Goal: Task Accomplishment & Management: Complete application form

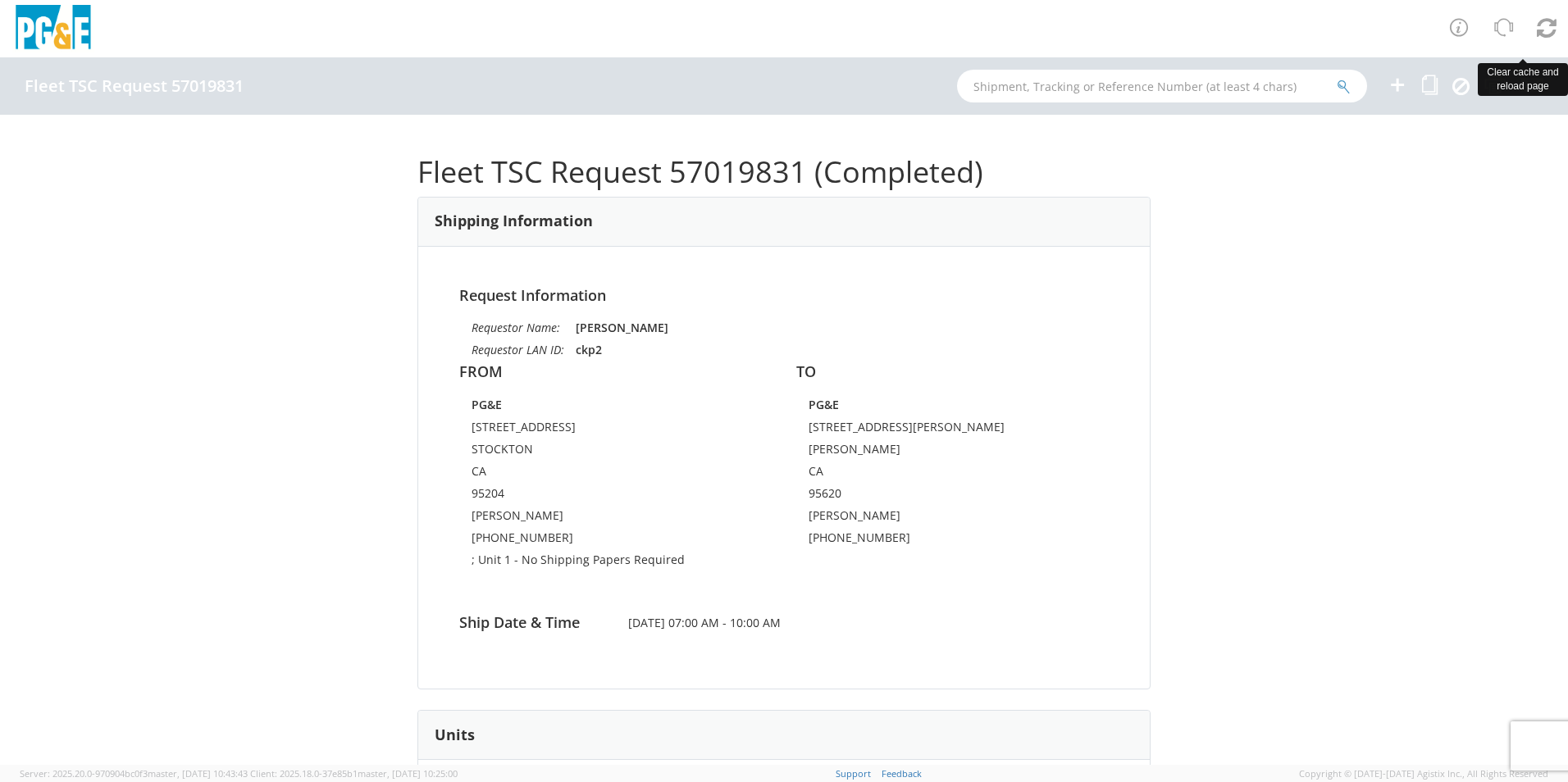
click at [1545, 34] on icon at bounding box center [1546, 28] width 20 height 23
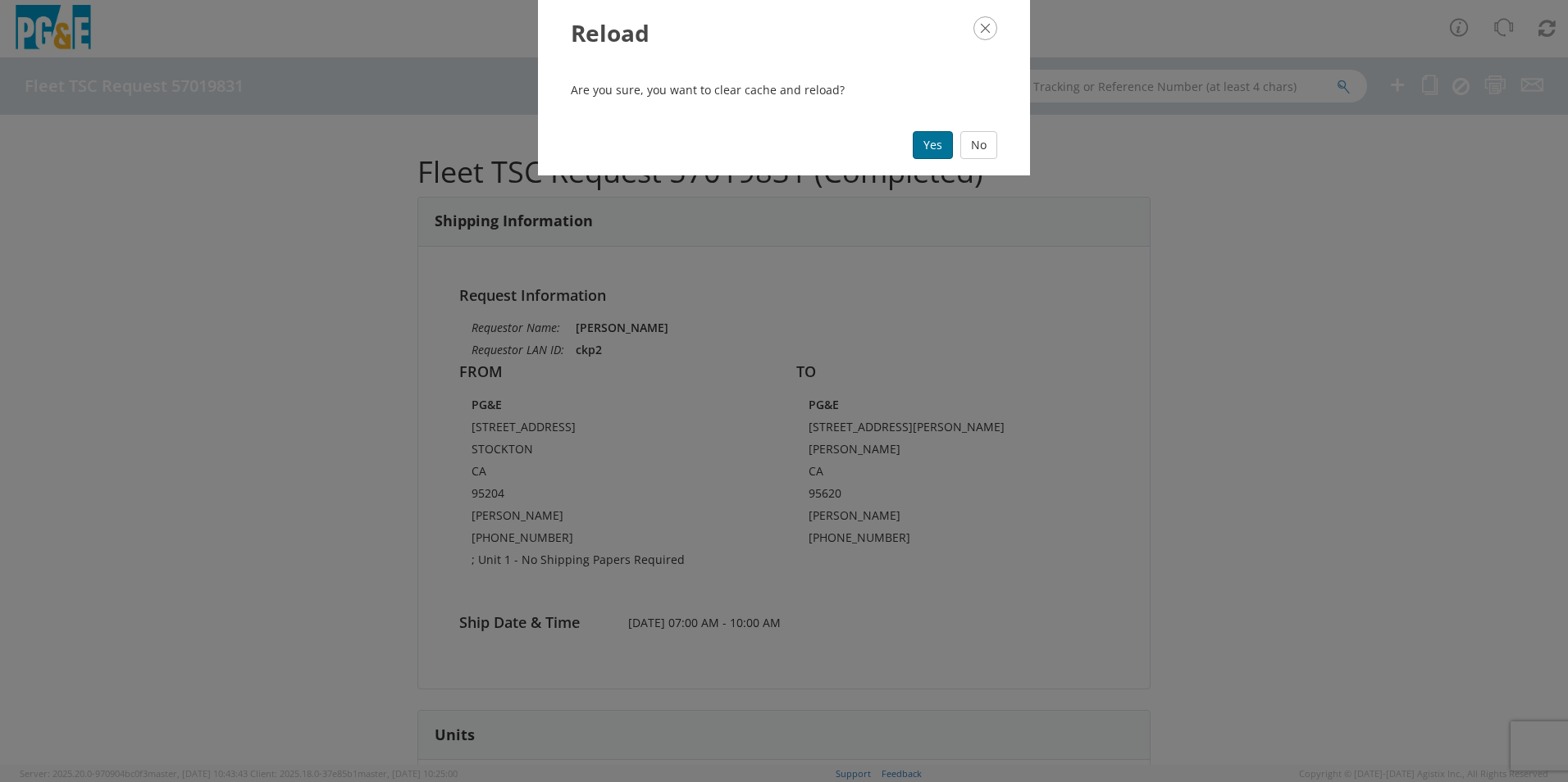
click at [935, 152] on button "Yes" at bounding box center [932, 145] width 41 height 28
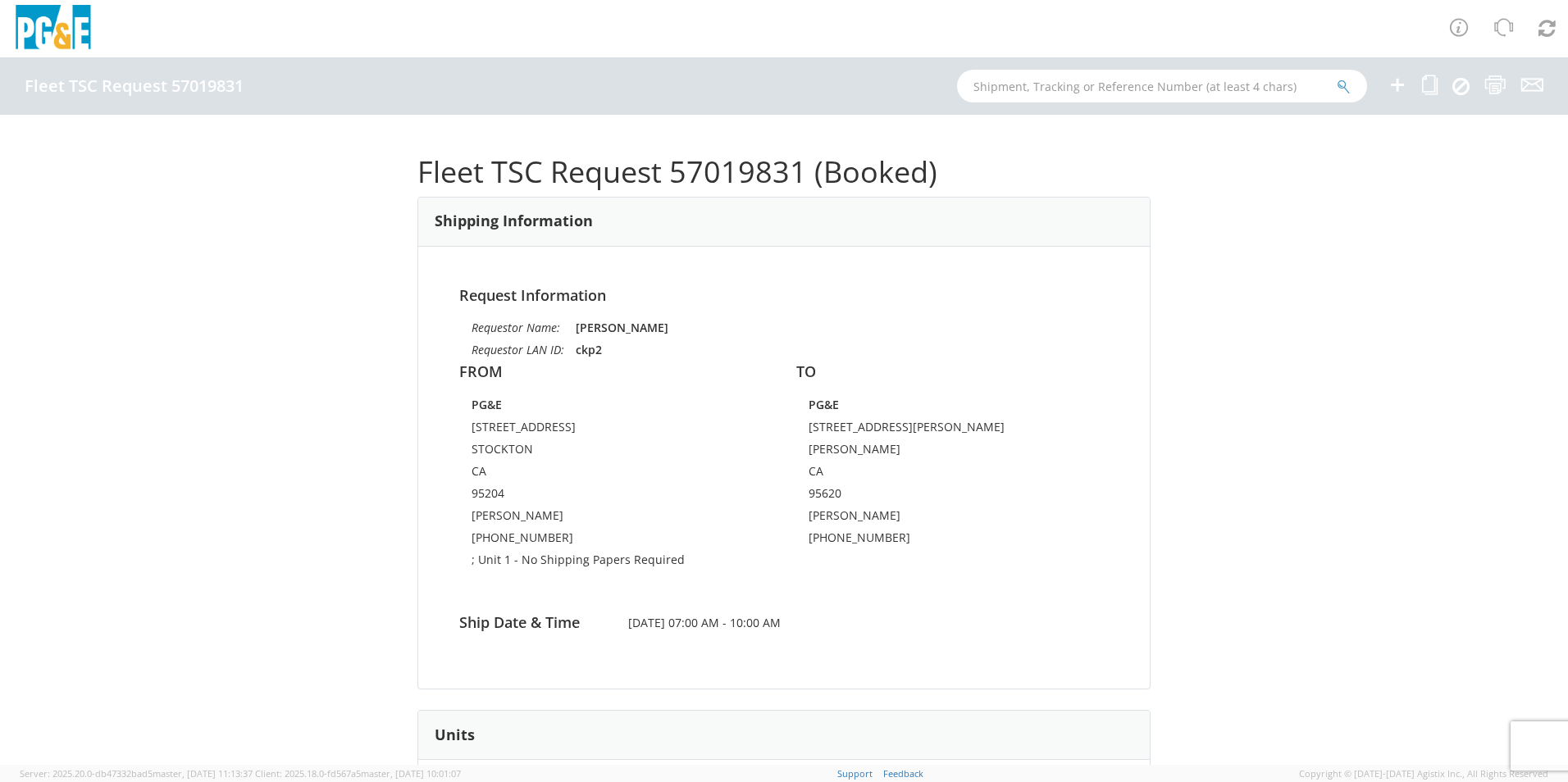
click at [1401, 86] on icon at bounding box center [1397, 84] width 20 height 21
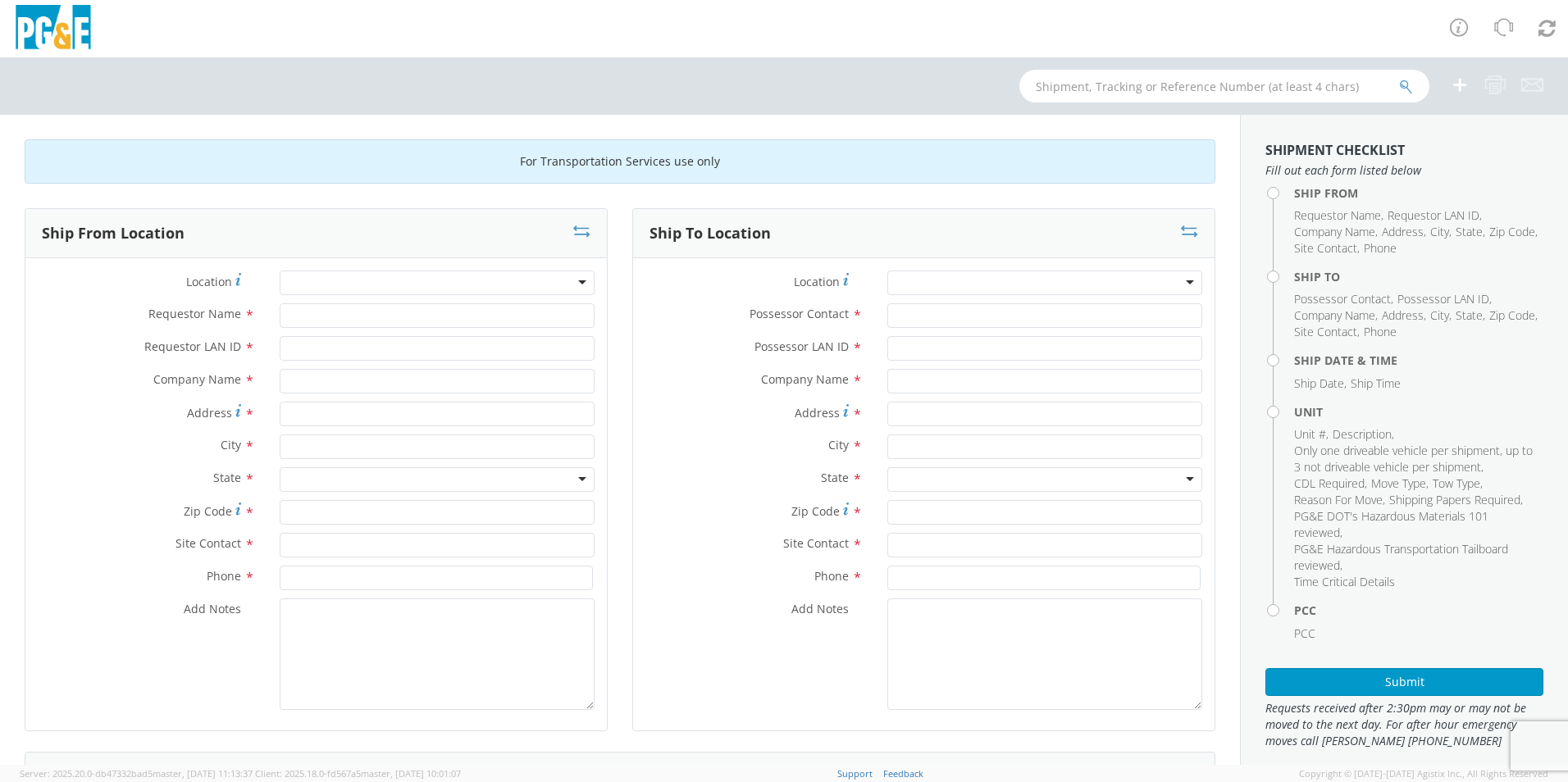
click at [580, 285] on div at bounding box center [437, 283] width 315 height 25
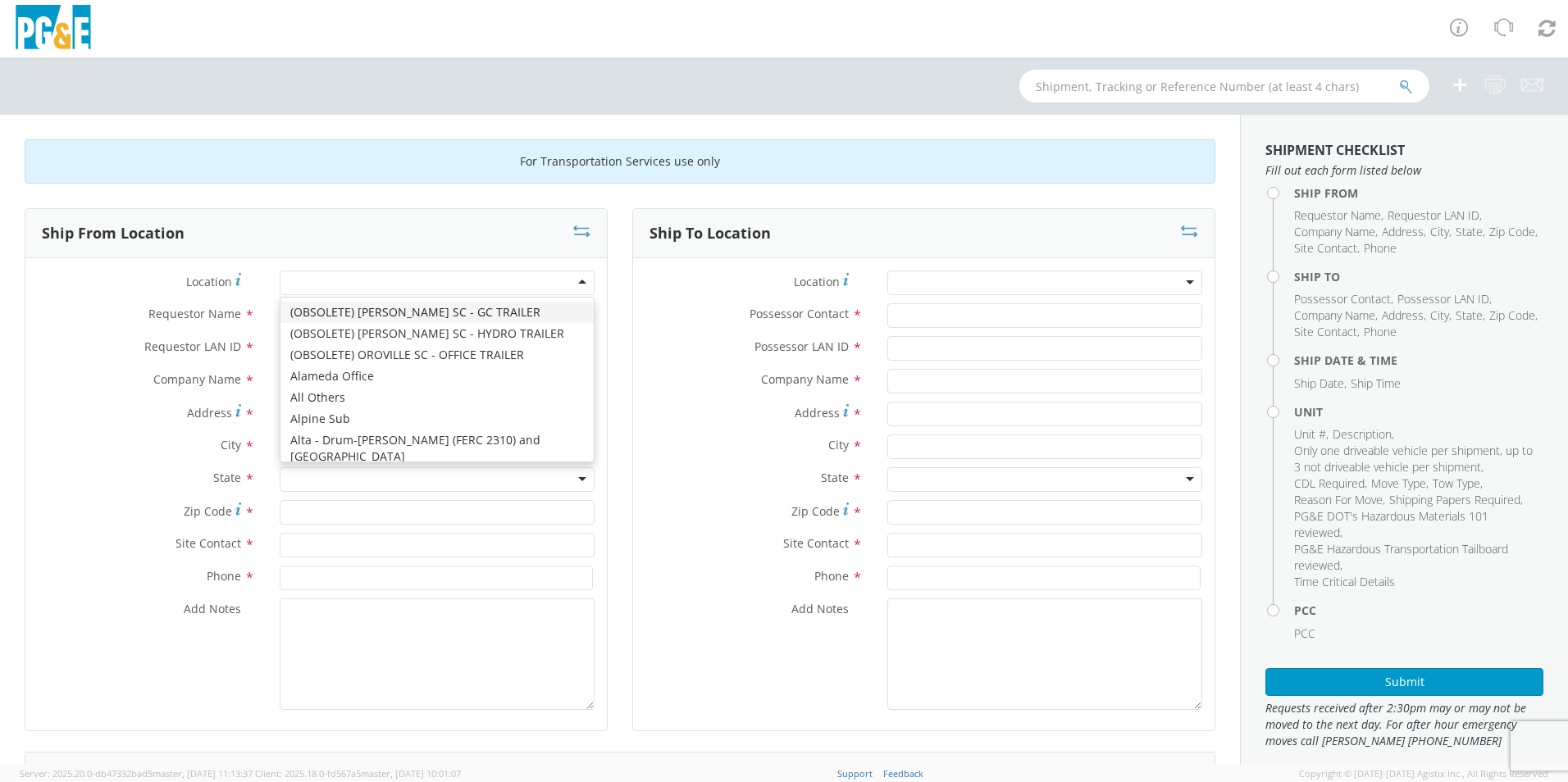
click at [575, 285] on div at bounding box center [437, 283] width 315 height 25
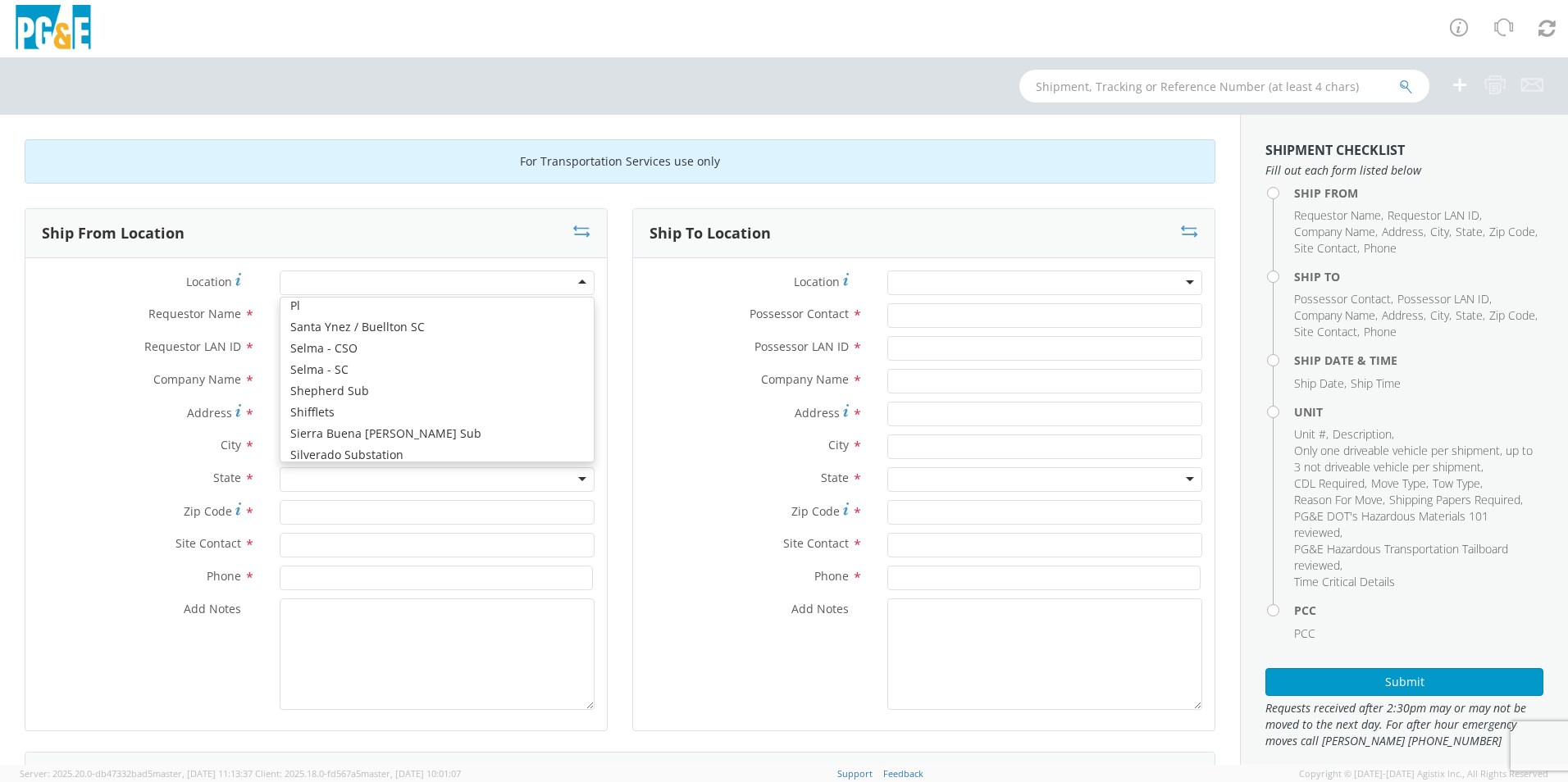
scroll to position [9213, 0]
type input "PG&E"
type input "[STREET_ADDRESS]"
type input "STOCKTON"
type input "95204"
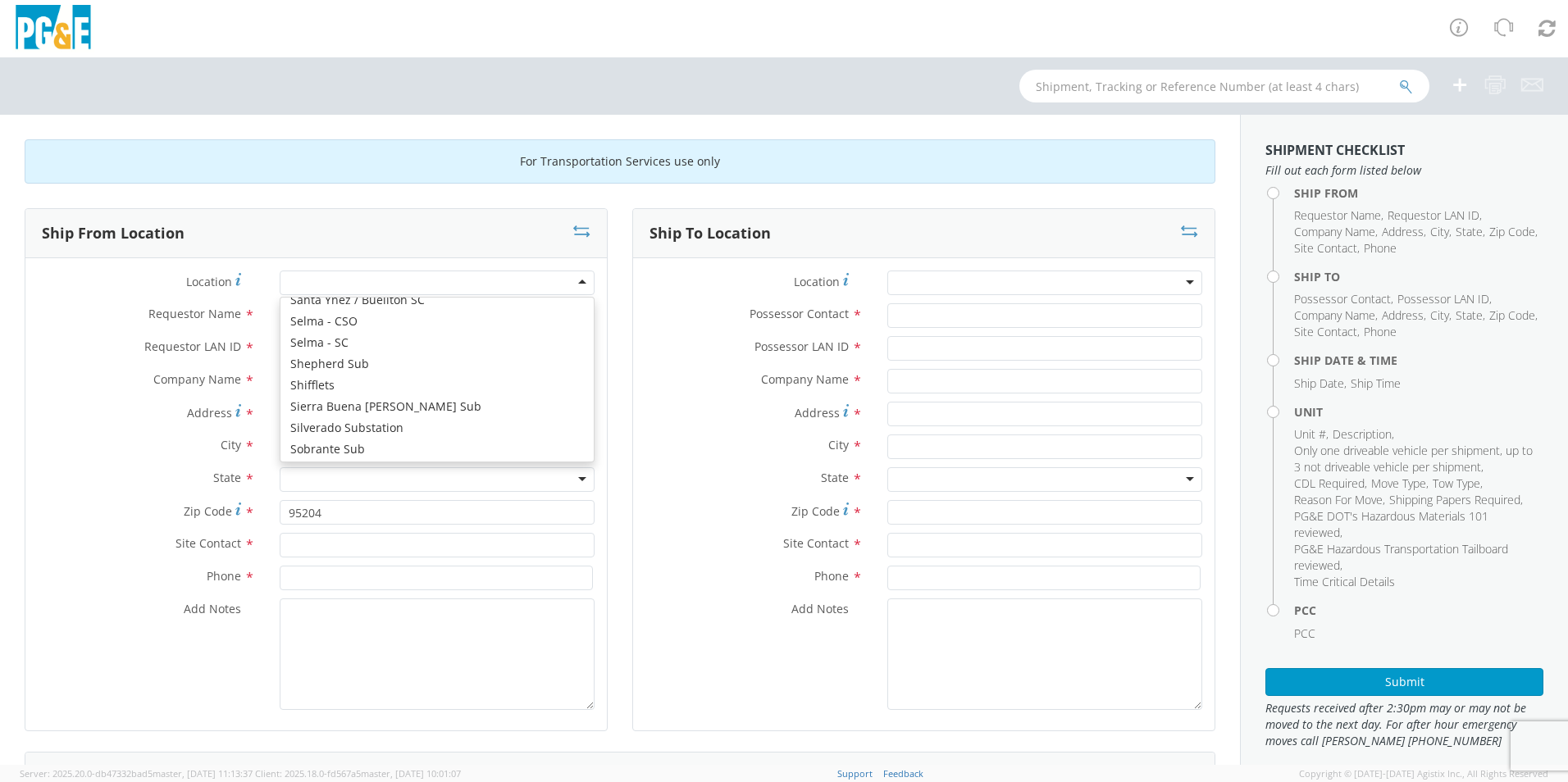
scroll to position [0, 0]
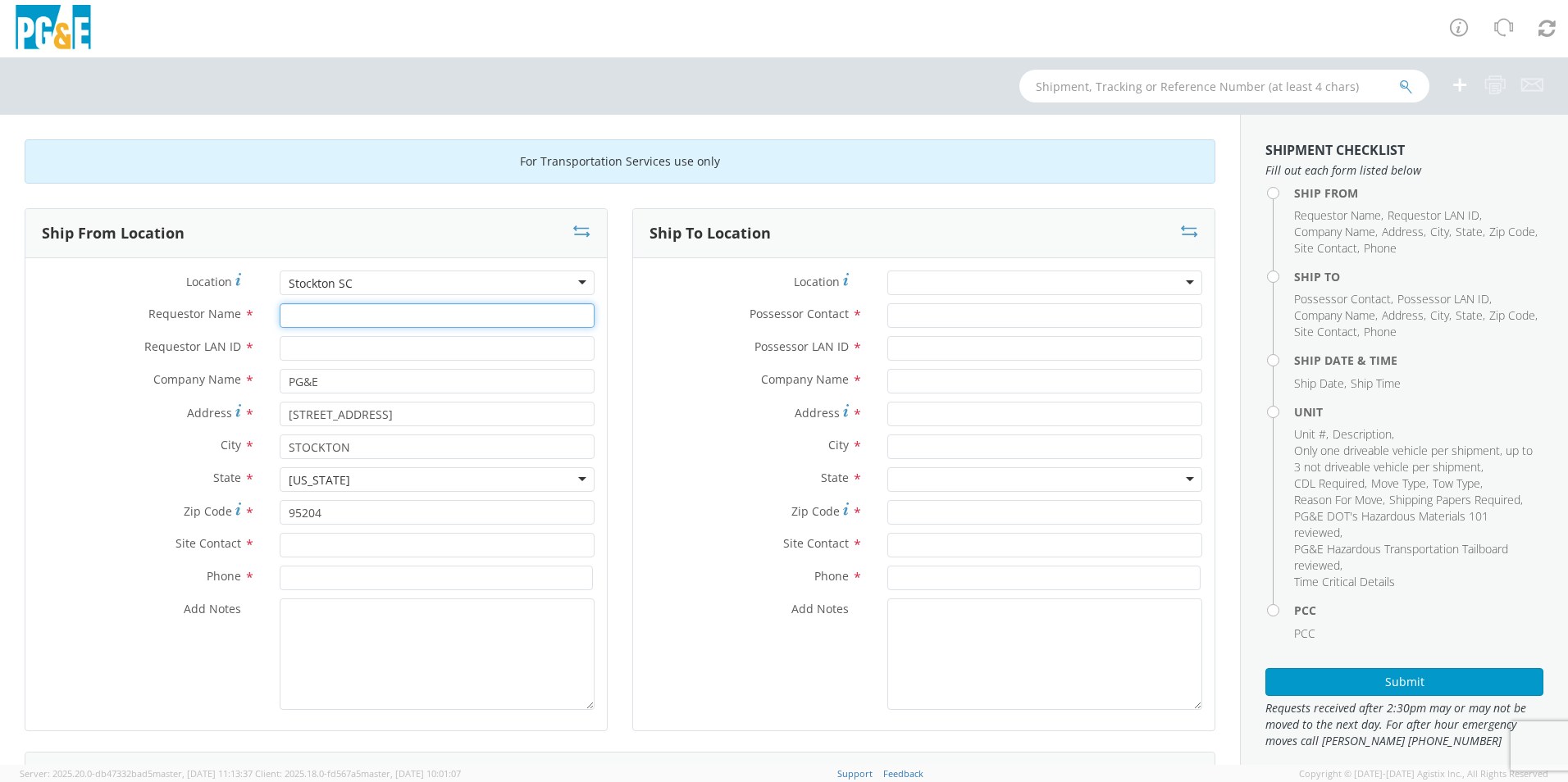
click at [314, 321] on input "Requestor Name *" at bounding box center [437, 315] width 315 height 25
type input "[PERSON_NAME]"
click at [302, 348] on input "Requestor LAN ID *" at bounding box center [437, 348] width 315 height 25
type input "ckp2"
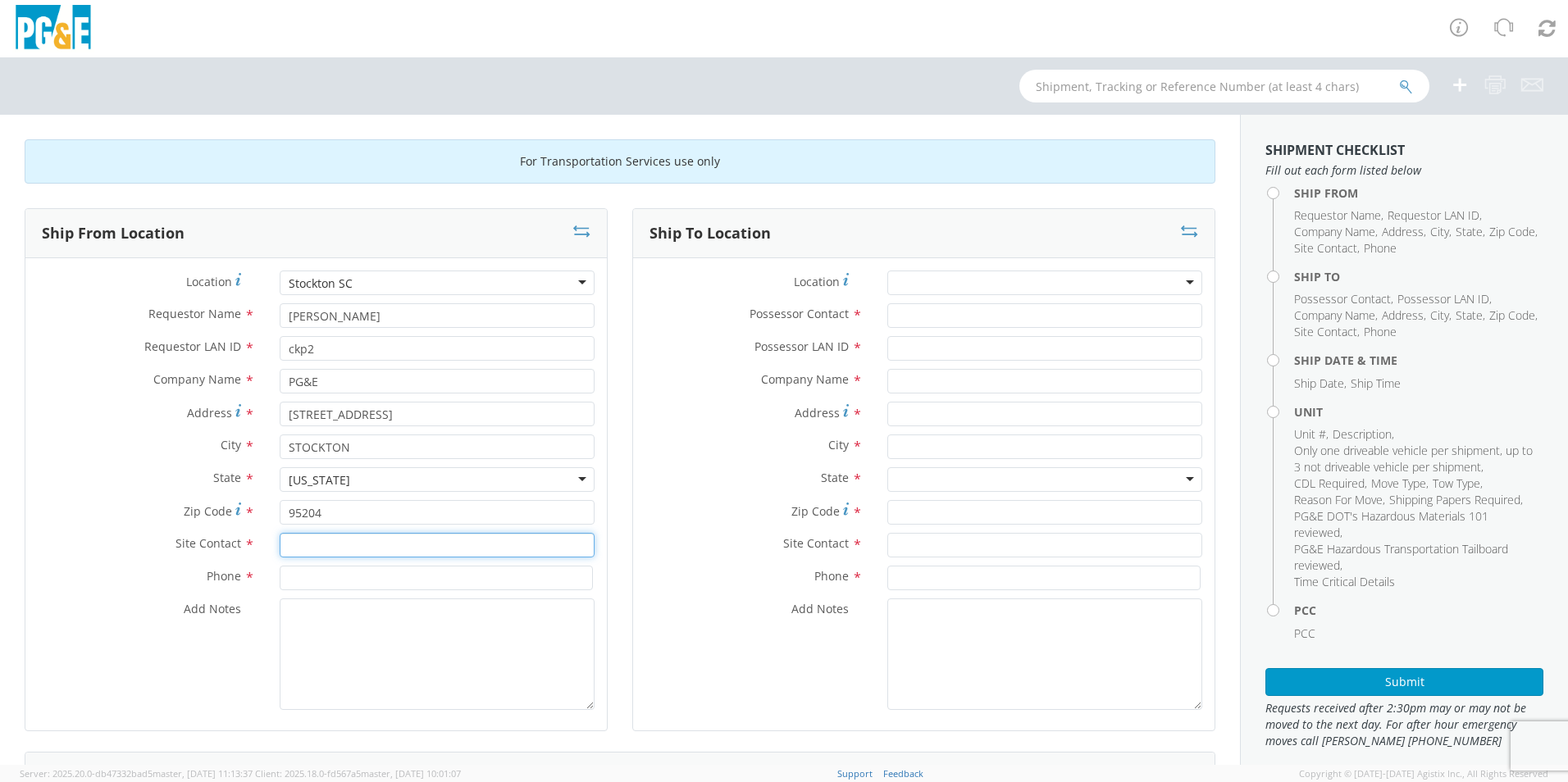
click at [329, 549] on input "text" at bounding box center [437, 545] width 315 height 25
type input "[PERSON_NAME]"
click at [369, 577] on input at bounding box center [436, 578] width 313 height 25
type input "[PHONE_NUMBER]"
click at [1176, 290] on div at bounding box center [1045, 283] width 315 height 25
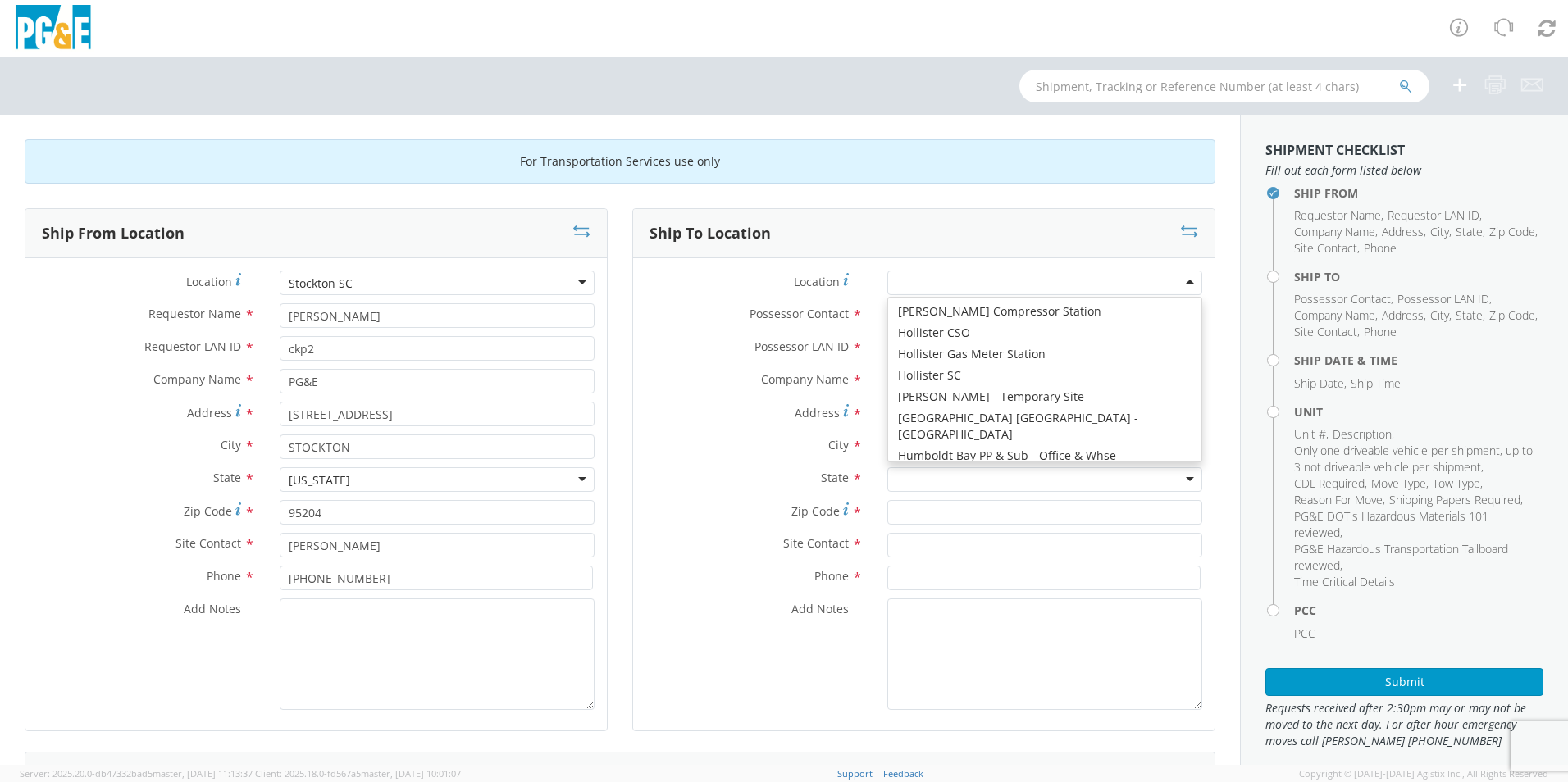
scroll to position [3910, 0]
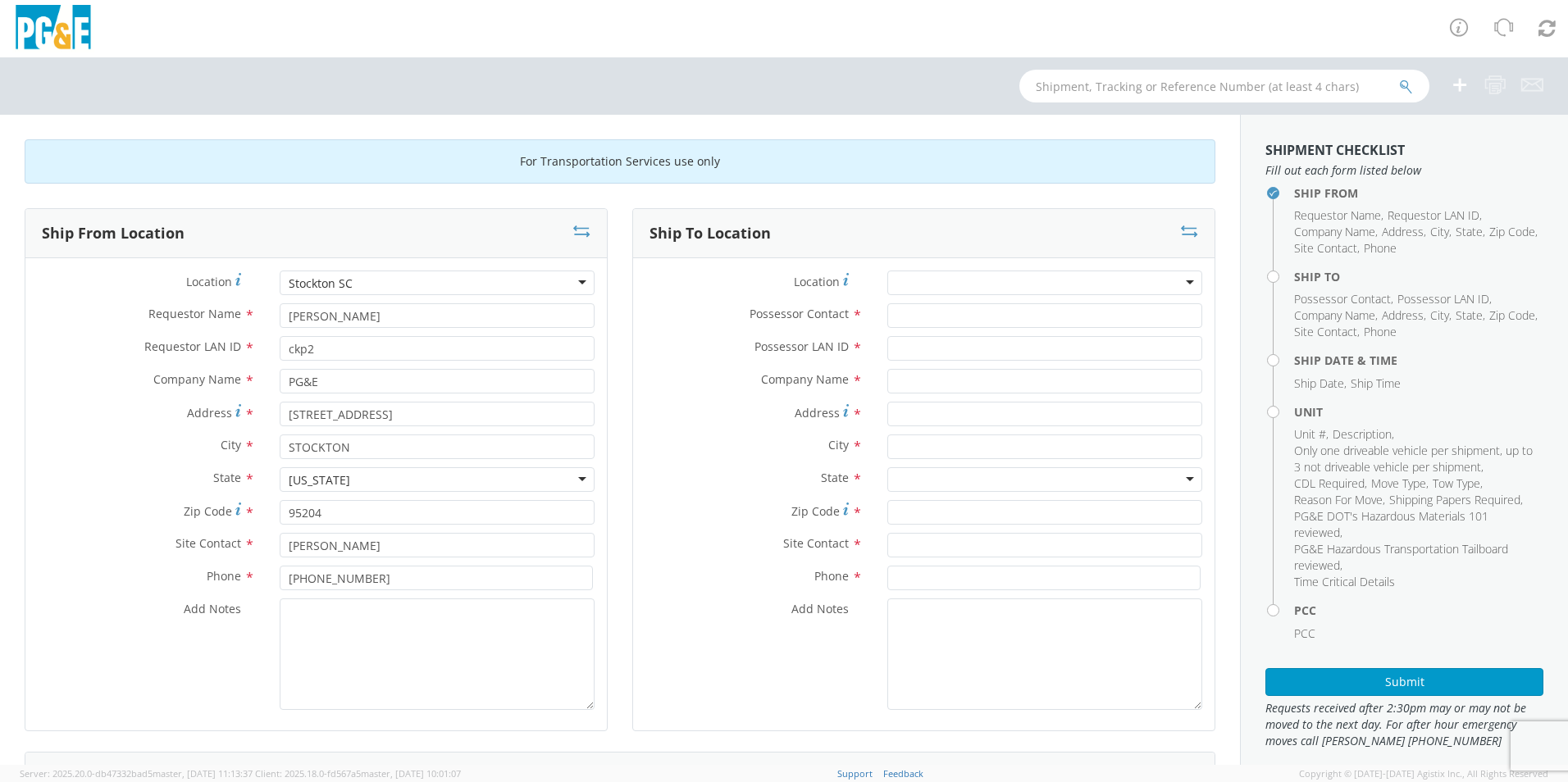
click at [702, 464] on div "City *" at bounding box center [924, 451] width 581 height 33
click at [927, 389] on input "text" at bounding box center [1045, 381] width 315 height 25
type input "j"
type input "J"
click at [1180, 290] on div at bounding box center [1045, 283] width 315 height 25
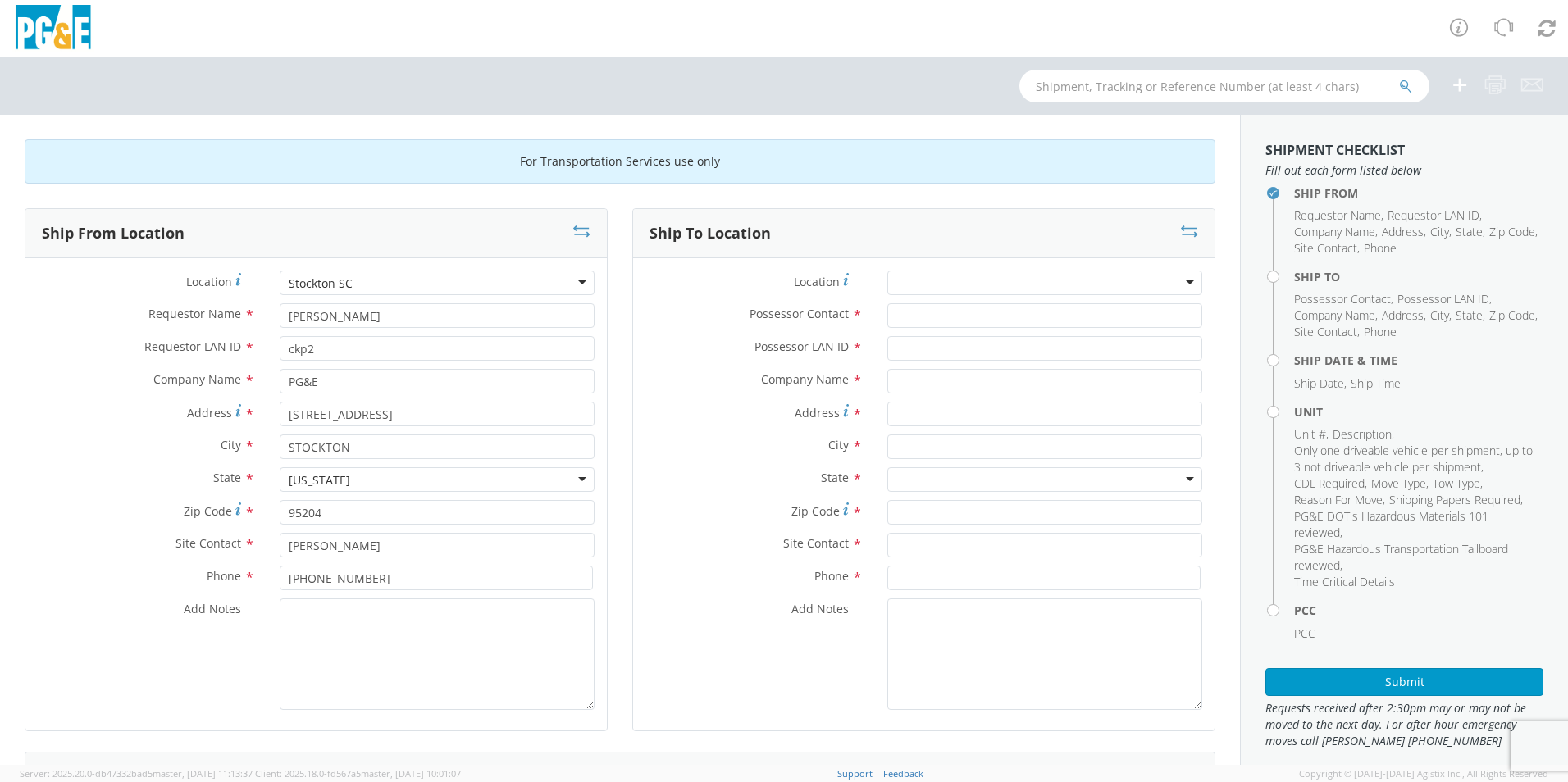
scroll to position [4, 0]
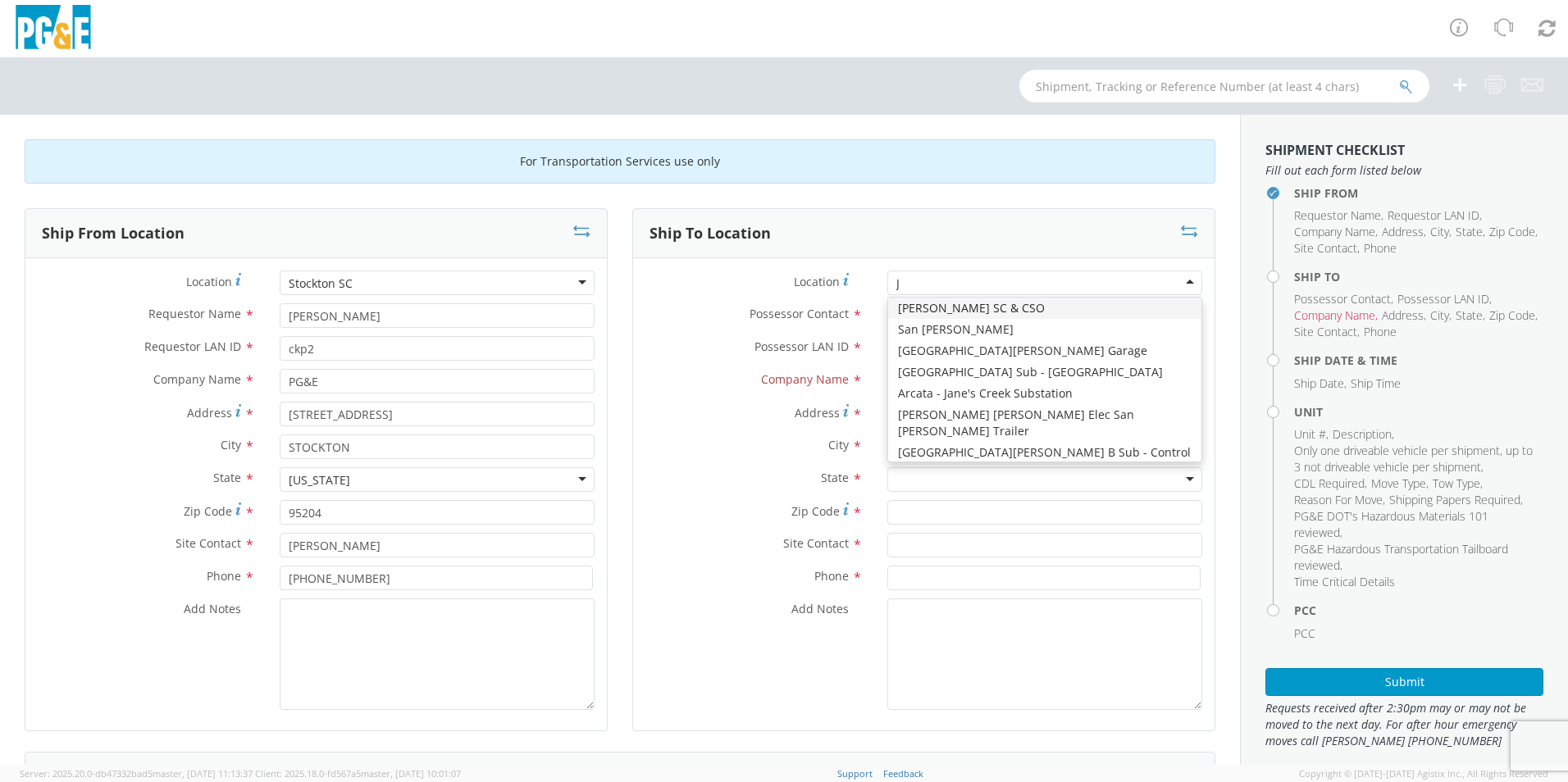
type input "JJ"
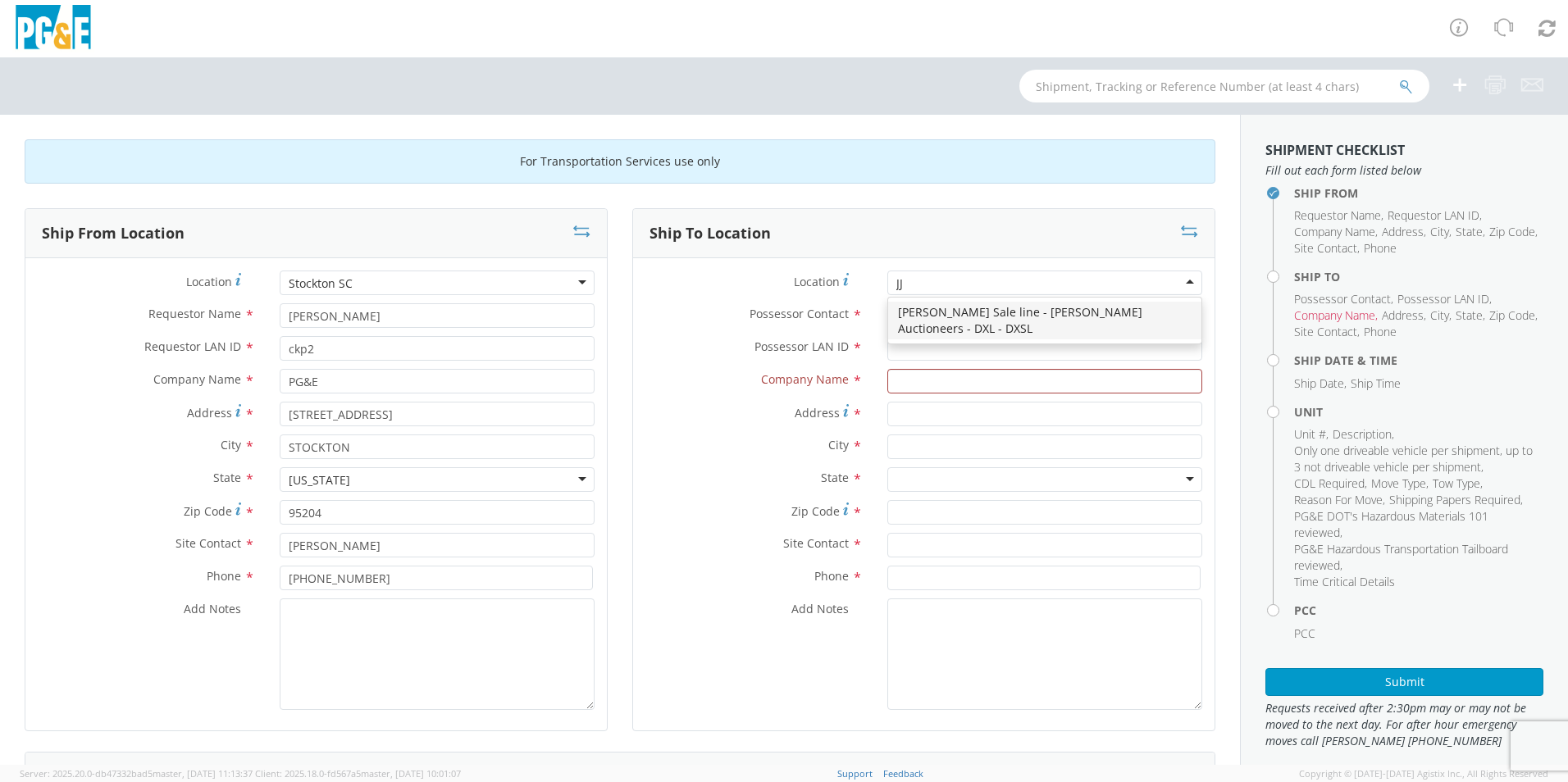
scroll to position [0, 0]
type input "PG&E"
type input "[STREET_ADDRESS][PERSON_NAME]"
type input "[PERSON_NAME]"
type input "95620"
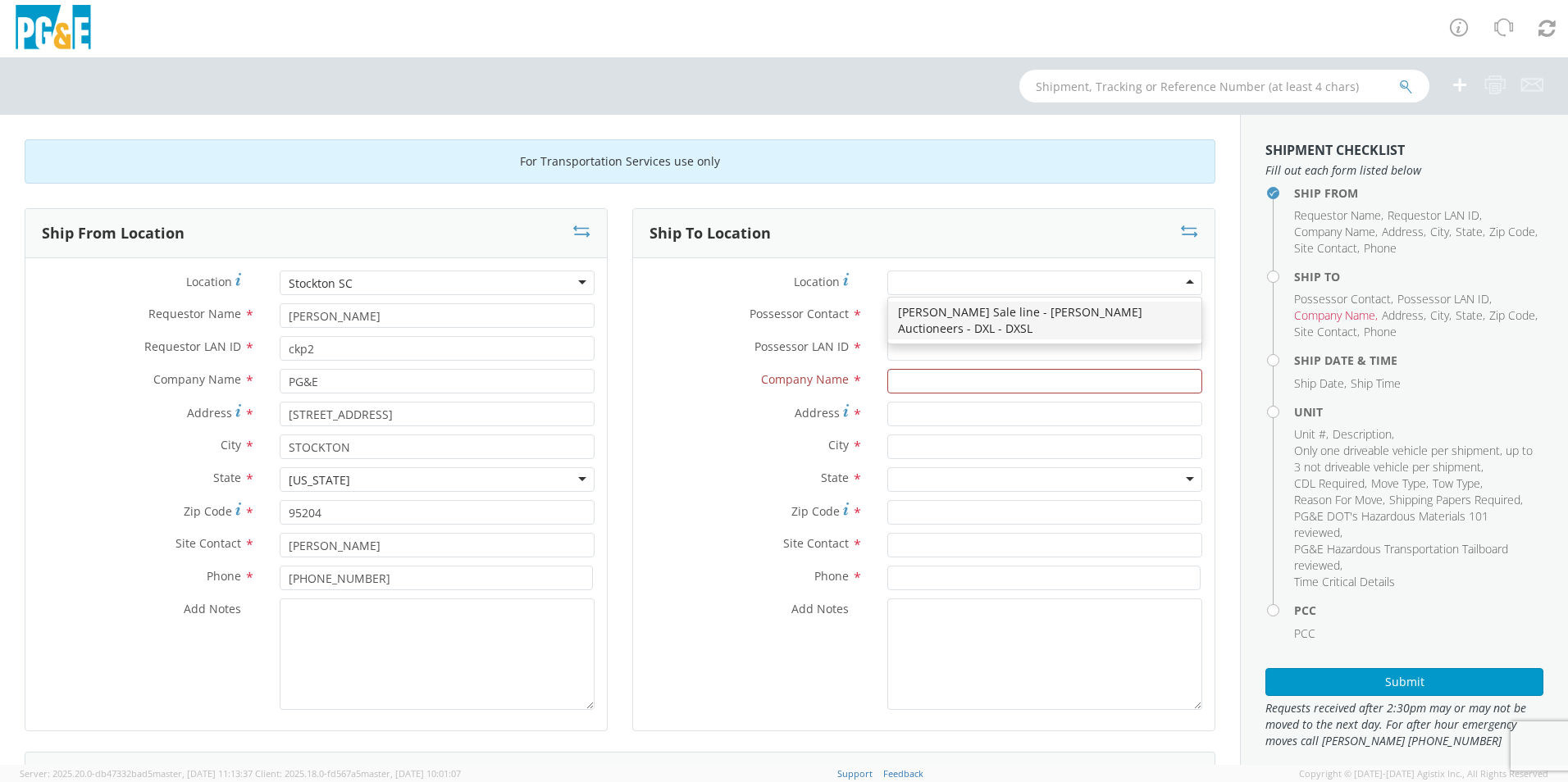
type input "[PHONE_NUMBER]"
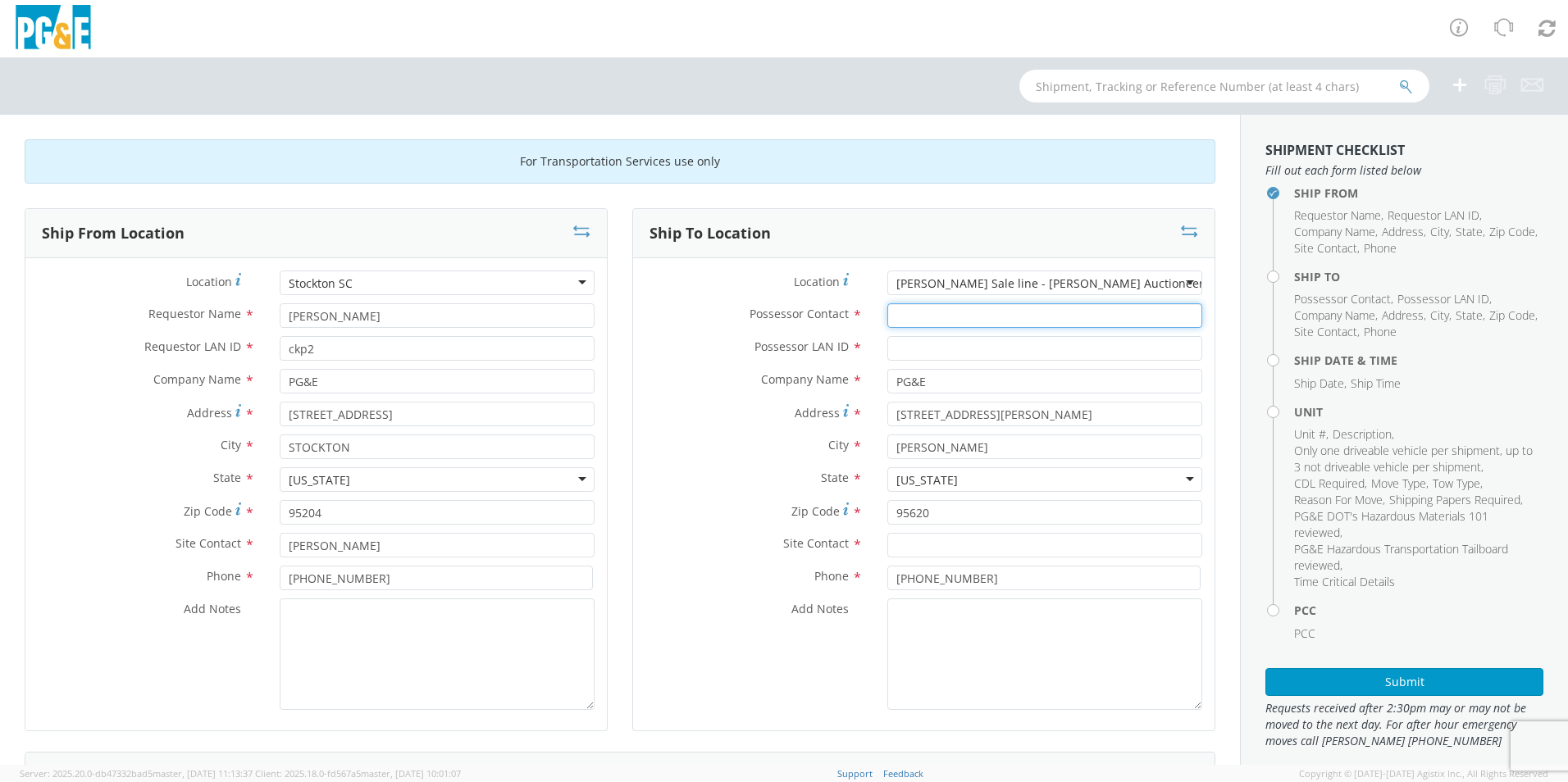
click at [935, 321] on input "Possessor Contact *" at bounding box center [1045, 315] width 315 height 25
type input "[PERSON_NAME]"
click at [918, 349] on input "Possessor LAN ID *" at bounding box center [1045, 348] width 315 height 25
type input "cesar.lua@jjkane.com"
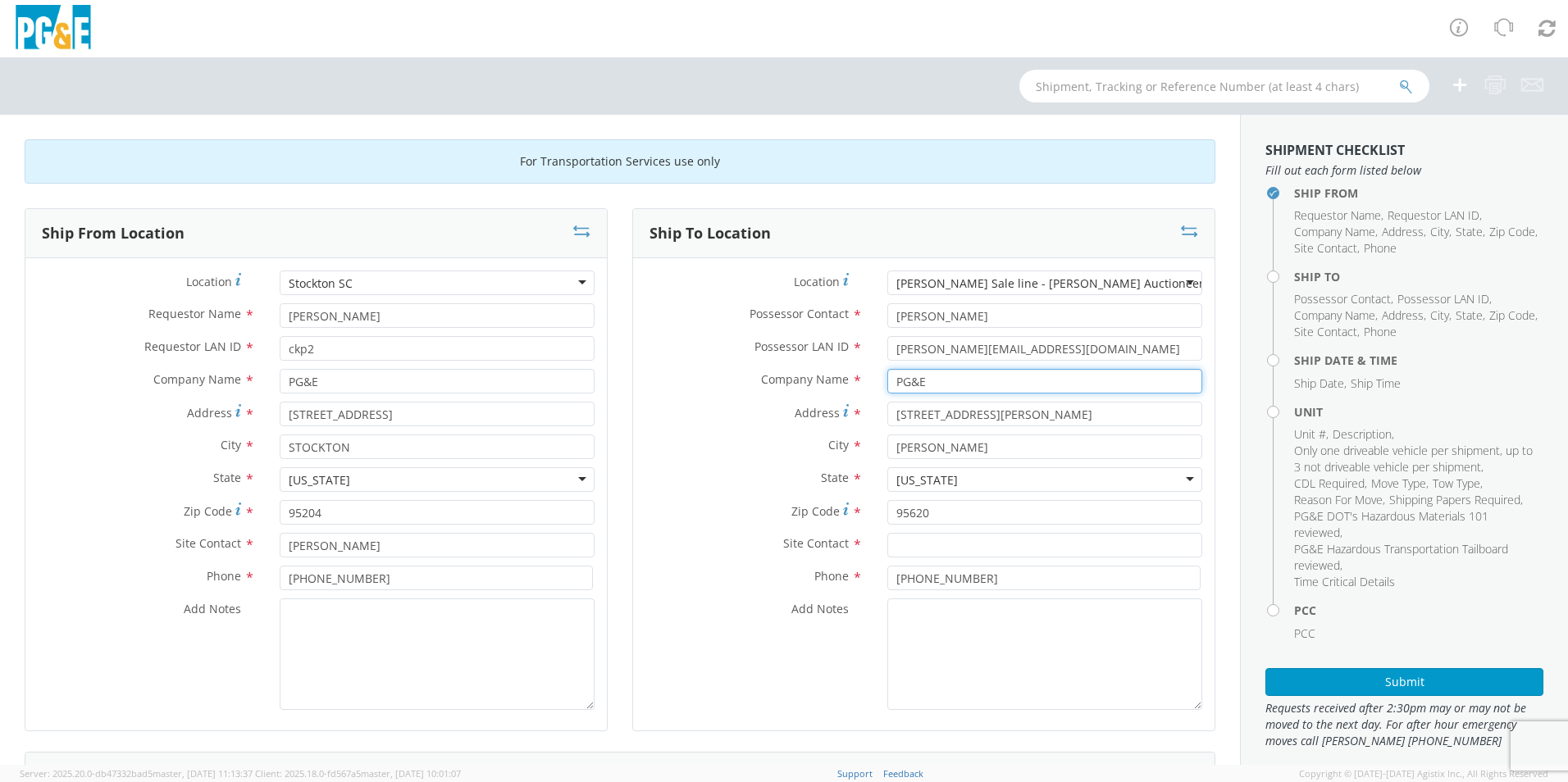
drag, startPoint x: 921, startPoint y: 381, endPoint x: 868, endPoint y: 395, distance: 54.8
click at [868, 395] on div "Company Name * PG&E" at bounding box center [924, 386] width 581 height 33
type input "JJ Kane"
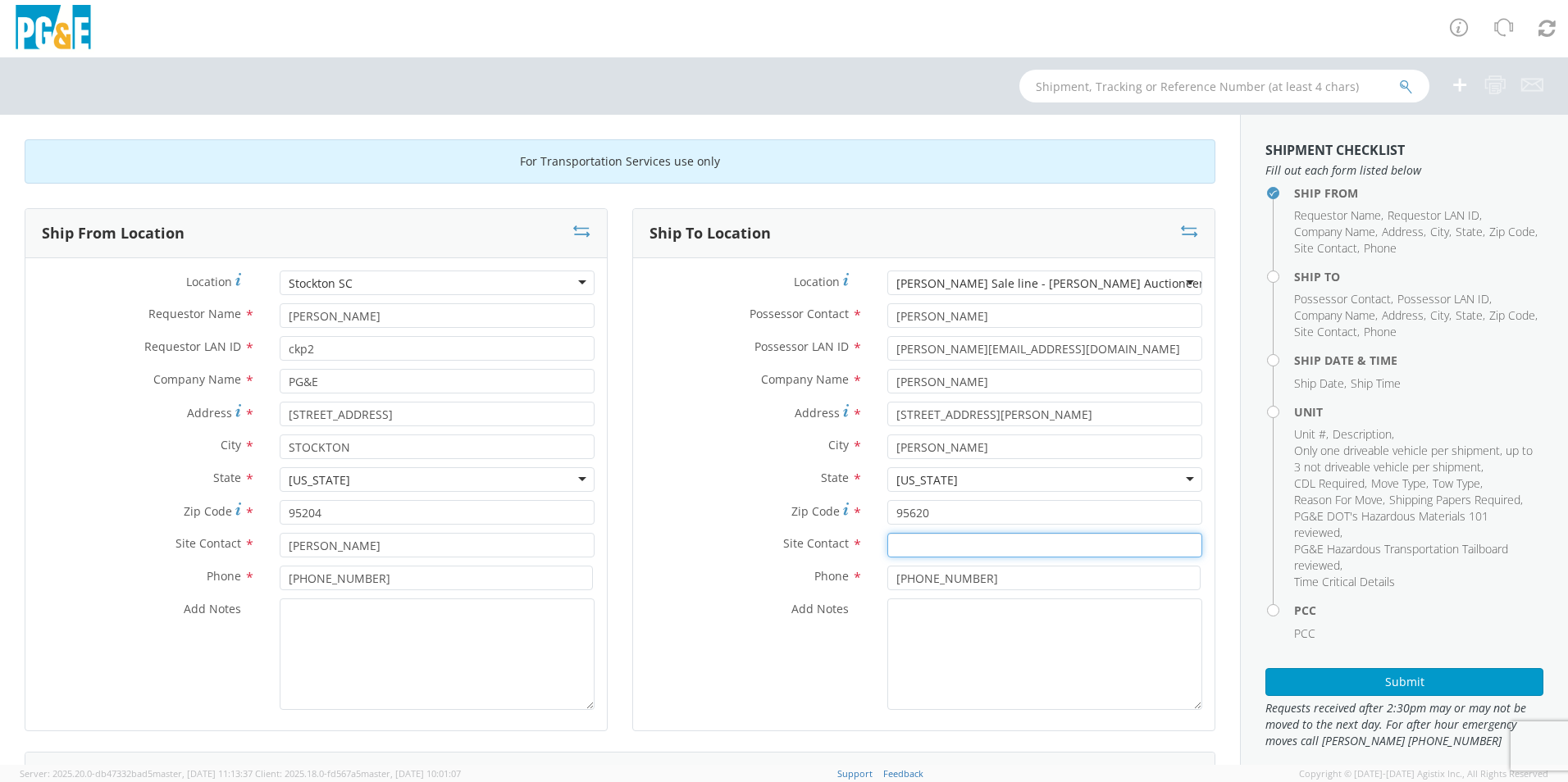
click at [907, 546] on input "text" at bounding box center [1045, 545] width 315 height 25
type input "[PERSON_NAME]"
click at [800, 670] on div "Add Notes *" at bounding box center [924, 654] width 581 height 112
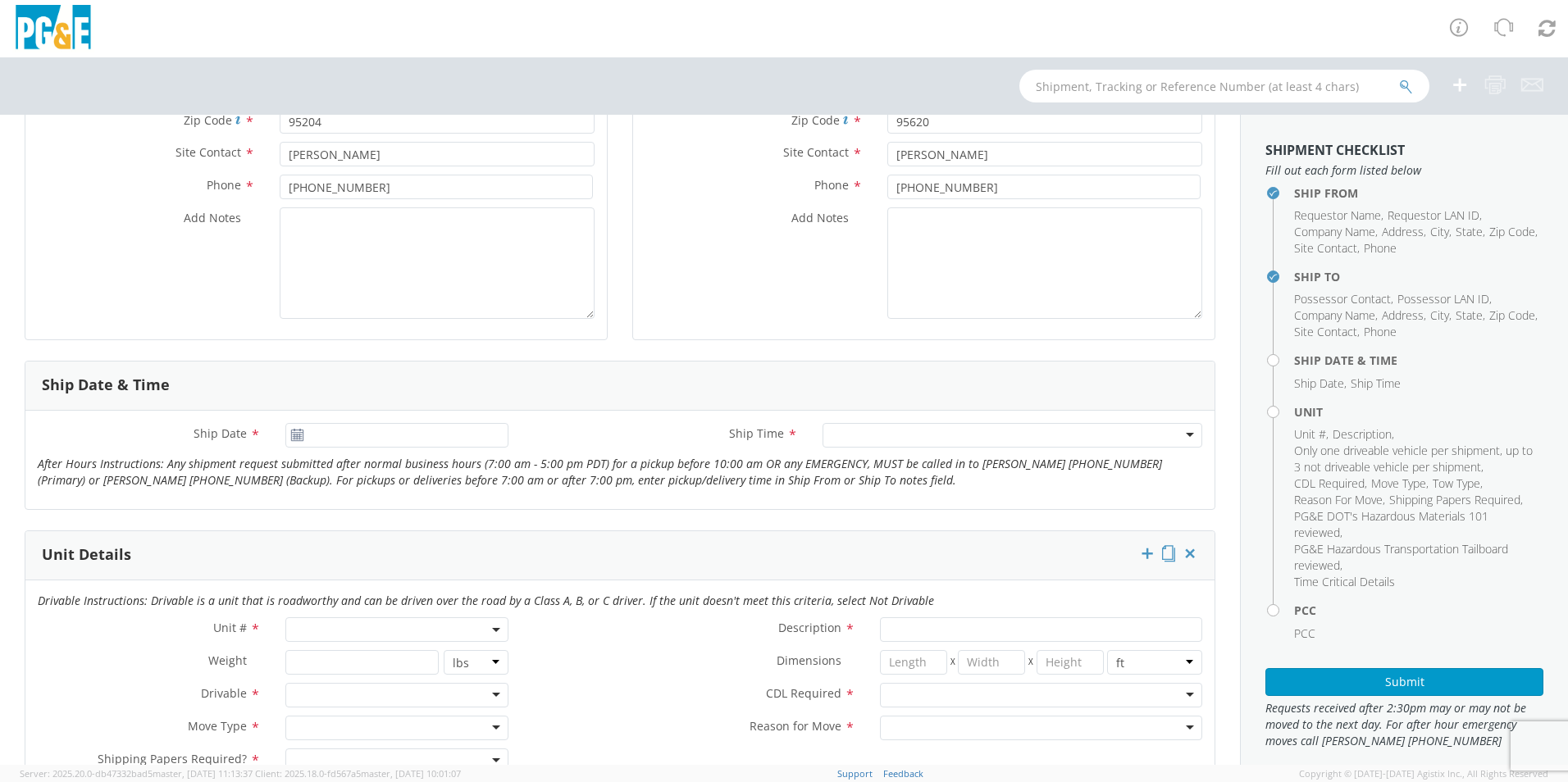
scroll to position [410, 0]
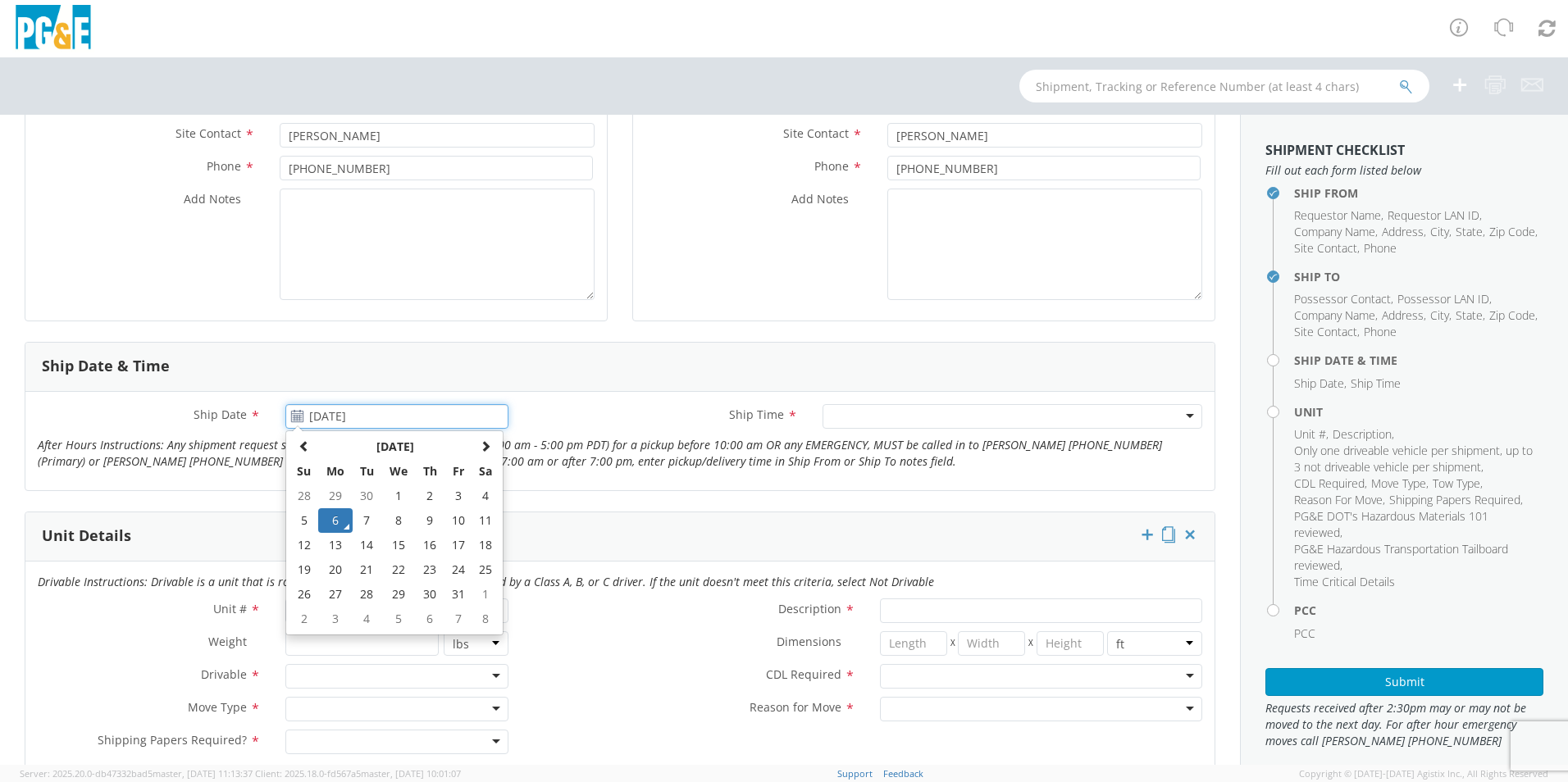
click at [339, 416] on input "10/06/2025" at bounding box center [397, 416] width 223 height 25
click at [424, 521] on td "9" at bounding box center [429, 521] width 29 height 25
type input "10/09/2025"
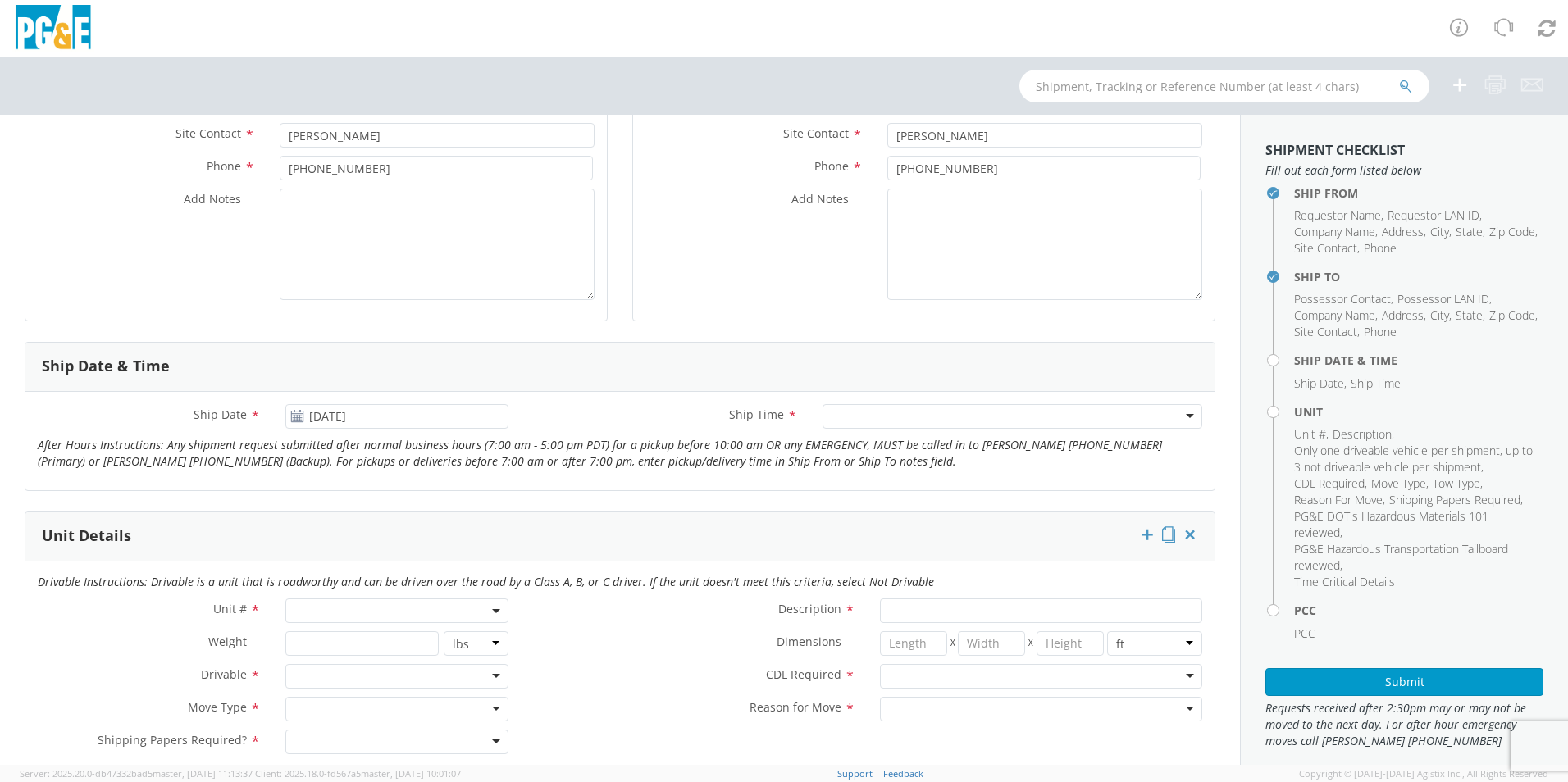
click at [961, 414] on div at bounding box center [1012, 416] width 380 height 25
click at [492, 609] on b at bounding box center [496, 611] width 8 height 4
click at [442, 633] on input "search" at bounding box center [396, 638] width 213 height 25
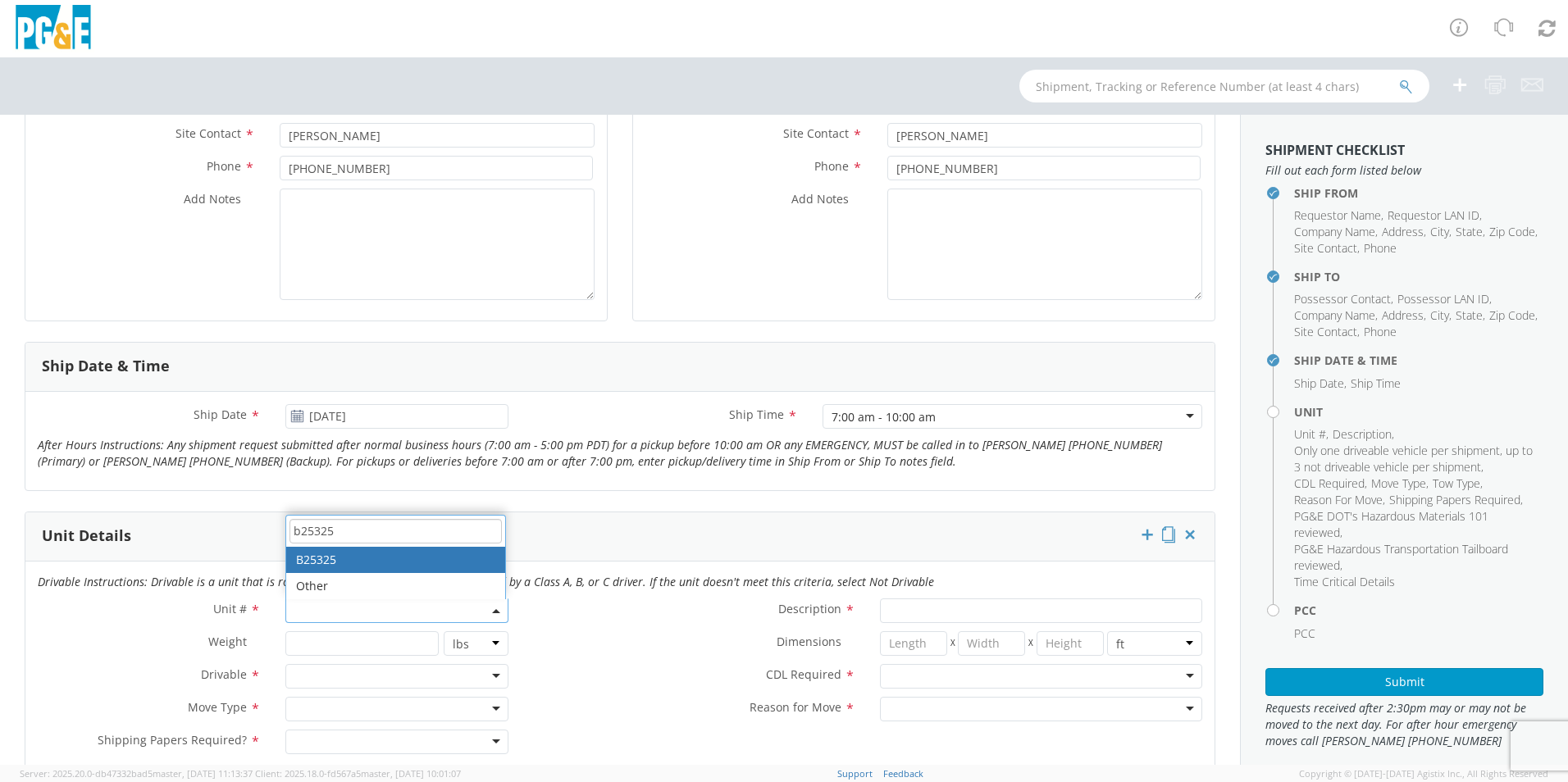
type input "b25325"
type input "TRUCK; GAS M&C MECHANIC >19500 4X2"
type input "16000"
select select "B25325"
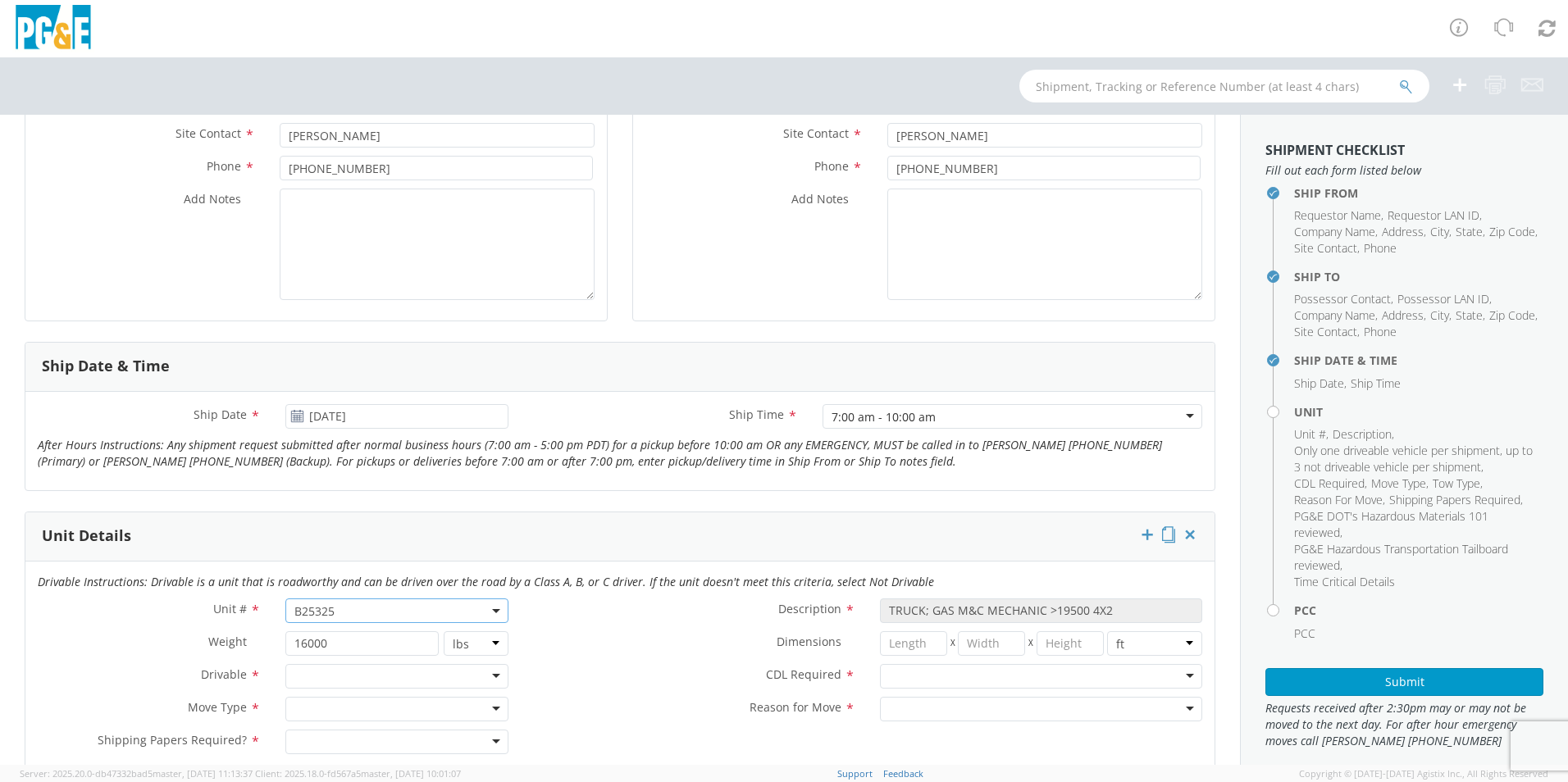
scroll to position [655, 0]
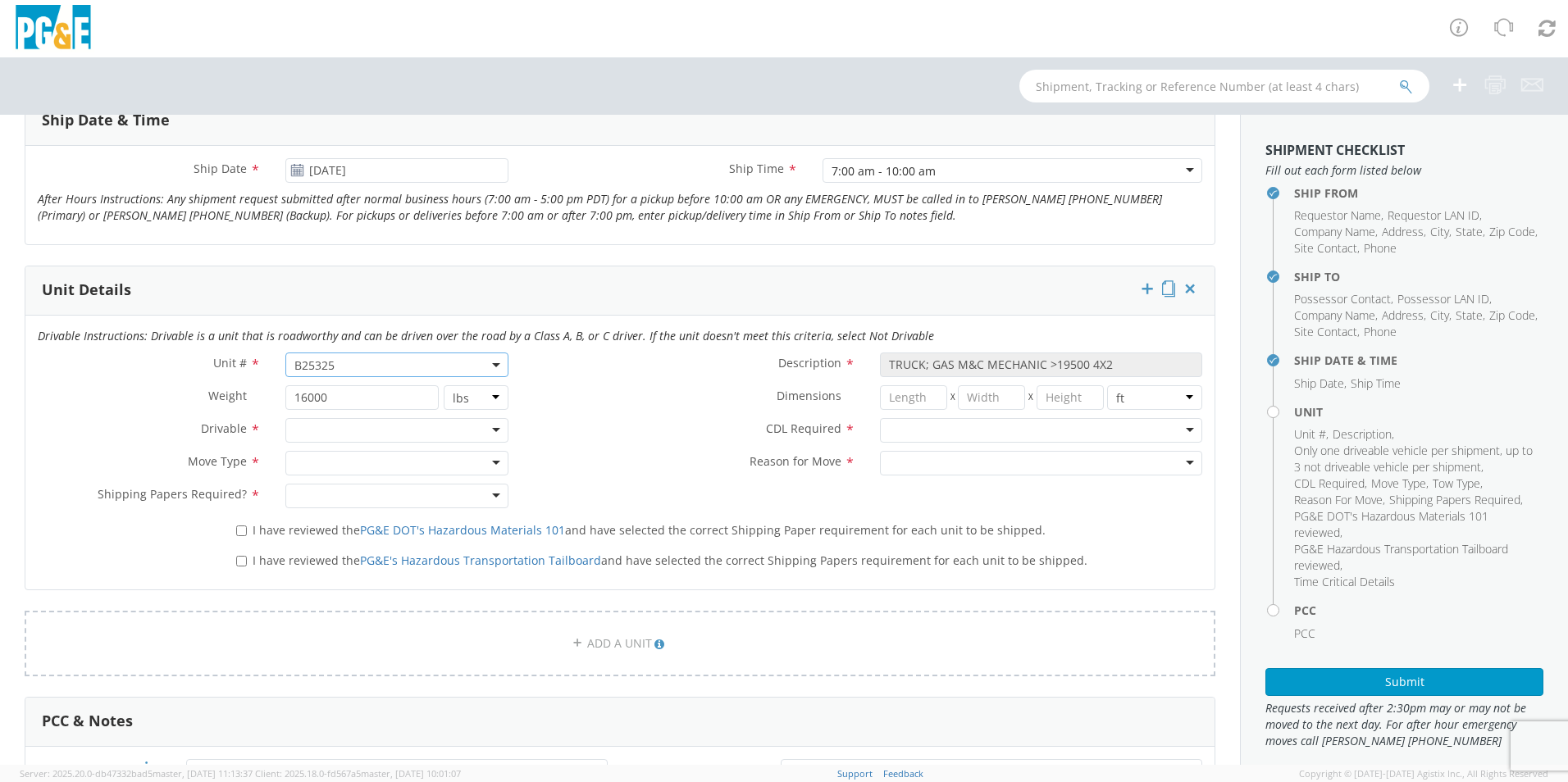
click at [495, 434] on div at bounding box center [397, 430] width 223 height 25
click at [493, 468] on div at bounding box center [397, 463] width 223 height 25
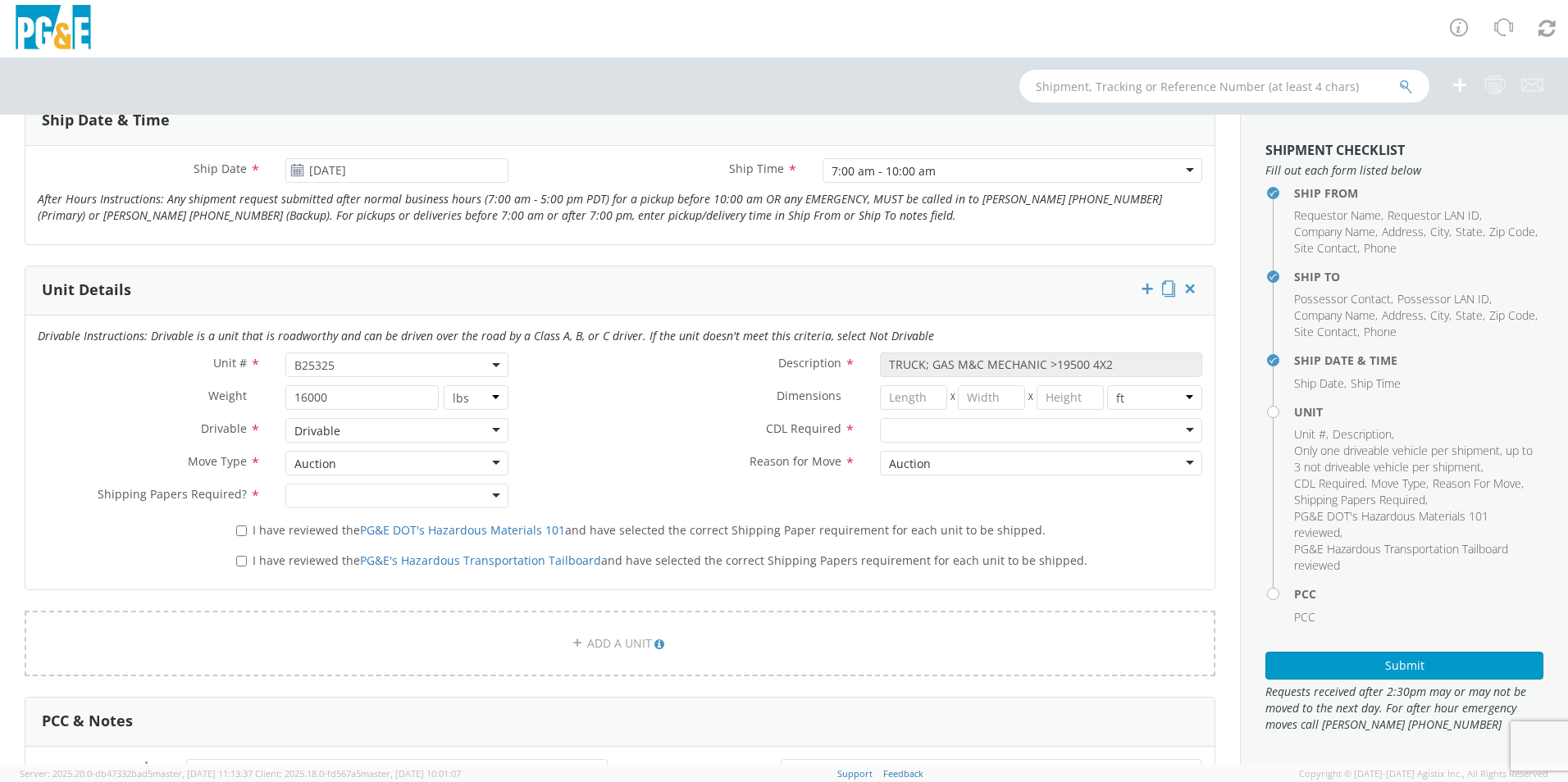
click at [488, 494] on div at bounding box center [397, 496] width 223 height 25
click at [241, 536] on label "I have reviewed the PG&E DOT's Hazardous Materials 101 and have selected the co…" at bounding box center [642, 529] width 812 height 19
click at [241, 536] on input "I have reviewed the PG&E DOT's Hazardous Materials 101 and have selected the co…" at bounding box center [241, 530] width 11 height 11
checkbox input "true"
click at [240, 562] on input "I have reviewed the PG&E's Hazardous Transportation Tailboard and have selected…" at bounding box center [241, 560] width 11 height 11
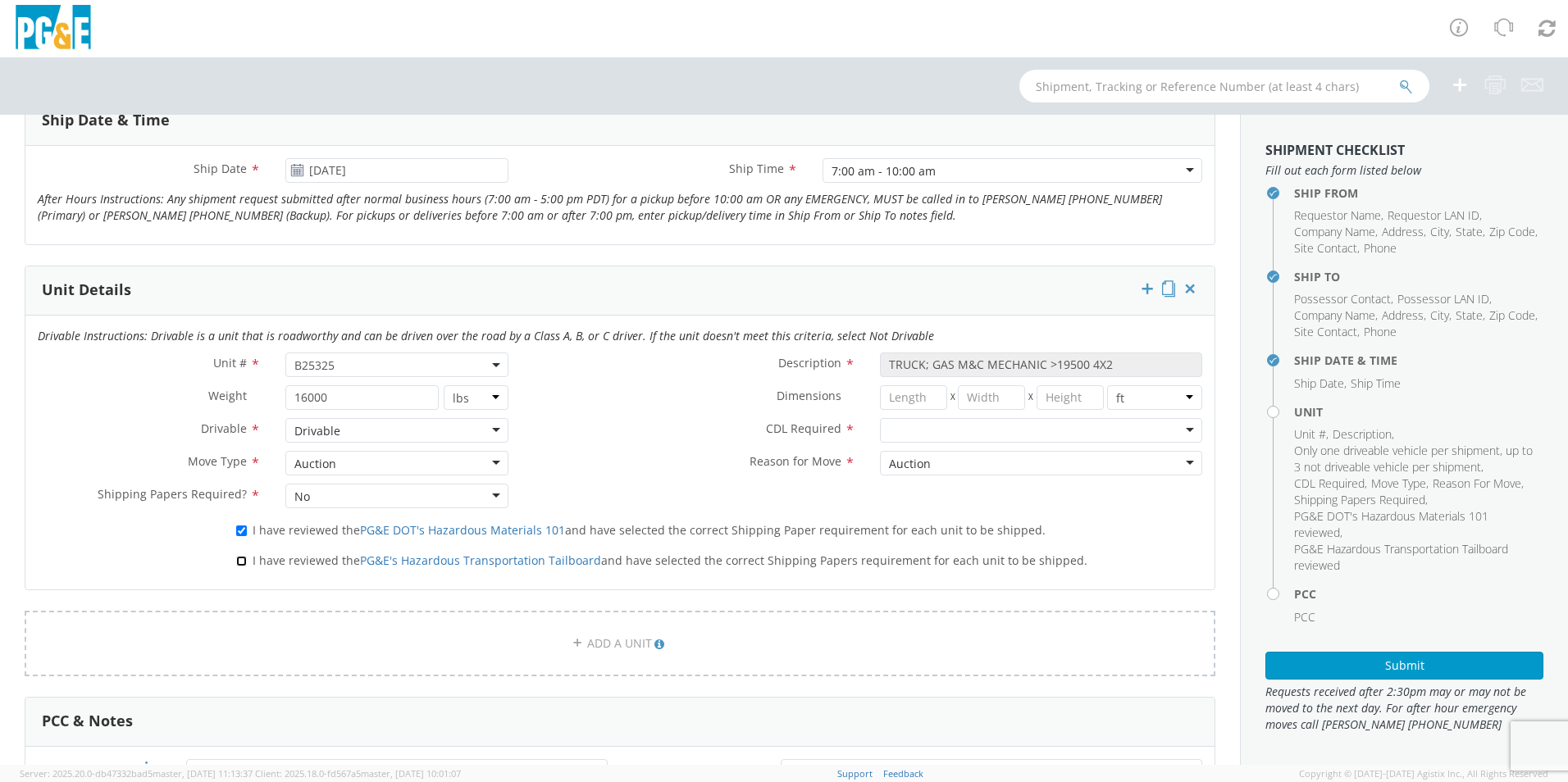
checkbox input "true"
click at [1186, 429] on div at bounding box center [1041, 430] width 322 height 25
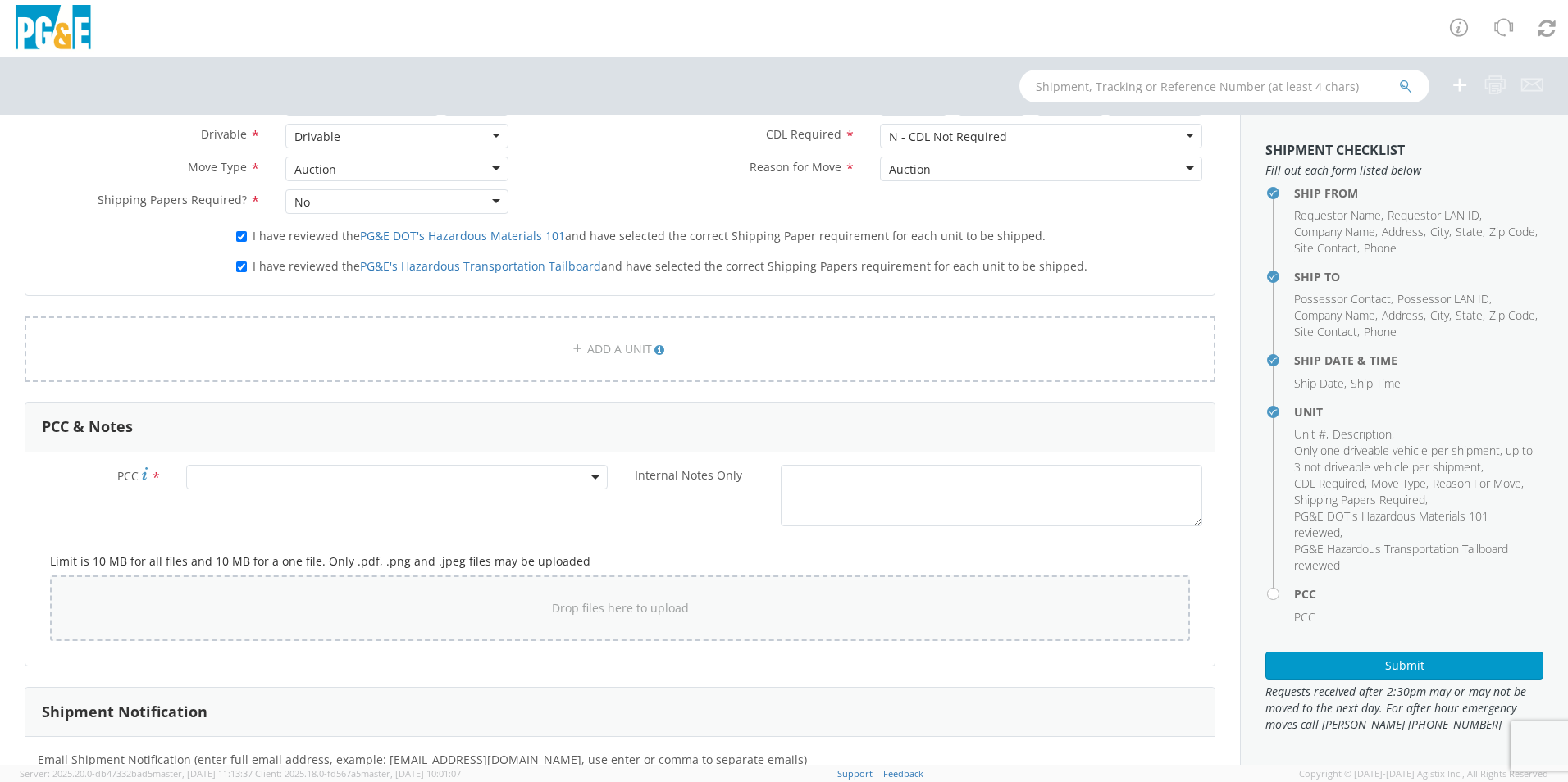
scroll to position [983, 0]
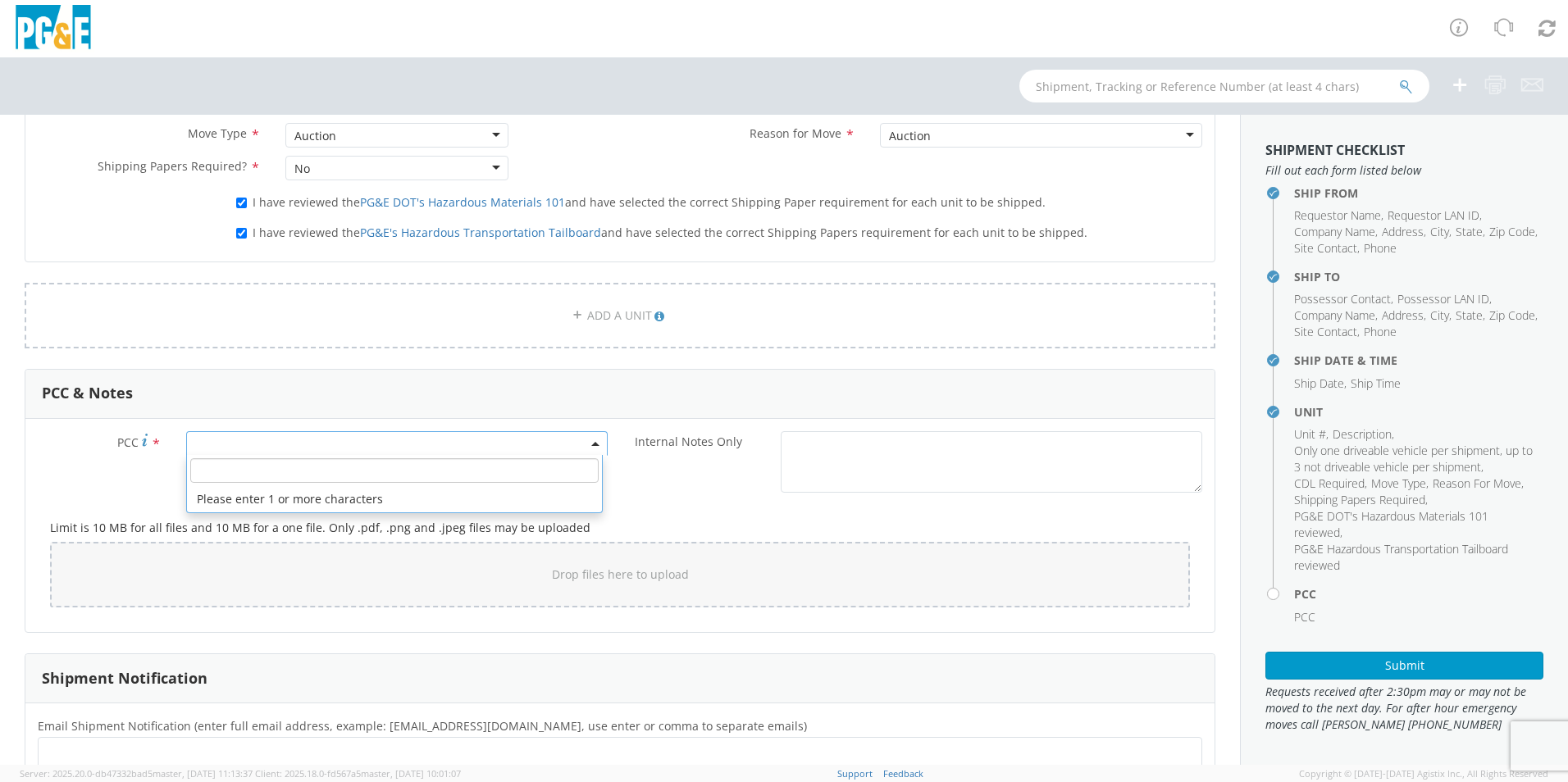
click at [375, 451] on span at bounding box center [397, 444] width 421 height 25
click at [361, 473] on input "number" at bounding box center [394, 471] width 408 height 25
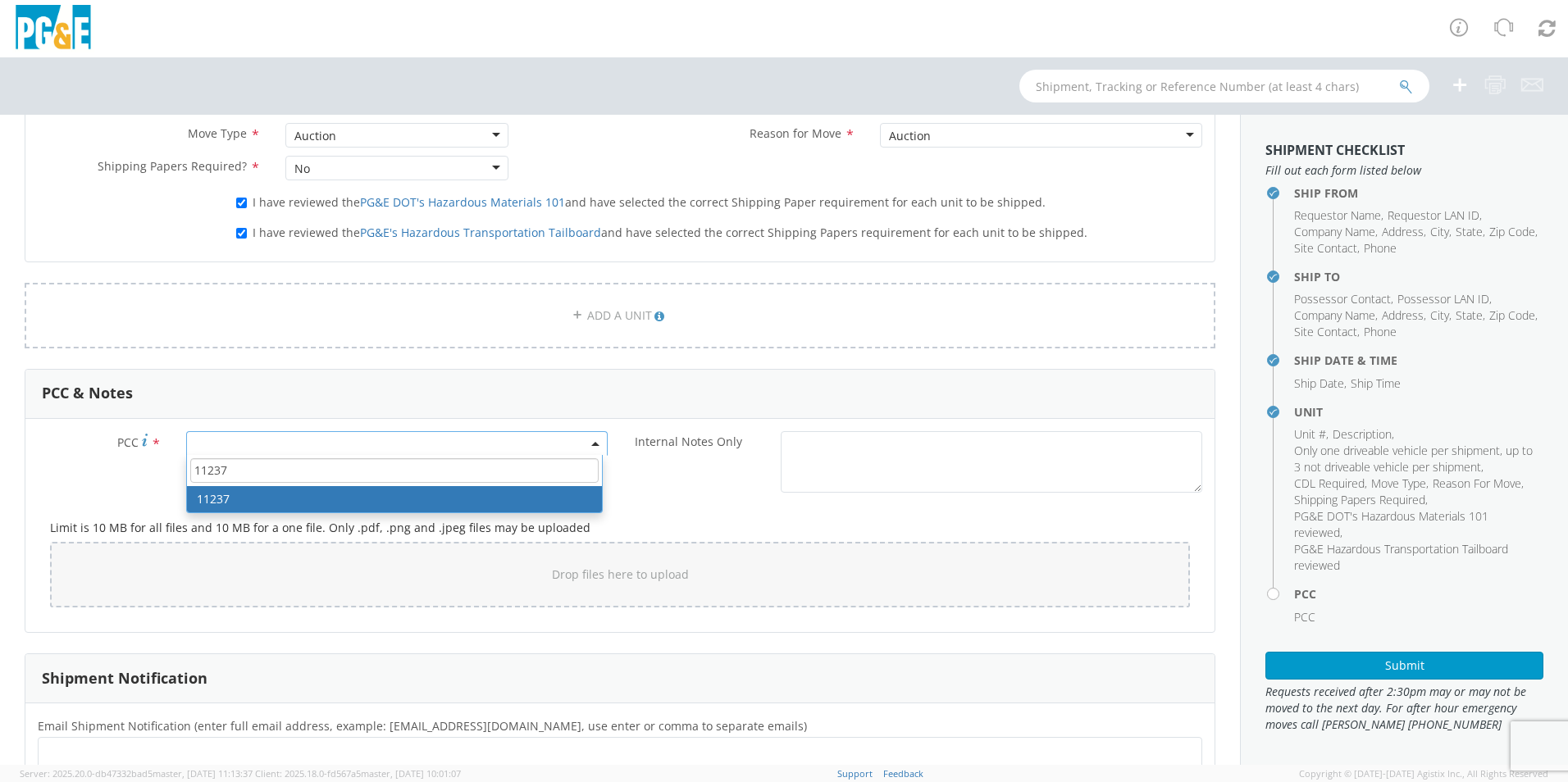
type input "11237"
select select "11237"
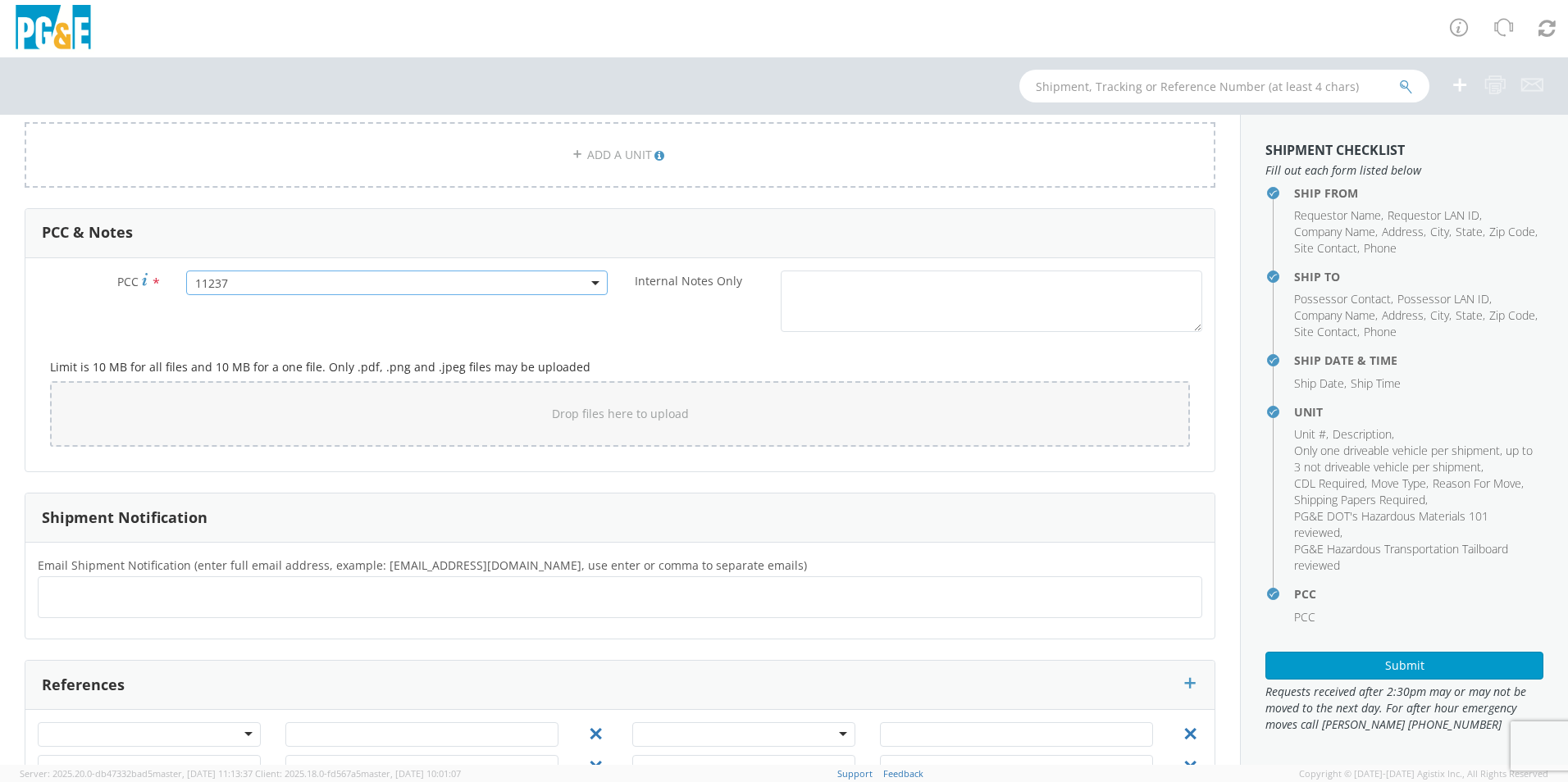
scroll to position [1201, 0]
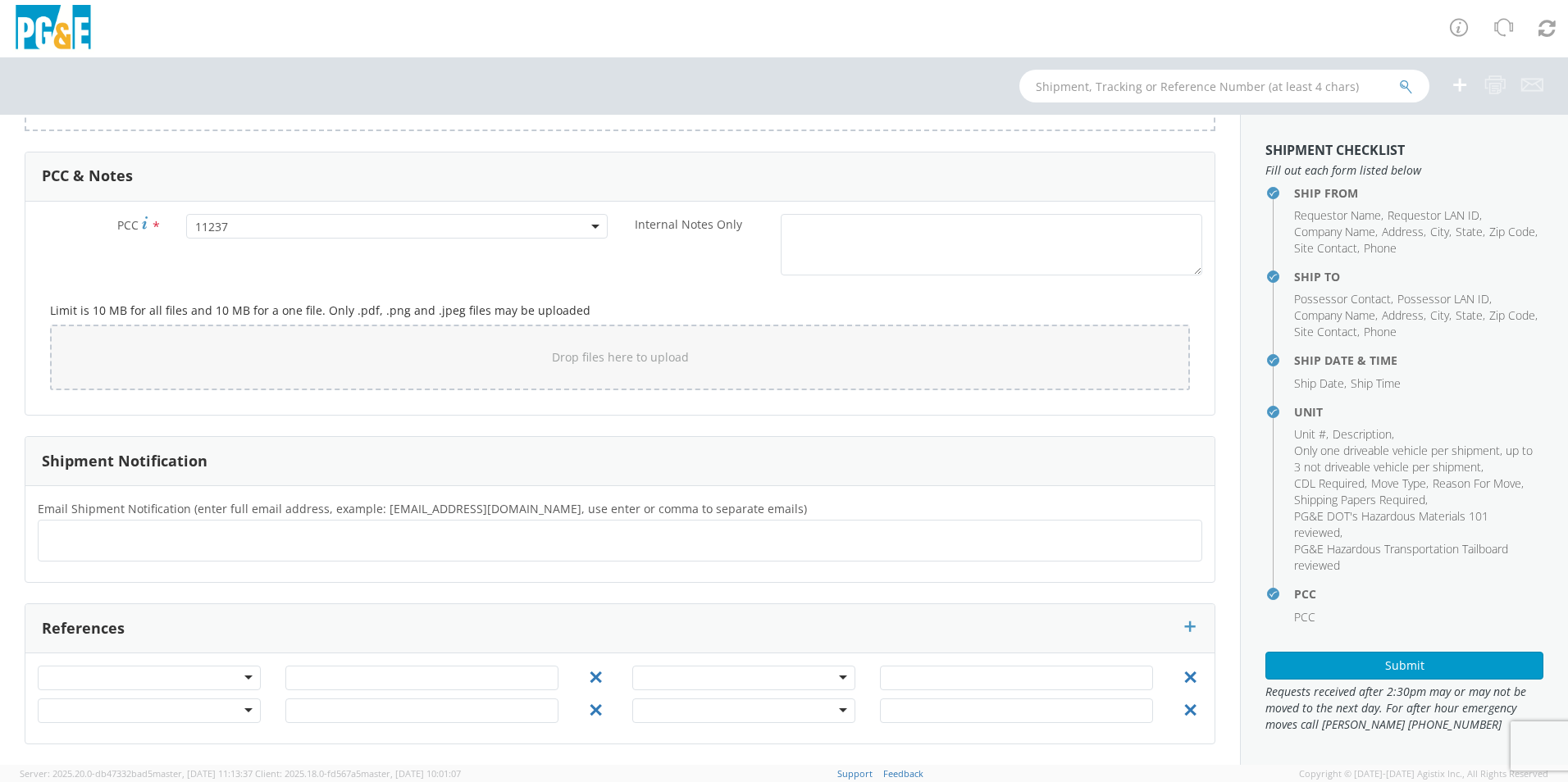
click at [139, 542] on ul at bounding box center [619, 540] width 1150 height 27
type input "cesar.lua@jjkane.com"
type input "ggmf@pge.com"
type input "dgmf@pge.com"
type input "dqgr@pge.com"
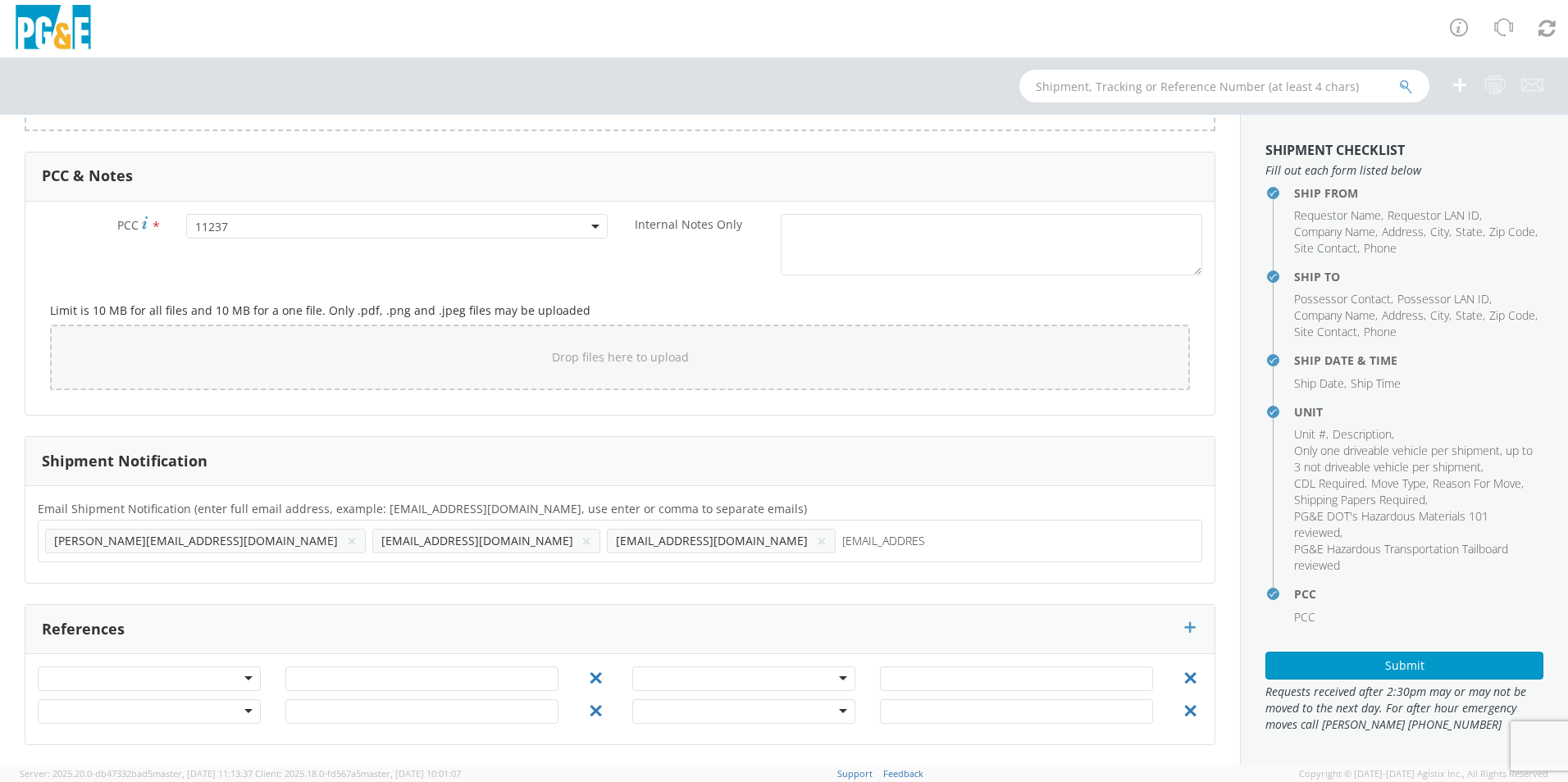
type input "r5wu@pge.com"
drag, startPoint x: 591, startPoint y: 548, endPoint x: 48, endPoint y: 570, distance: 543.4
click at [63, 559] on div "cesar.lua@jjkane.com × dgmf@pge.com × dqgr@pge.com × r5wu@pge.com ×" at bounding box center [620, 540] width 1164 height 42
click at [1345, 669] on button "Submit" at bounding box center [1404, 665] width 278 height 28
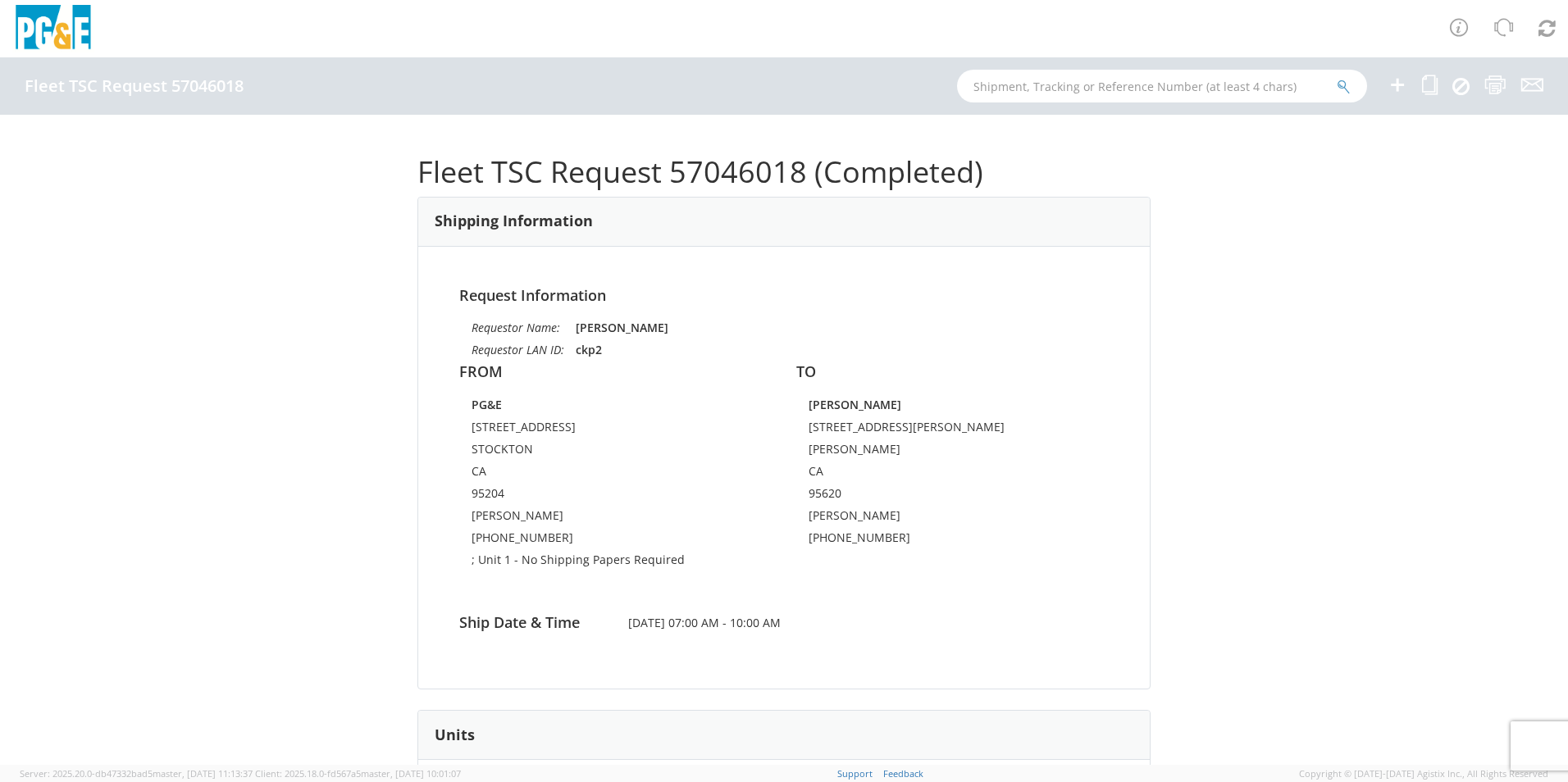
click at [1397, 88] on icon at bounding box center [1397, 84] width 20 height 21
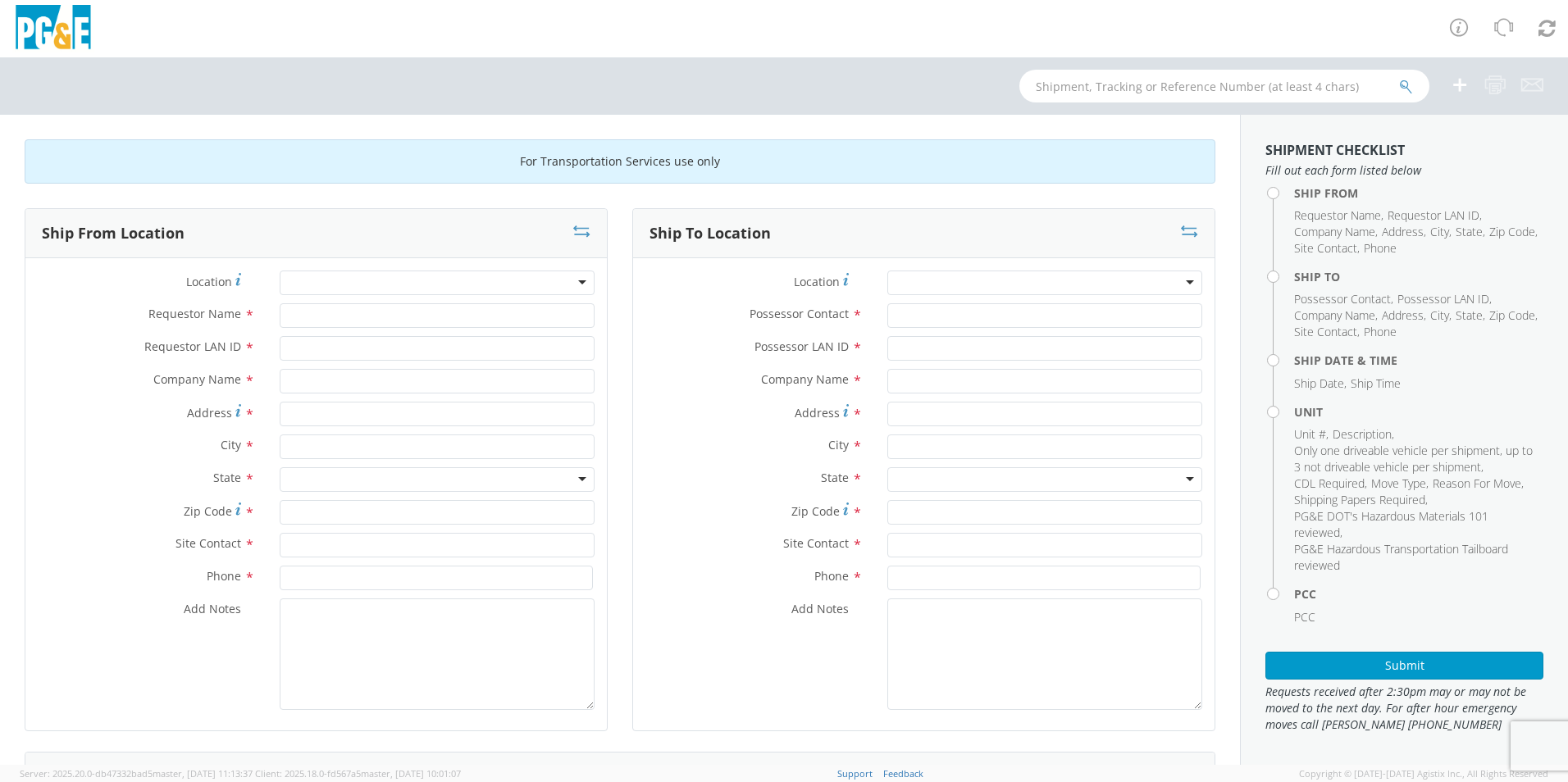
click at [575, 285] on div at bounding box center [437, 283] width 315 height 25
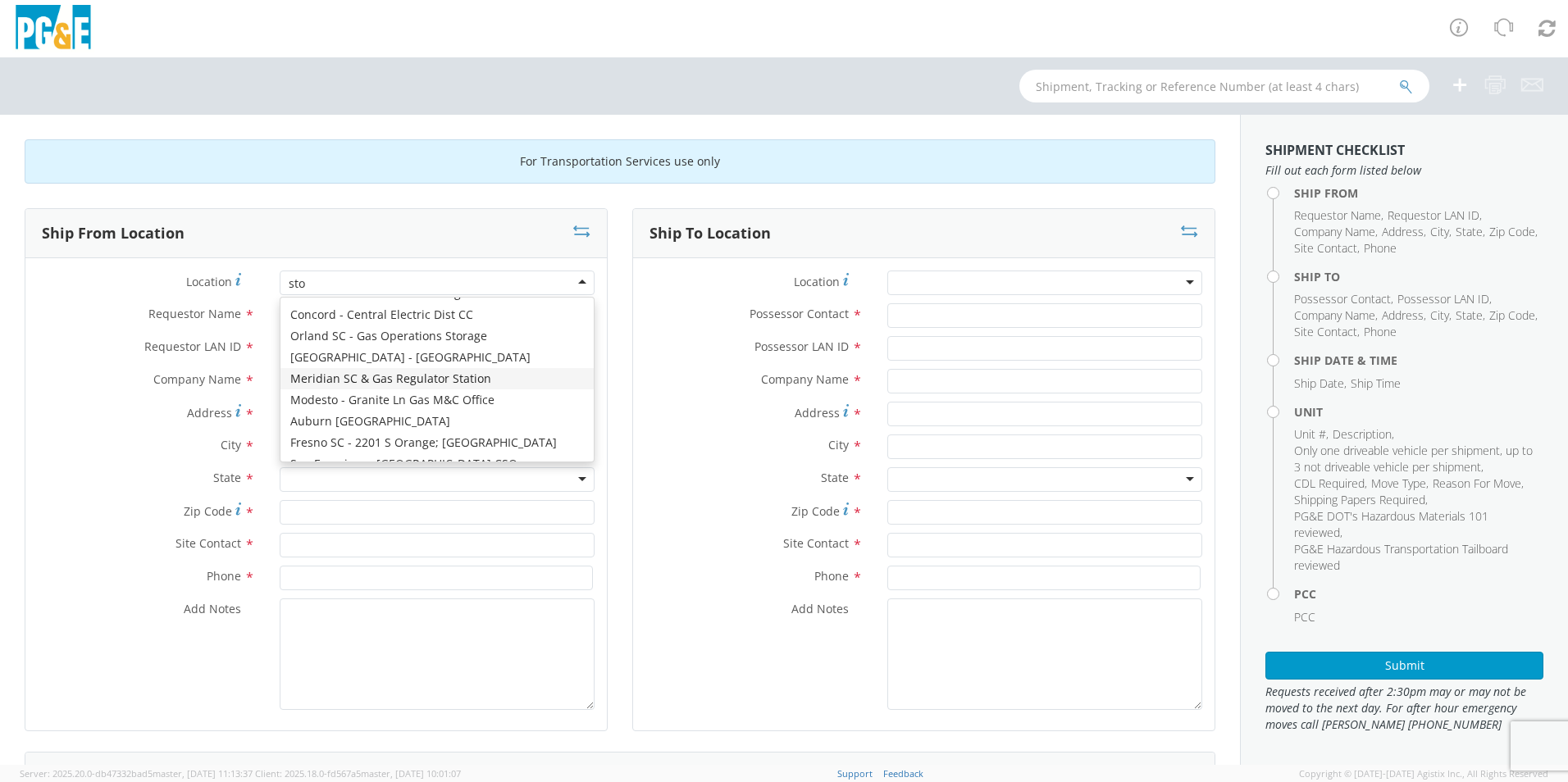
scroll to position [4, 0]
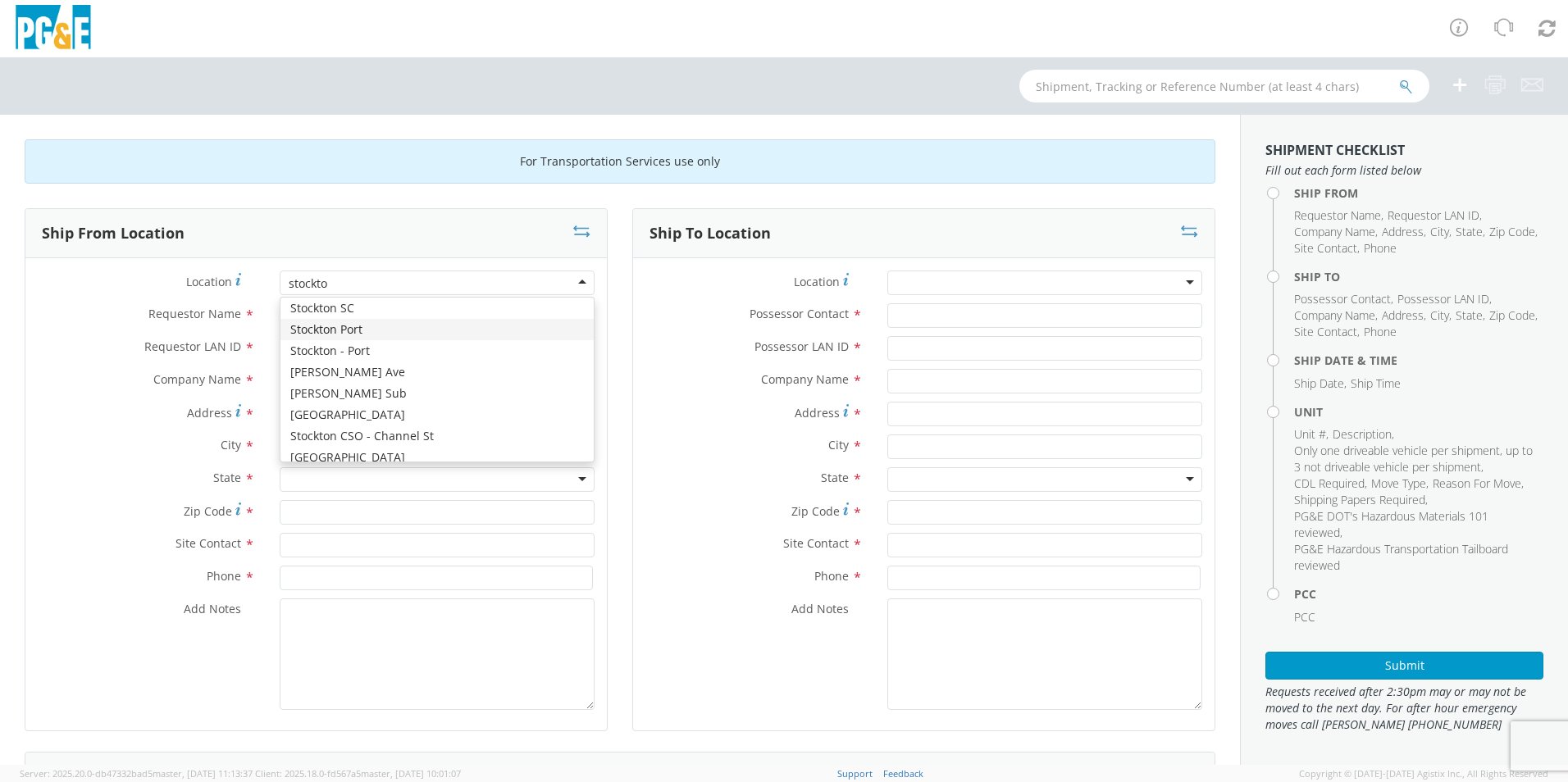
type input "stockton"
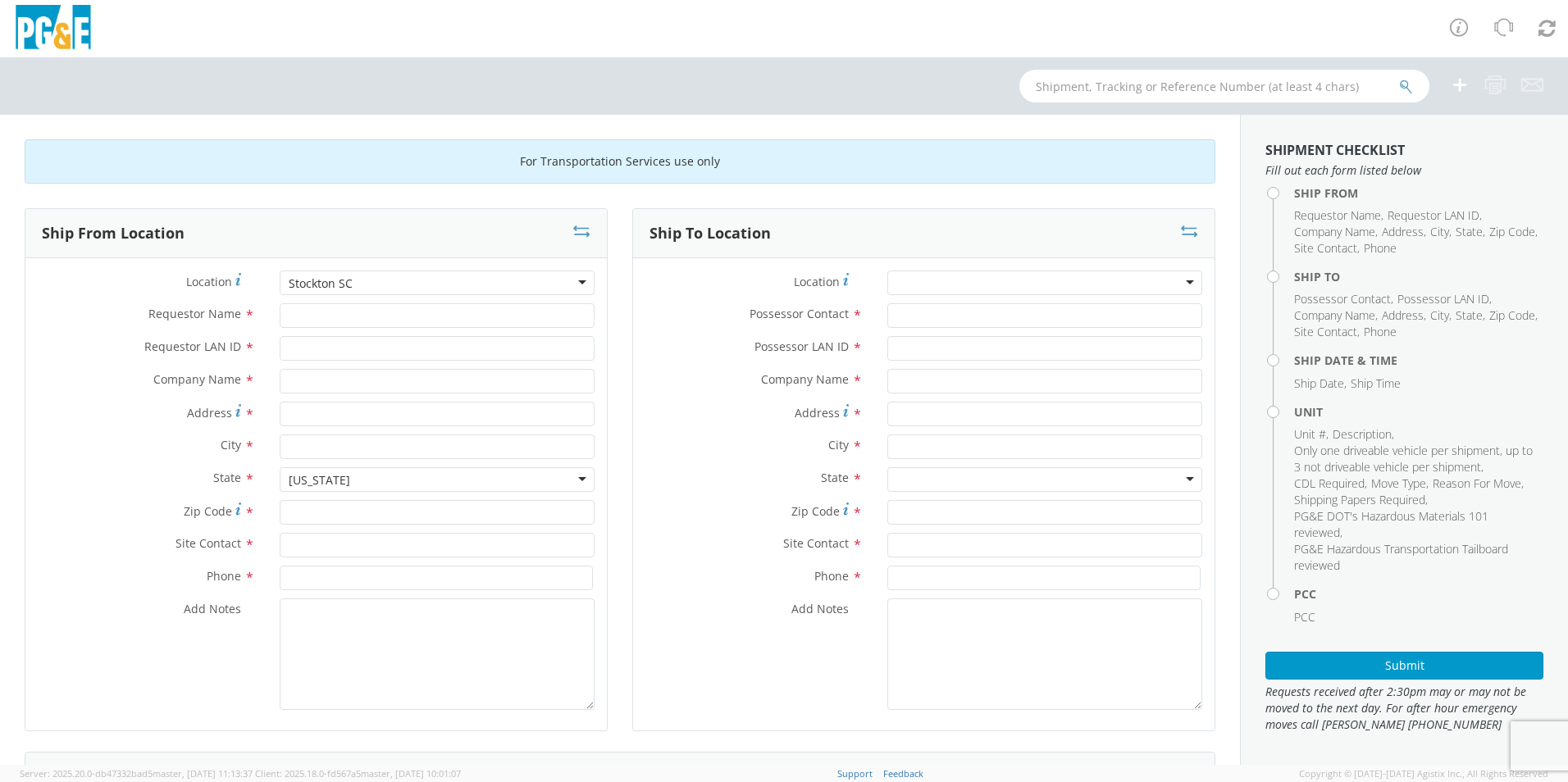
type input "PG&E"
type input "[STREET_ADDRESS]"
type input "STOCKTON"
type input "95204"
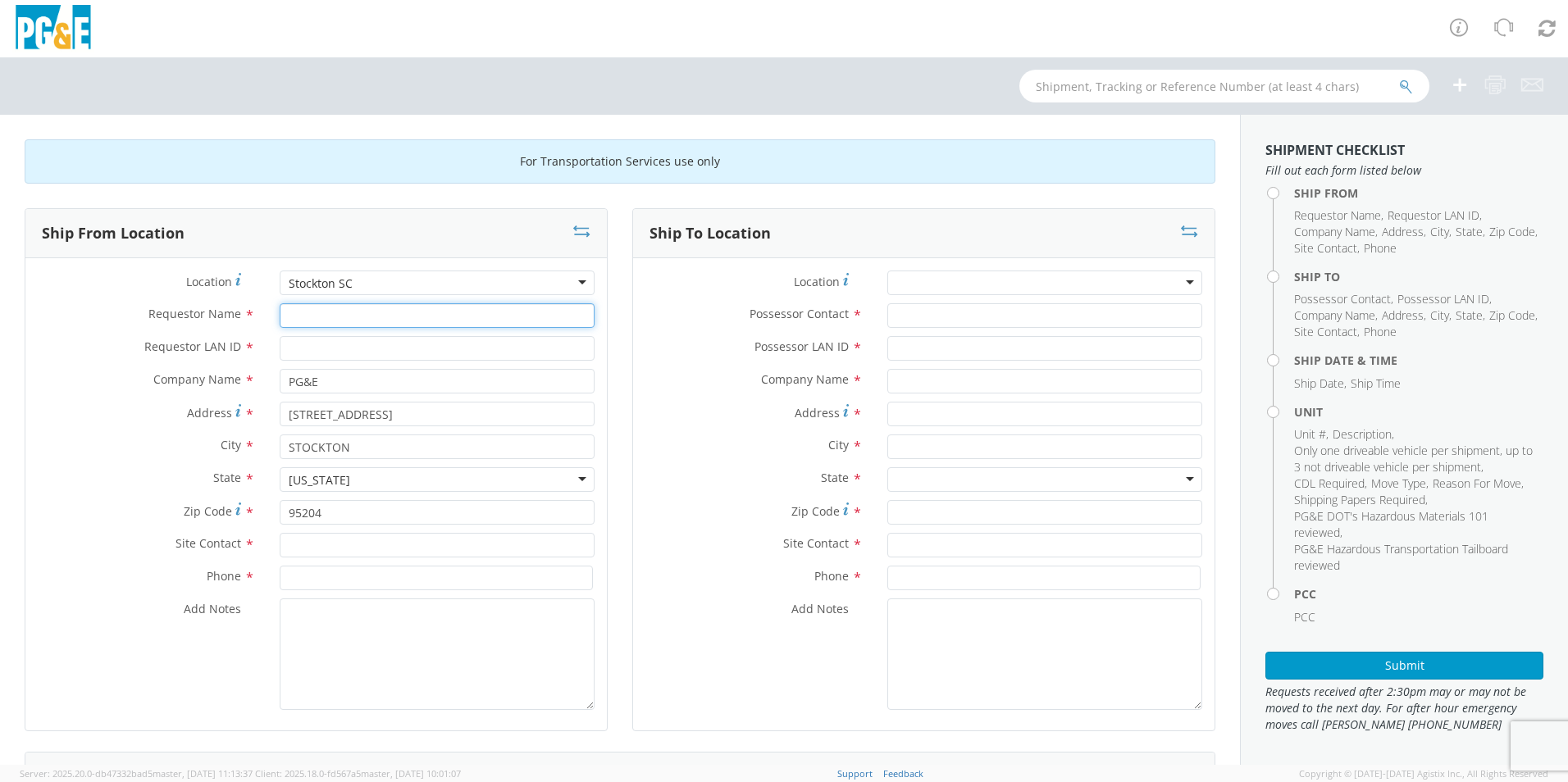
click at [392, 322] on input "Requestor Name *" at bounding box center [437, 315] width 315 height 25
type input "[PERSON_NAME]"
type input "ckp2"
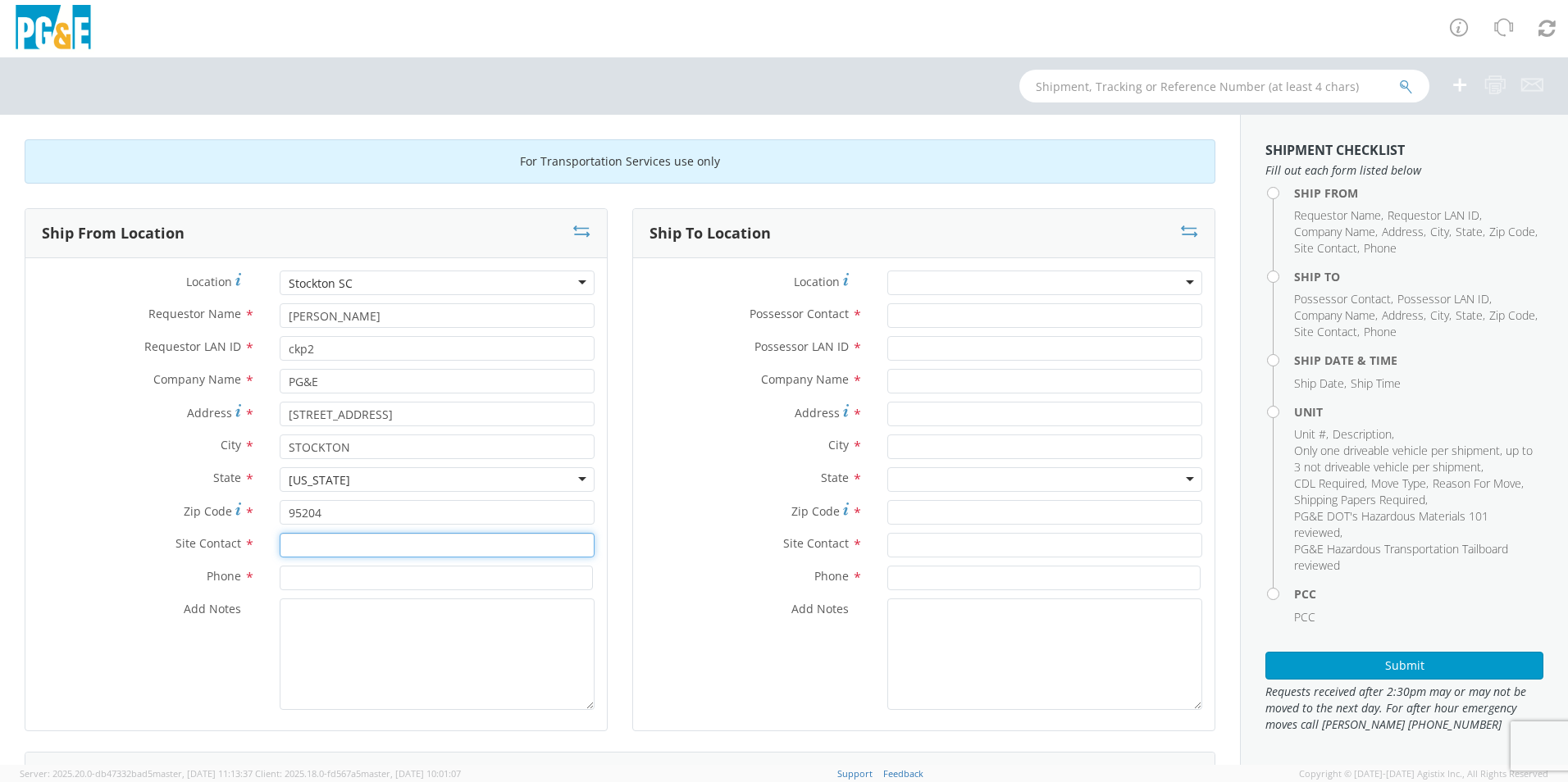
click at [337, 549] on input "text" at bounding box center [437, 545] width 315 height 25
click at [331, 550] on input "Derek Nolina" at bounding box center [437, 545] width 315 height 25
type input "[PERSON_NAME]"
click at [355, 583] on input at bounding box center [436, 578] width 313 height 25
type input "[PHONE_NUMBER]"
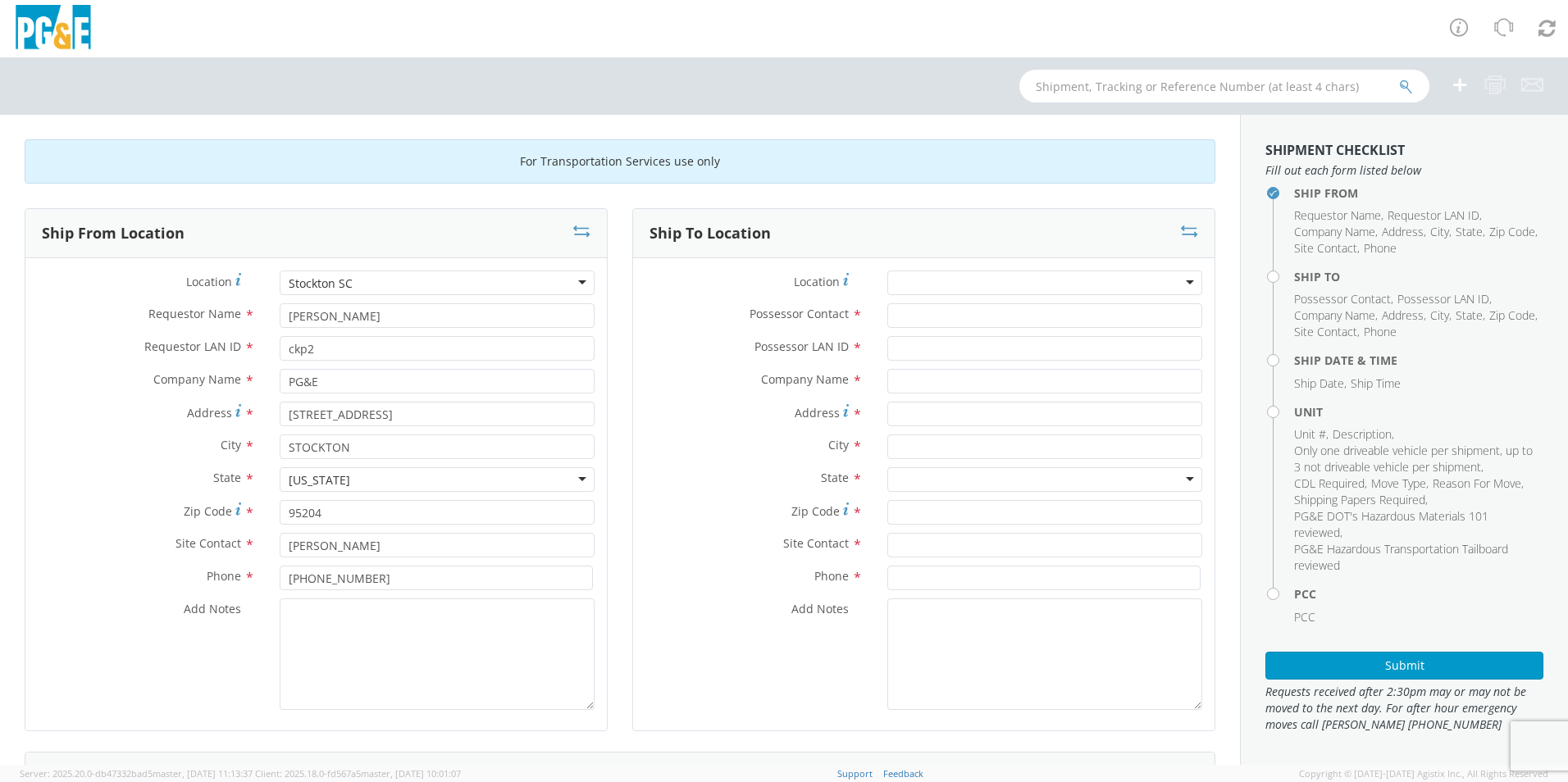
click at [1046, 286] on div at bounding box center [1045, 283] width 315 height 25
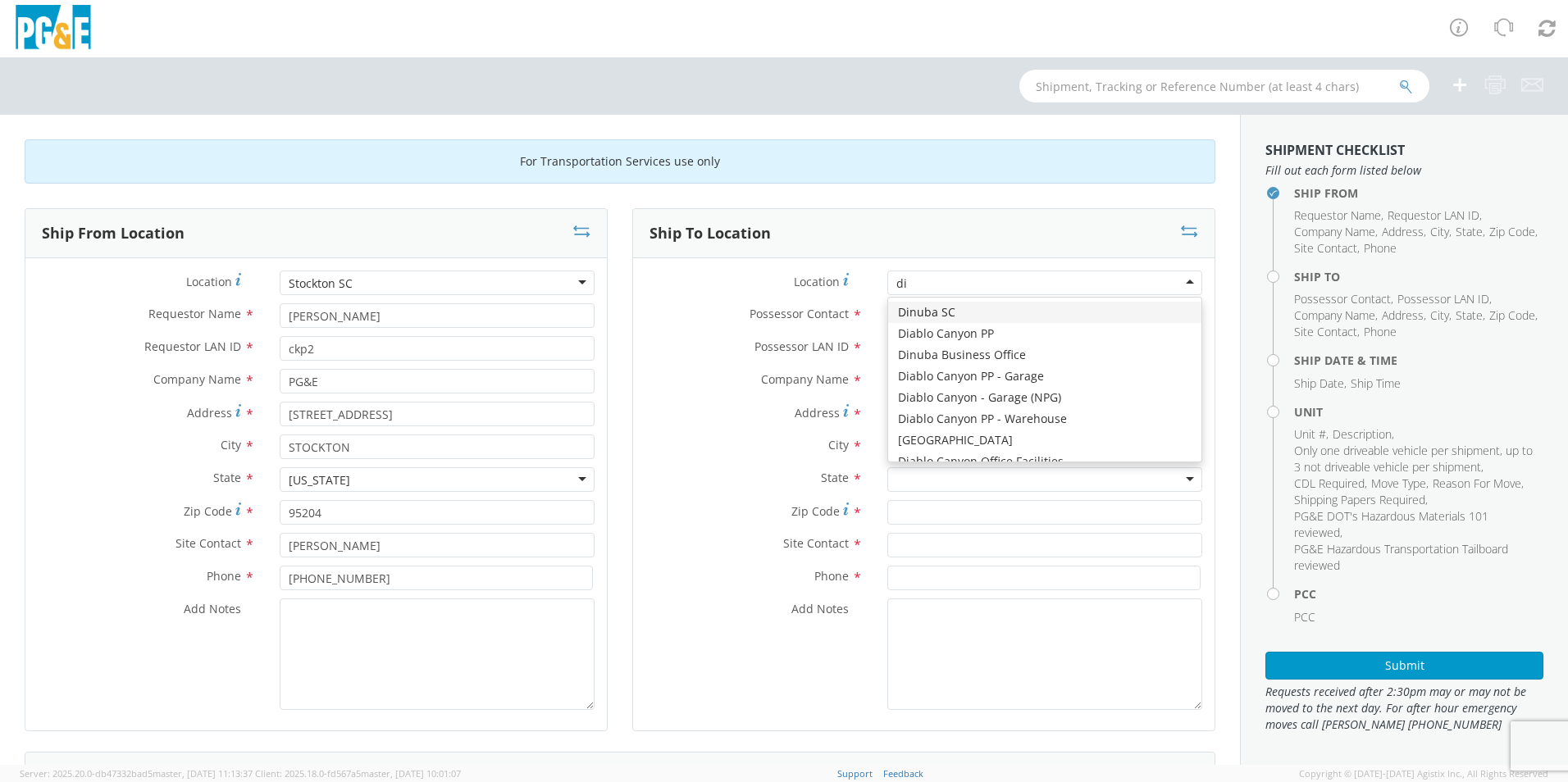
type input "dix"
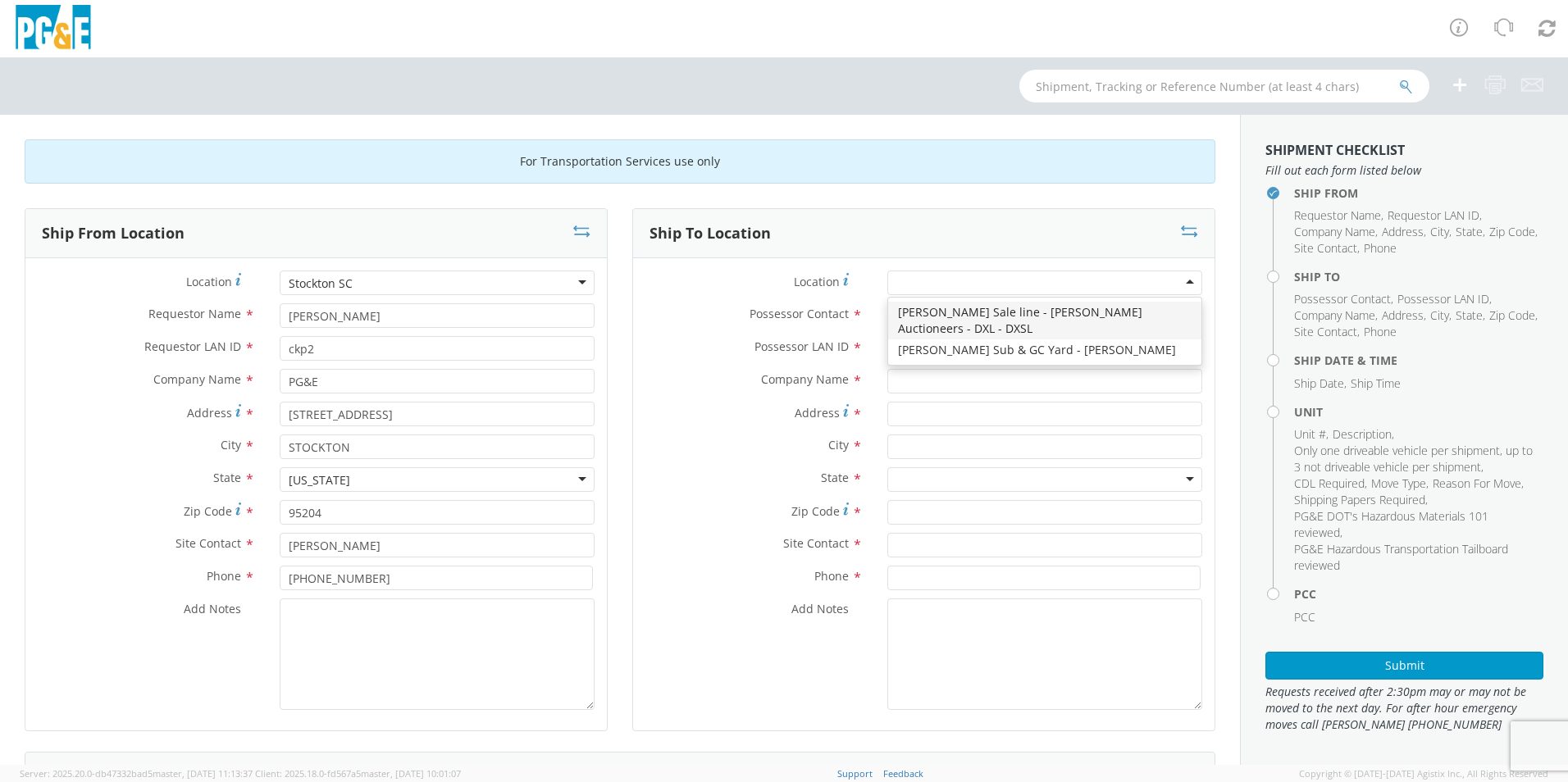
type input "PG&E"
type input "[STREET_ADDRESS][PERSON_NAME]"
type input "[PERSON_NAME]"
type input "95620"
type input "[PHONE_NUMBER]"
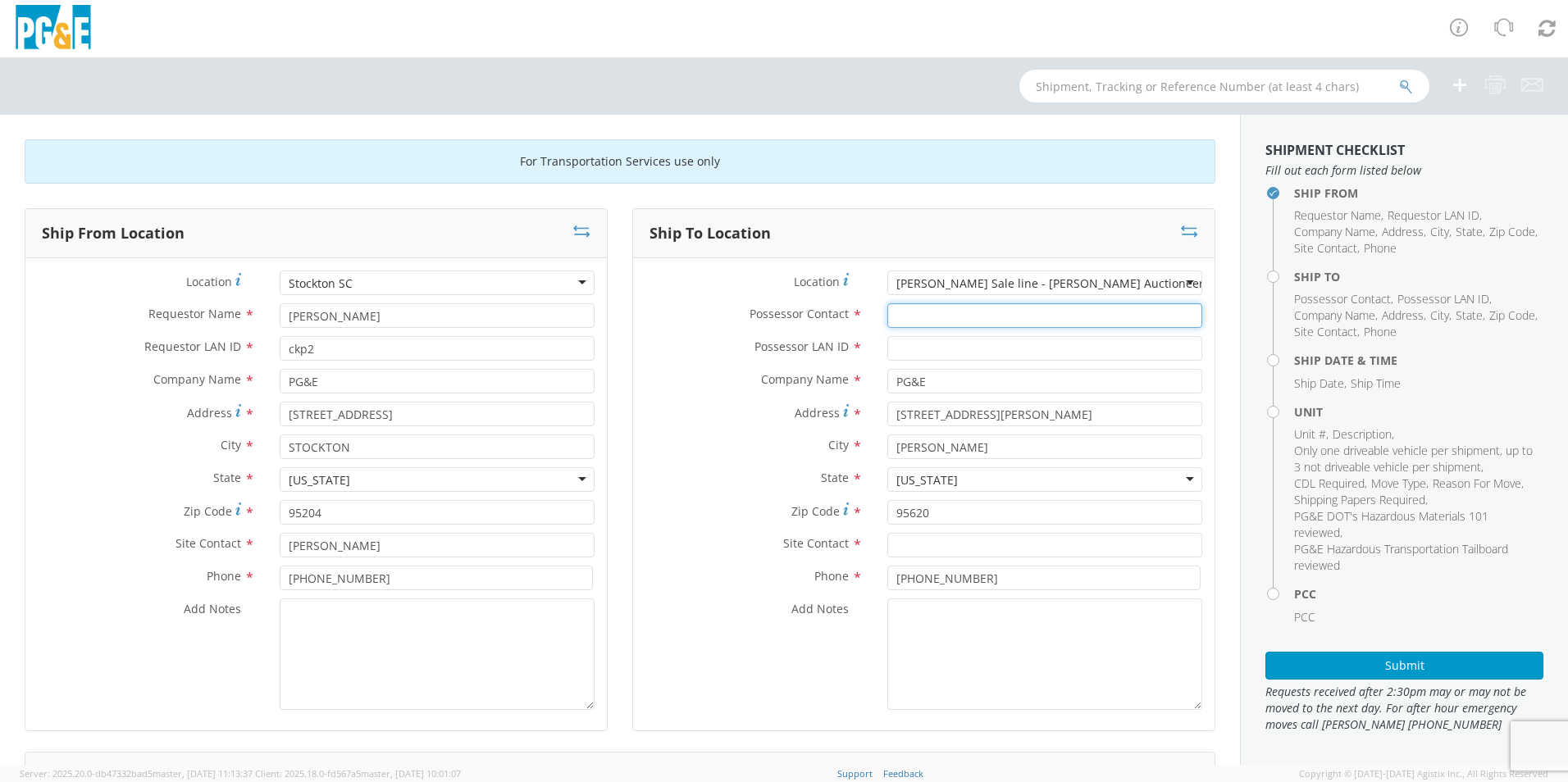
click at [934, 318] on input "Possessor Contact *" at bounding box center [1045, 315] width 315 height 25
type input "[PERSON_NAME]"
click at [893, 349] on input "Possessor LAN ID *" at bounding box center [1045, 348] width 315 height 25
type input "C"
type input "cesar.lua@jjkane.com"
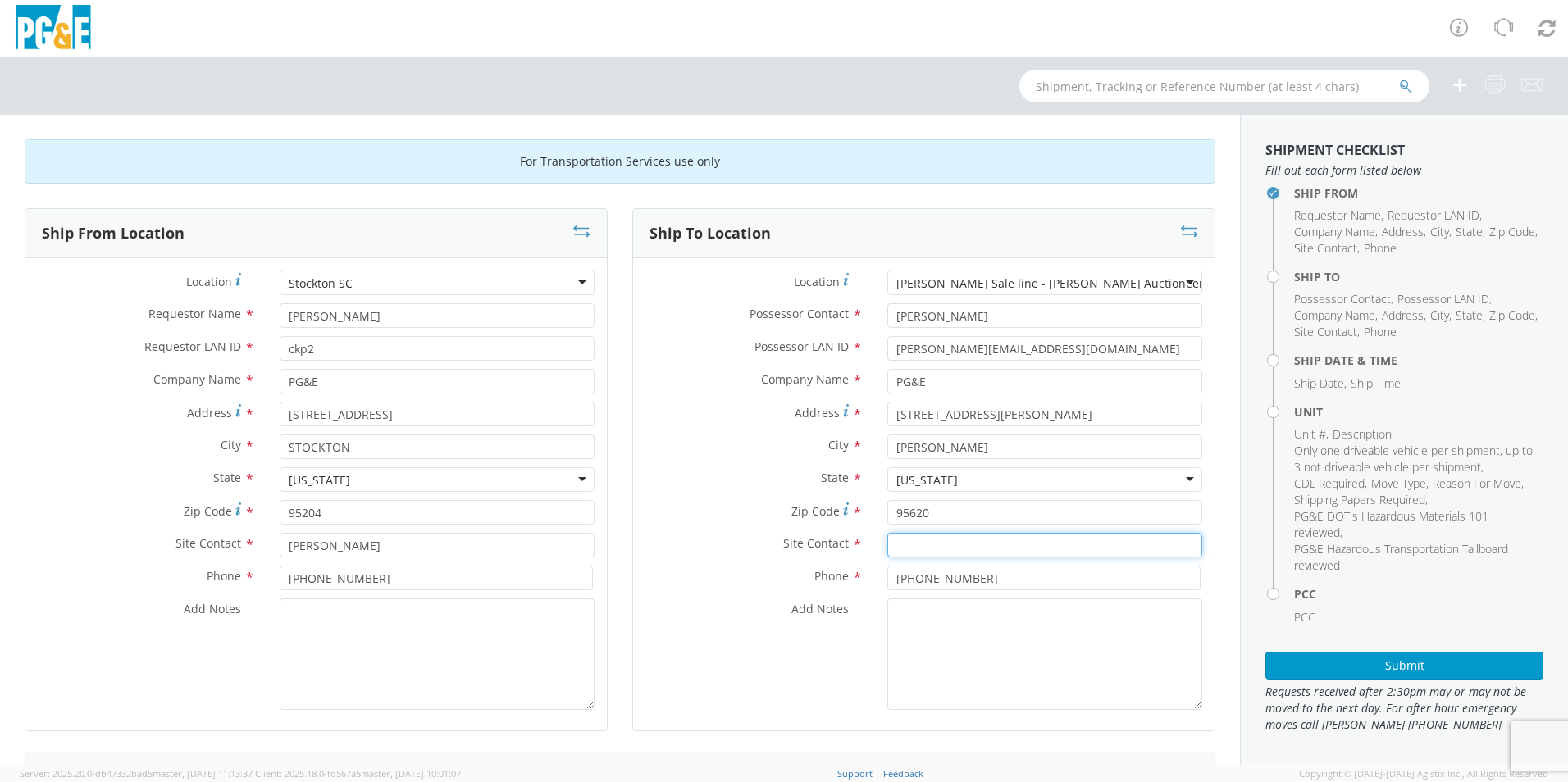
click at [954, 535] on input "text" at bounding box center [1045, 545] width 315 height 25
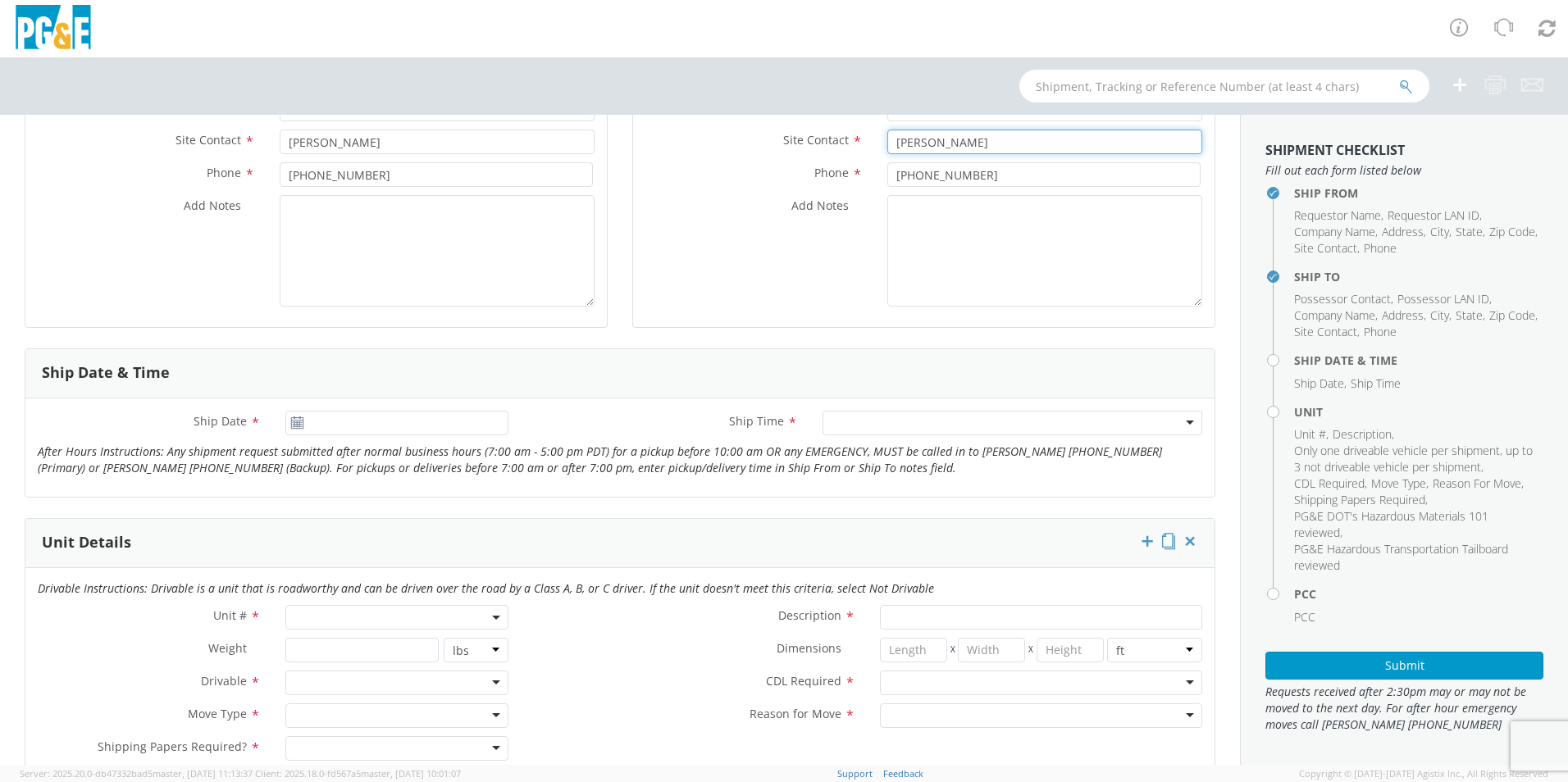
scroll to position [410, 0]
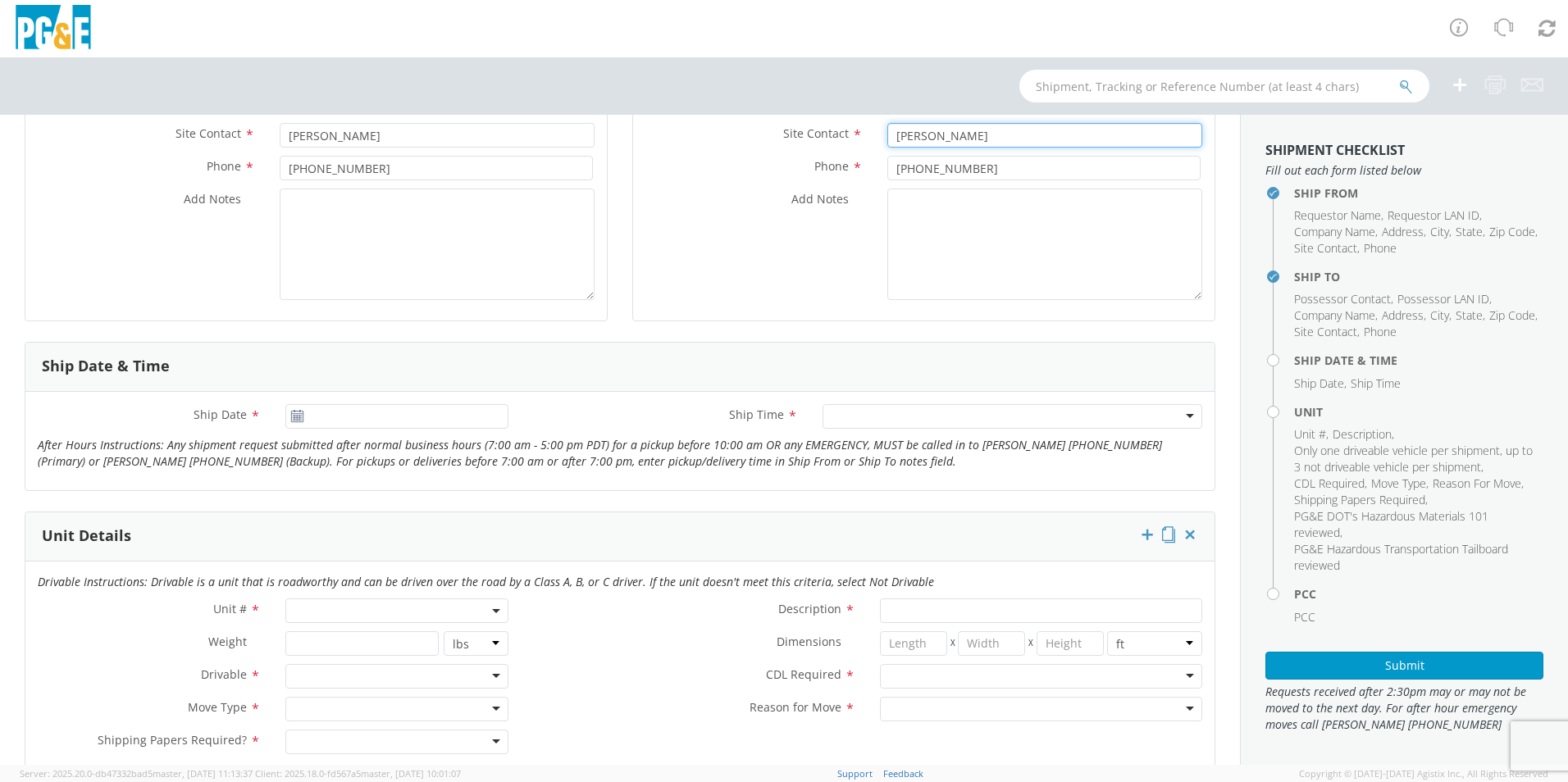
type input "[PERSON_NAME]"
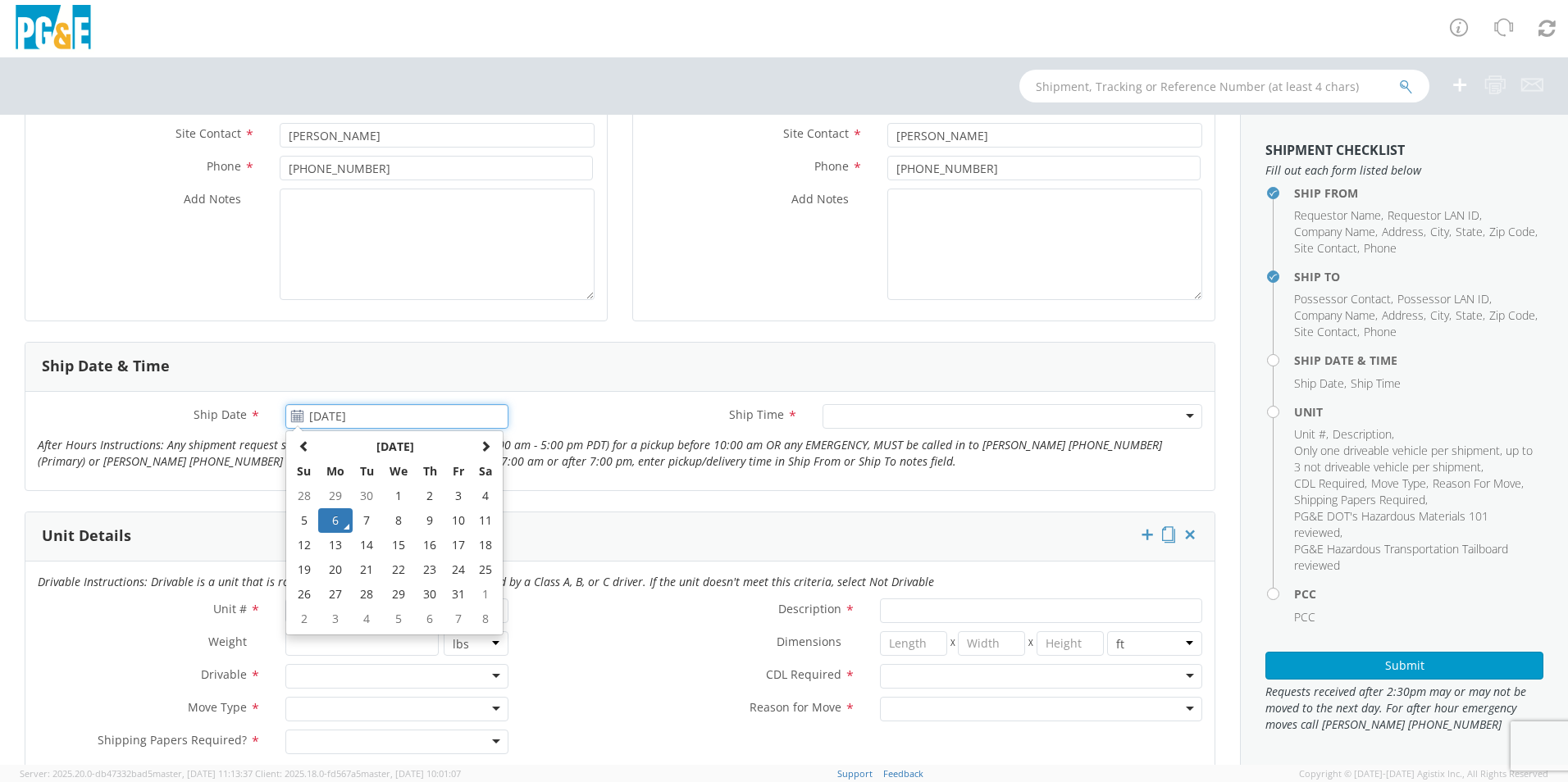
click at [400, 425] on input "10/06/2025" at bounding box center [397, 416] width 223 height 25
click at [422, 528] on td "9" at bounding box center [429, 521] width 29 height 25
type input "10/09/2025"
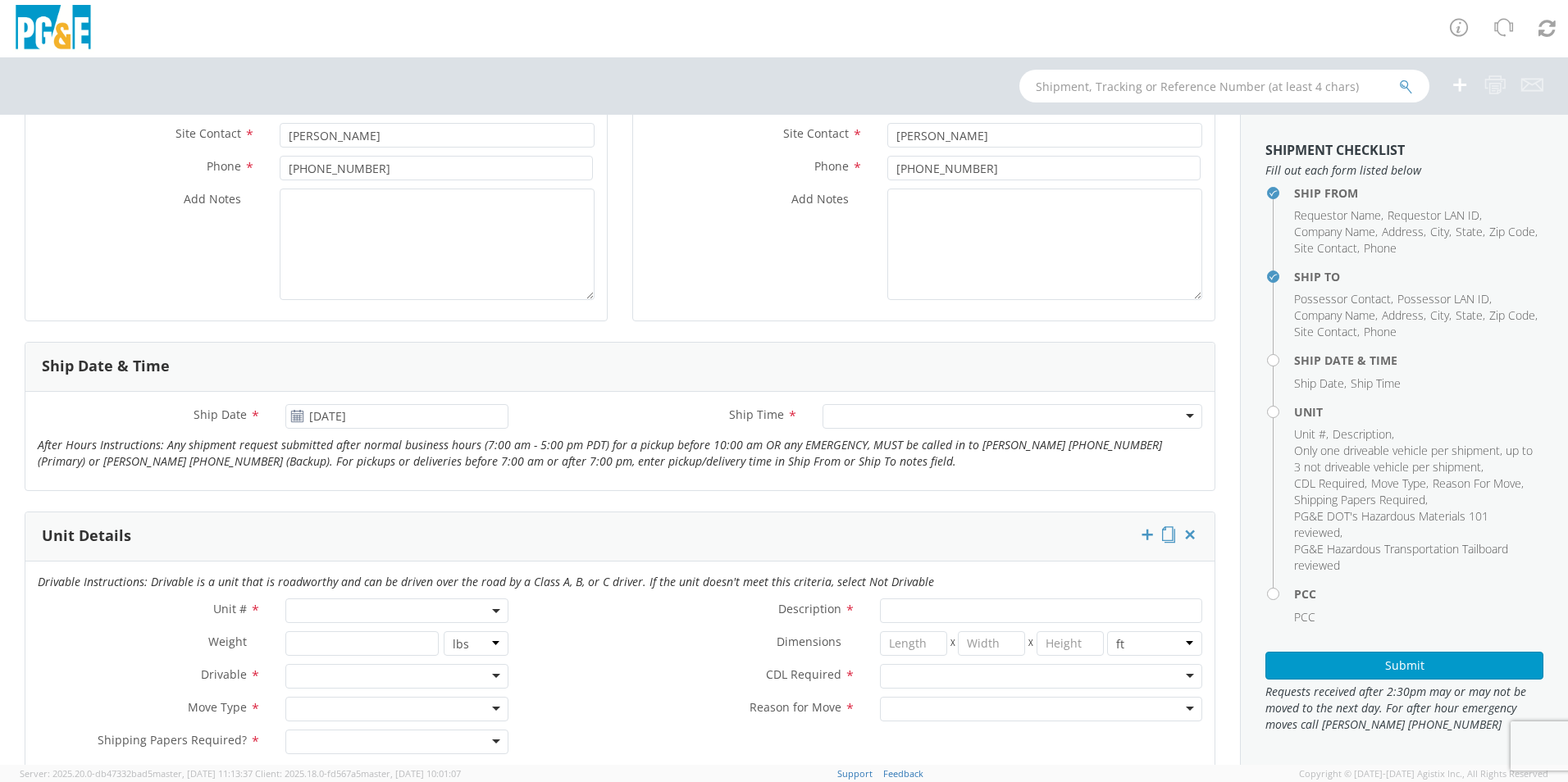
click at [1044, 420] on div at bounding box center [1012, 416] width 380 height 25
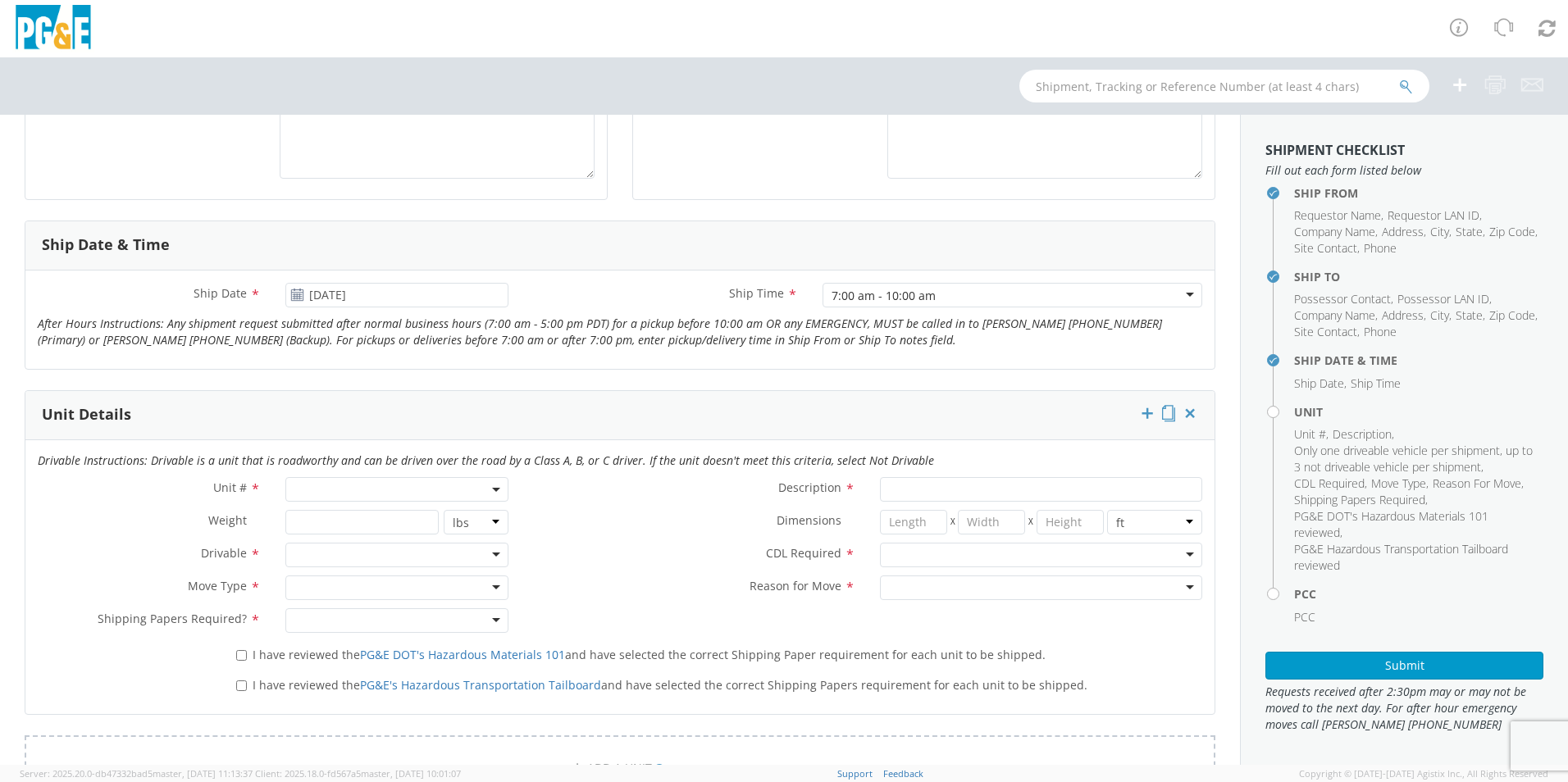
scroll to position [655, 0]
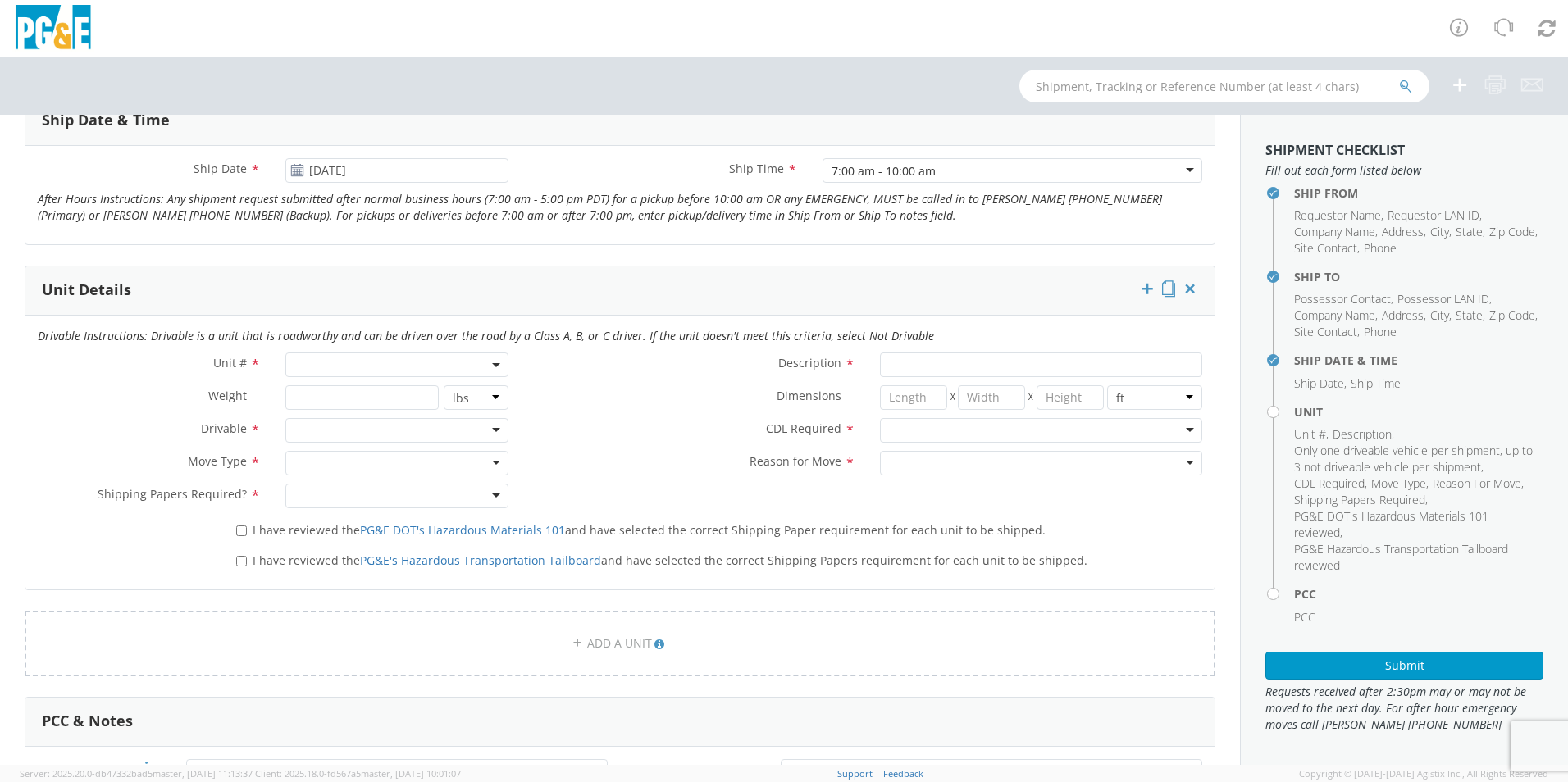
click at [495, 372] on span at bounding box center [497, 365] width 3 height 25
click at [437, 396] on input "search" at bounding box center [396, 392] width 213 height 25
type input "079813"
type input "TRAILER; POLE/CARGO"
type input "0"
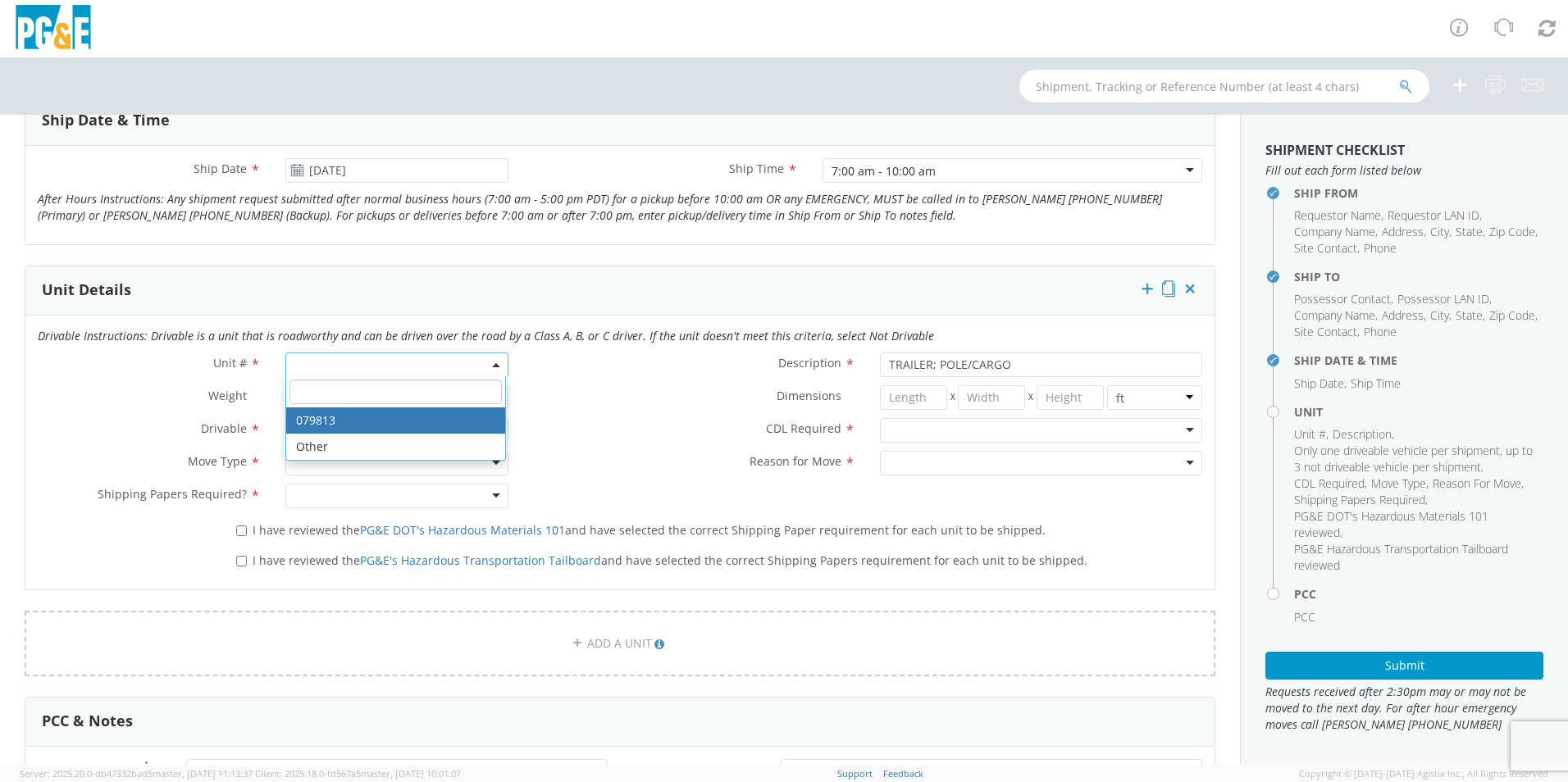
select select "079813"
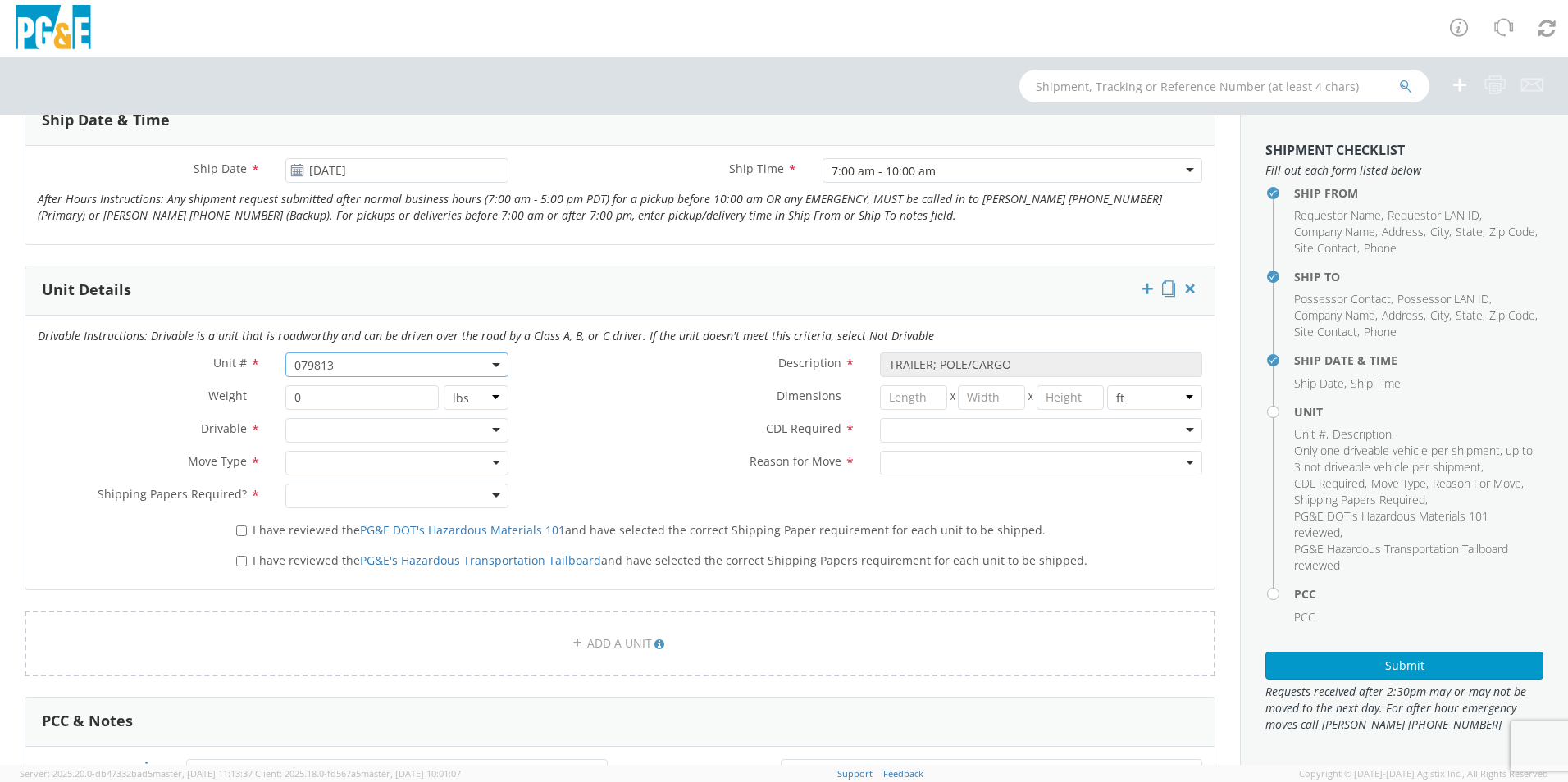
click at [495, 435] on div at bounding box center [397, 430] width 223 height 25
click at [490, 461] on div at bounding box center [397, 463] width 223 height 25
click at [480, 497] on div at bounding box center [397, 496] width 223 height 25
click at [237, 529] on input "I have reviewed the PG&E DOT's Hazardous Materials 101 and have selected the co…" at bounding box center [241, 530] width 11 height 11
checkbox input "true"
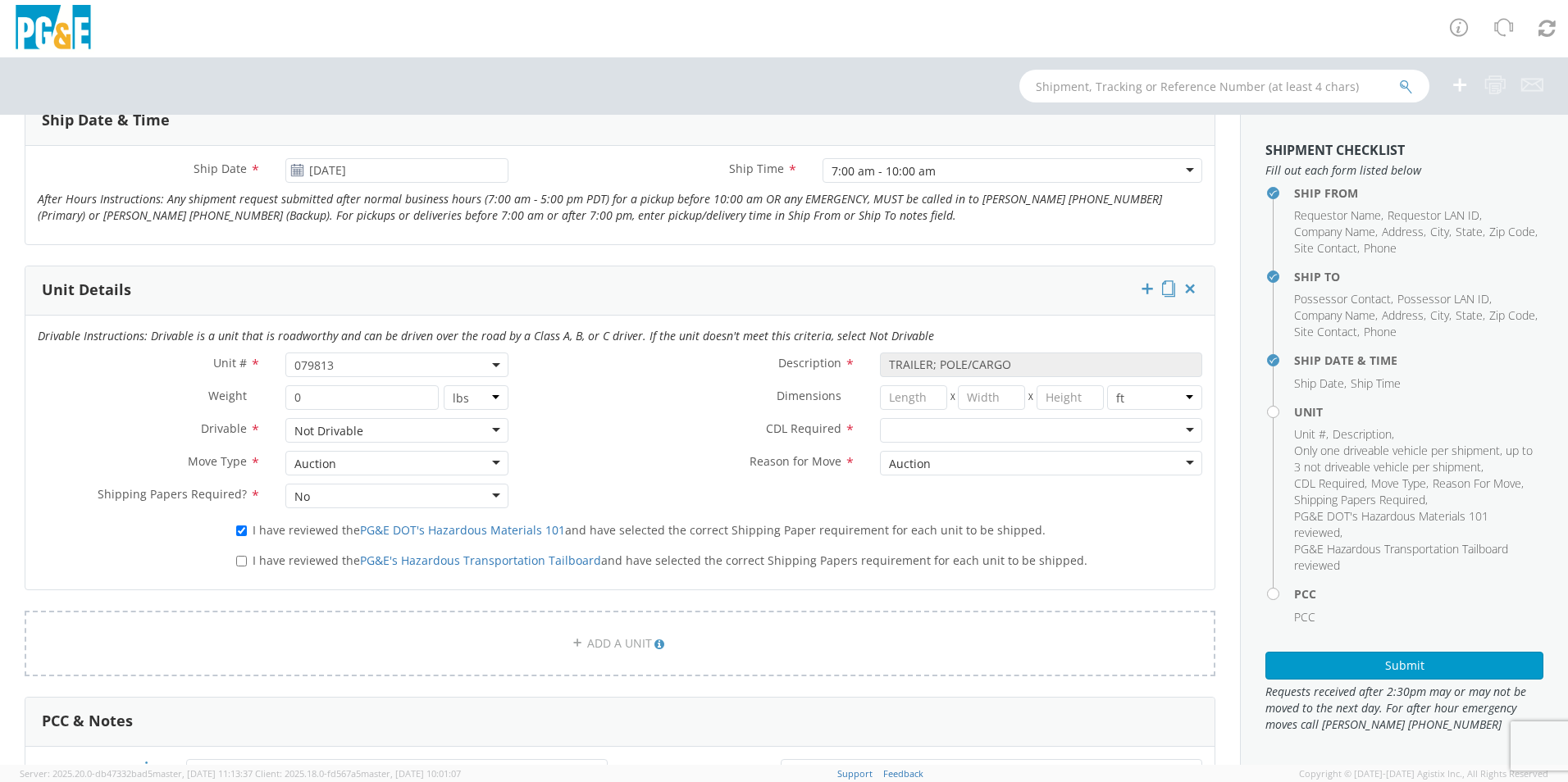
click at [232, 559] on div "I have reviewed the PG&E's Hazardous Transportation Tailboard and have selected…" at bounding box center [719, 558] width 990 height 22
click at [236, 562] on input "I have reviewed the PG&E's Hazardous Transportation Tailboard and have selected…" at bounding box center [241, 560] width 11 height 11
checkbox input "true"
click at [1176, 429] on div at bounding box center [1041, 430] width 322 height 25
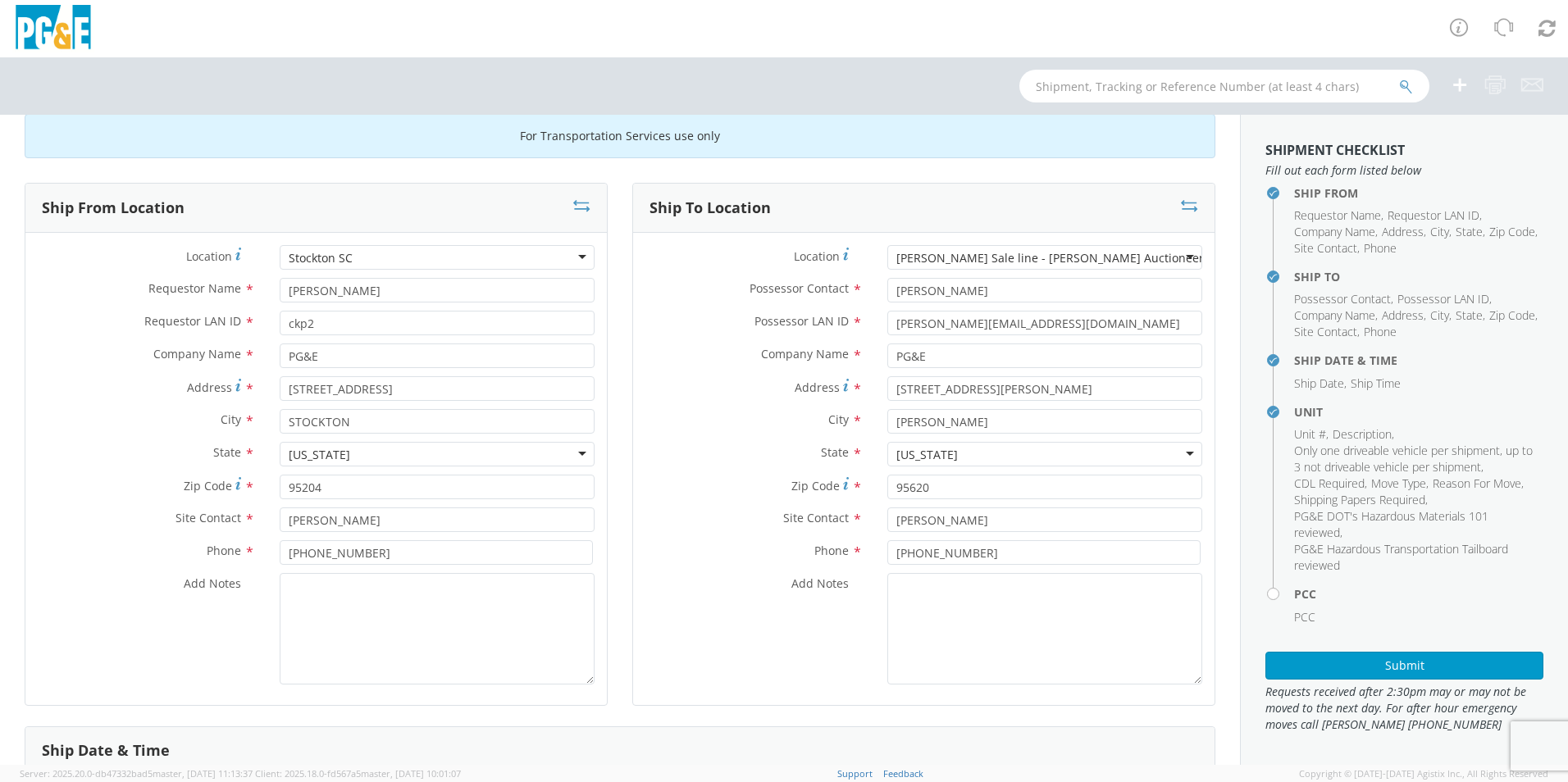
scroll to position [0, 0]
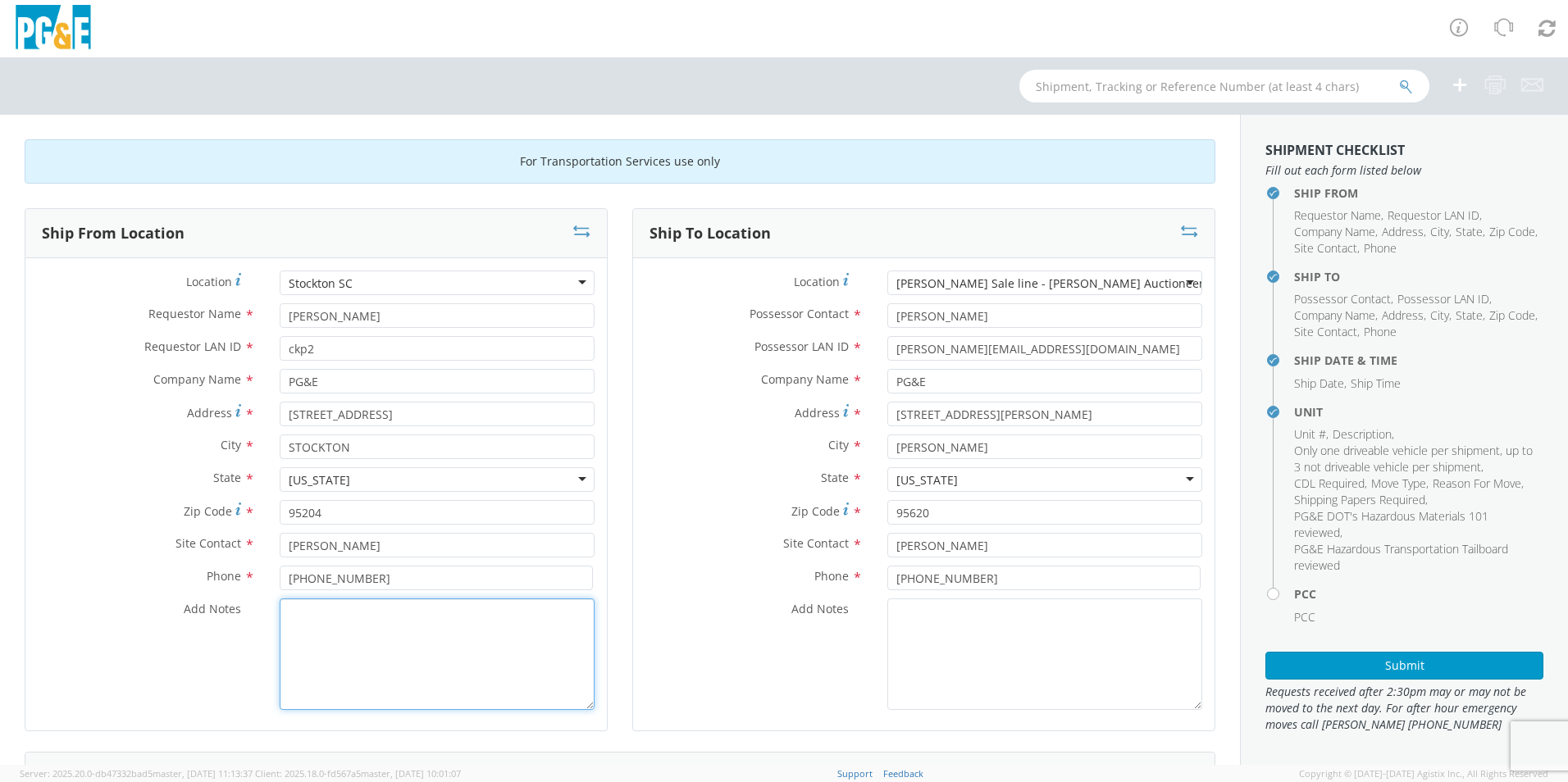
click at [406, 624] on textarea "Add Notes *" at bounding box center [437, 654] width 315 height 112
type textarea "M"
click at [505, 613] on textarea "Trailer tongue broken off. Must be towed on a flat bed." at bounding box center [437, 654] width 315 height 112
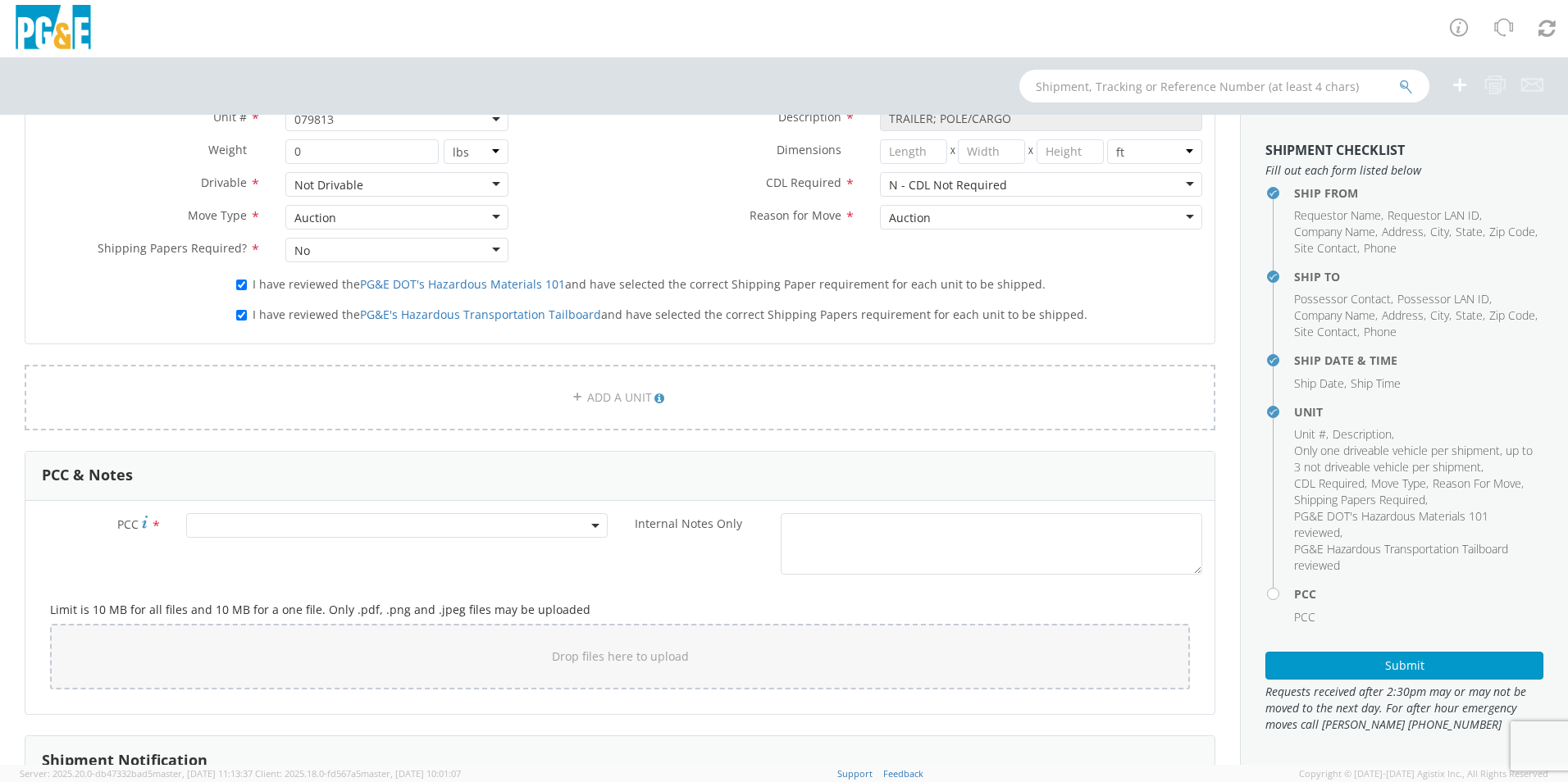
scroll to position [1065, 0]
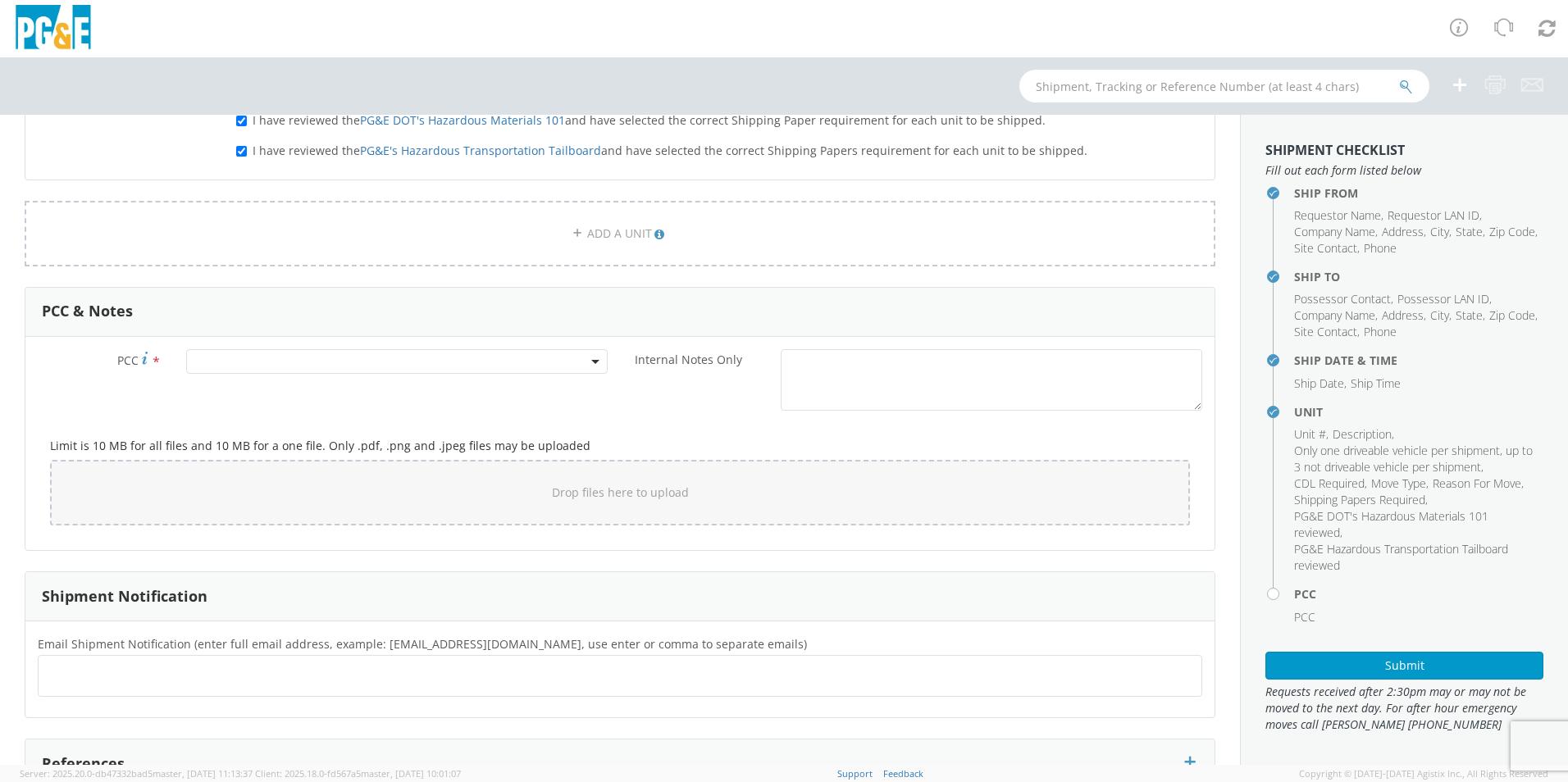
type textarea "Trailer tongue broken off. Must be moved on a flat bed."
click at [346, 368] on span at bounding box center [397, 362] width 421 height 25
click at [334, 384] on input "number" at bounding box center [394, 389] width 408 height 25
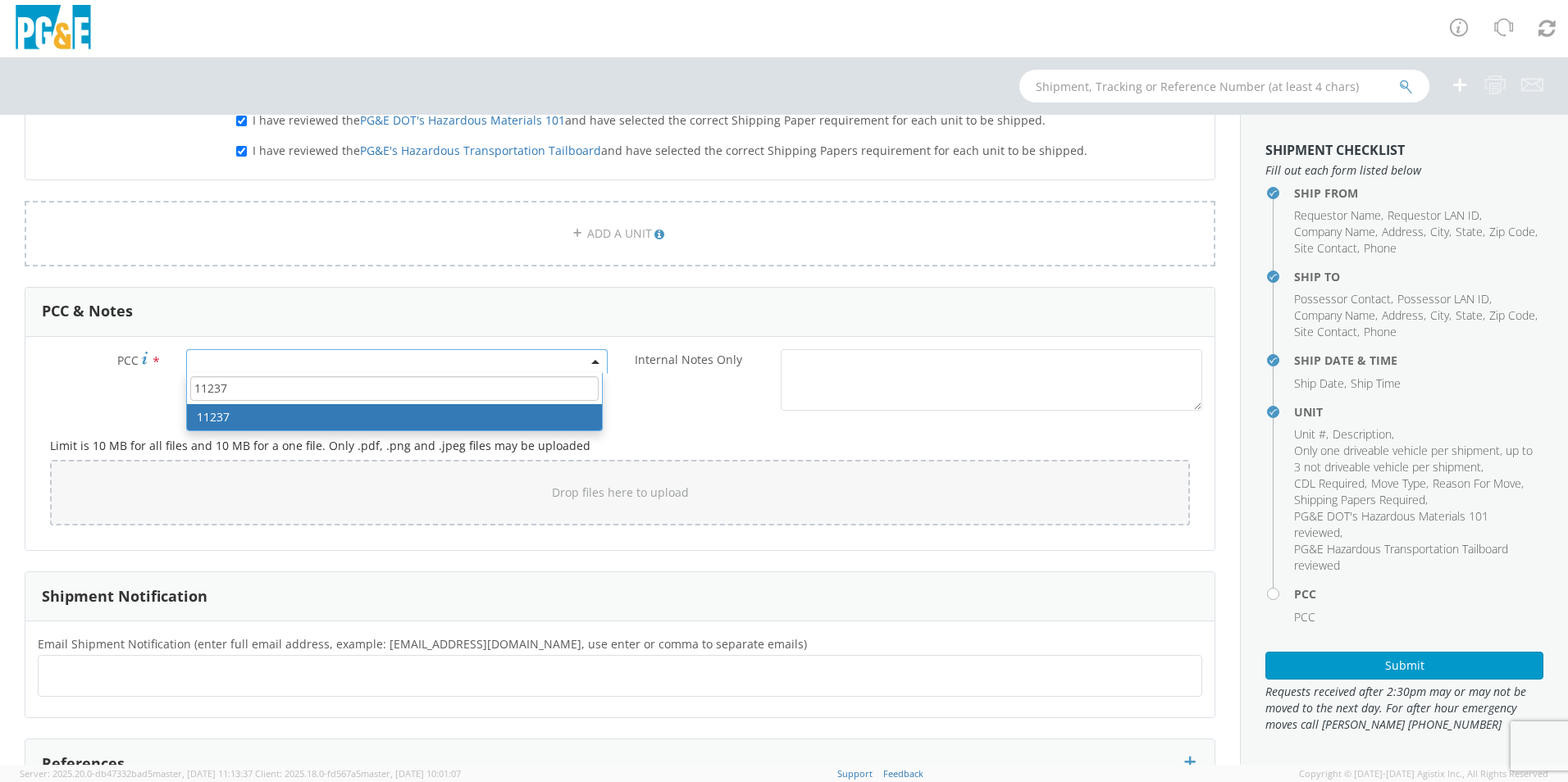
type input "11237"
select select "11237"
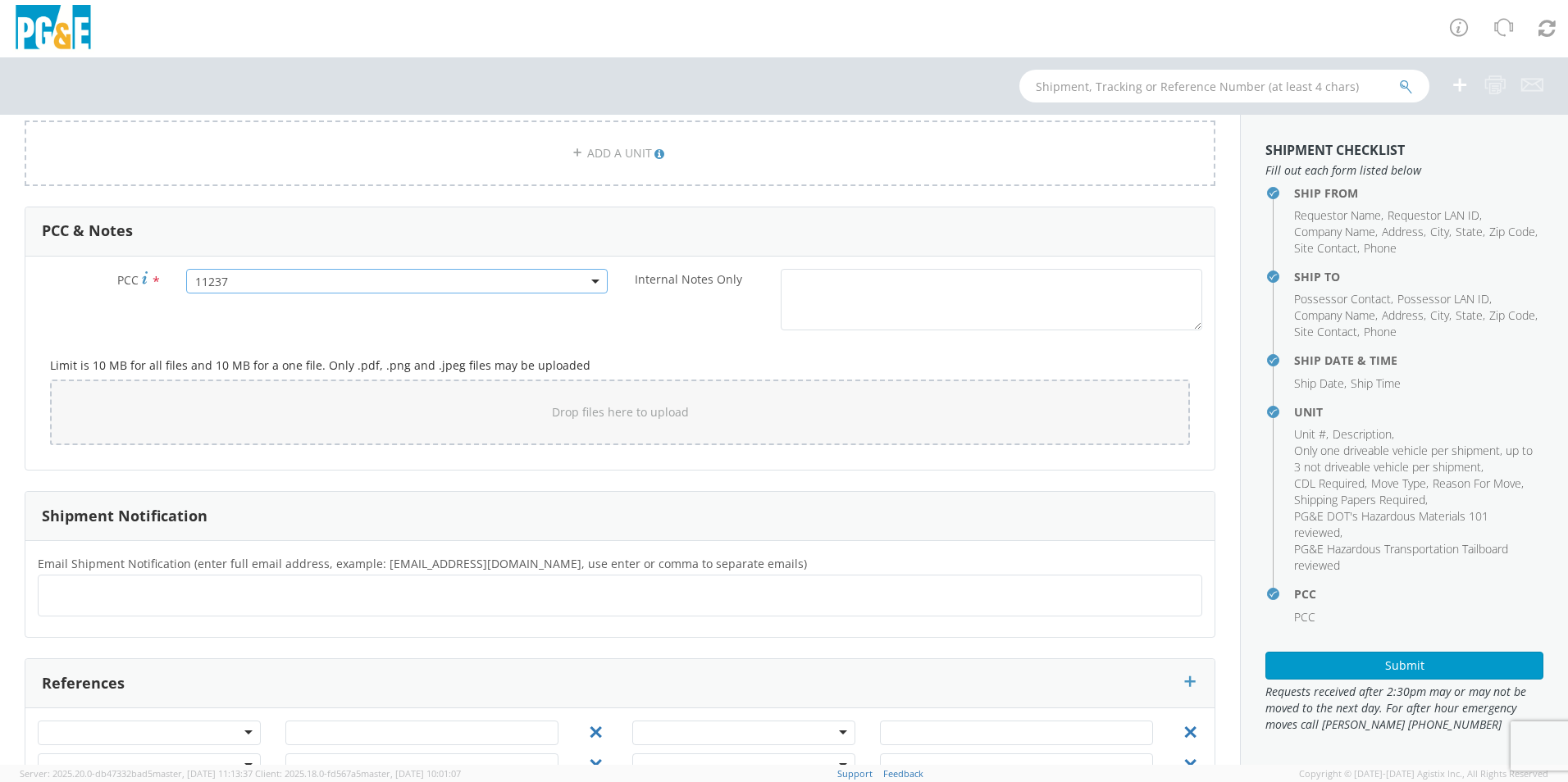
scroll to position [1201, 0]
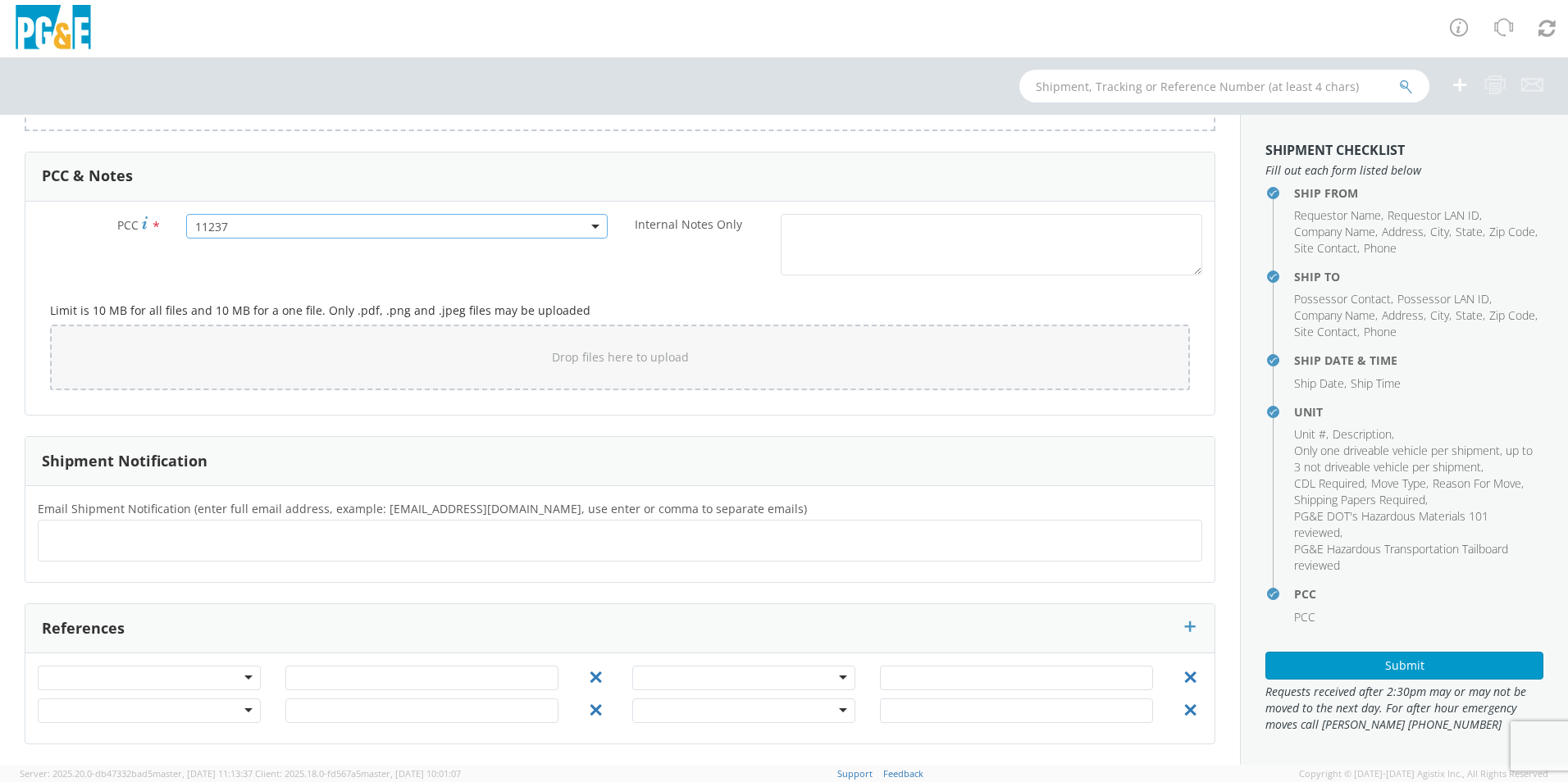
click at [204, 545] on ul at bounding box center [619, 540] width 1150 height 27
type input "cesar.lua@jjkane.com"
type input "dgmf@pge.com"
type input "r5wu@pge.com"
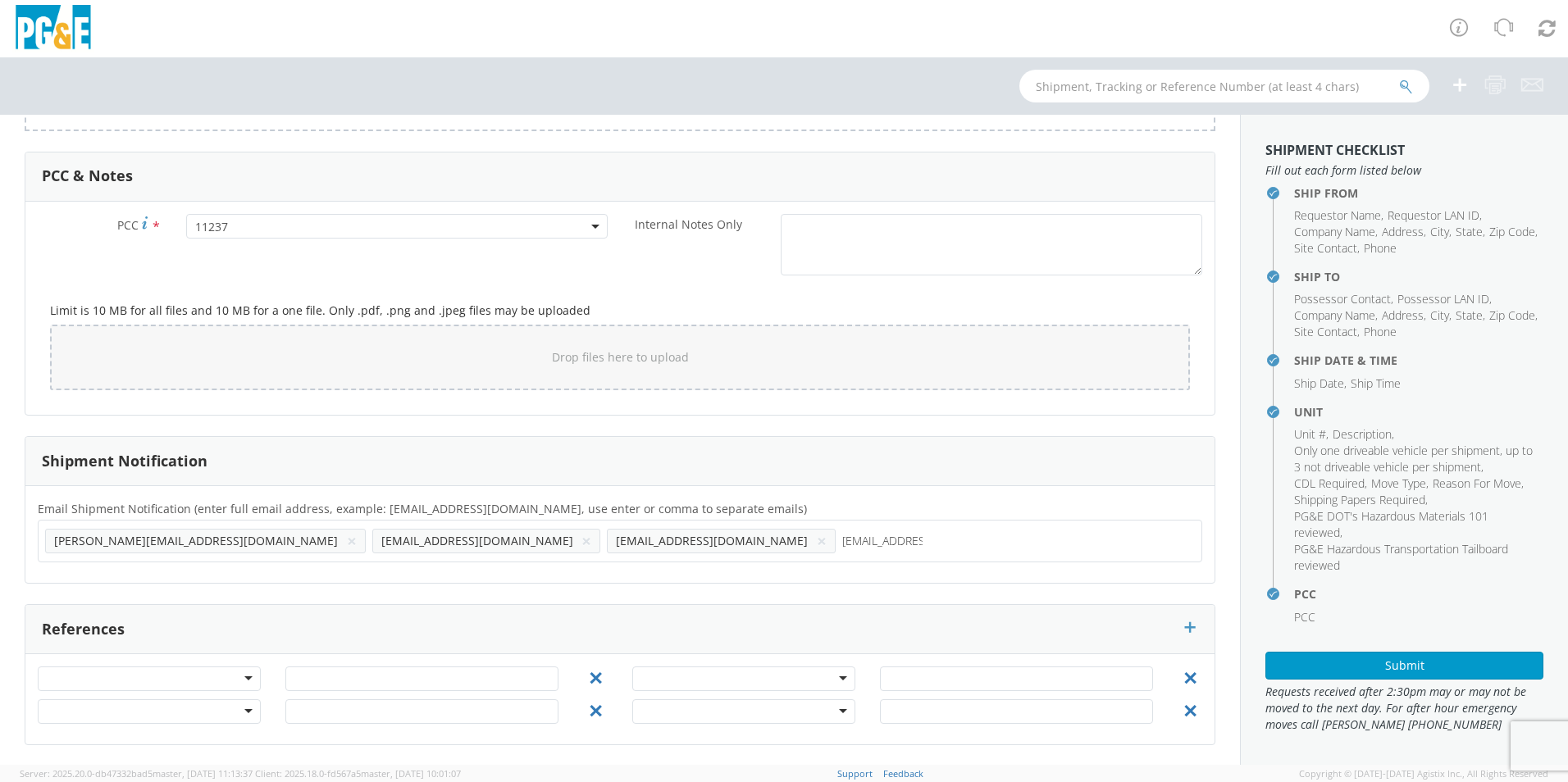
type input "dqgr@pge.com"
click at [1330, 660] on button "Submit" at bounding box center [1404, 665] width 278 height 28
